Goal: Information Seeking & Learning: Check status

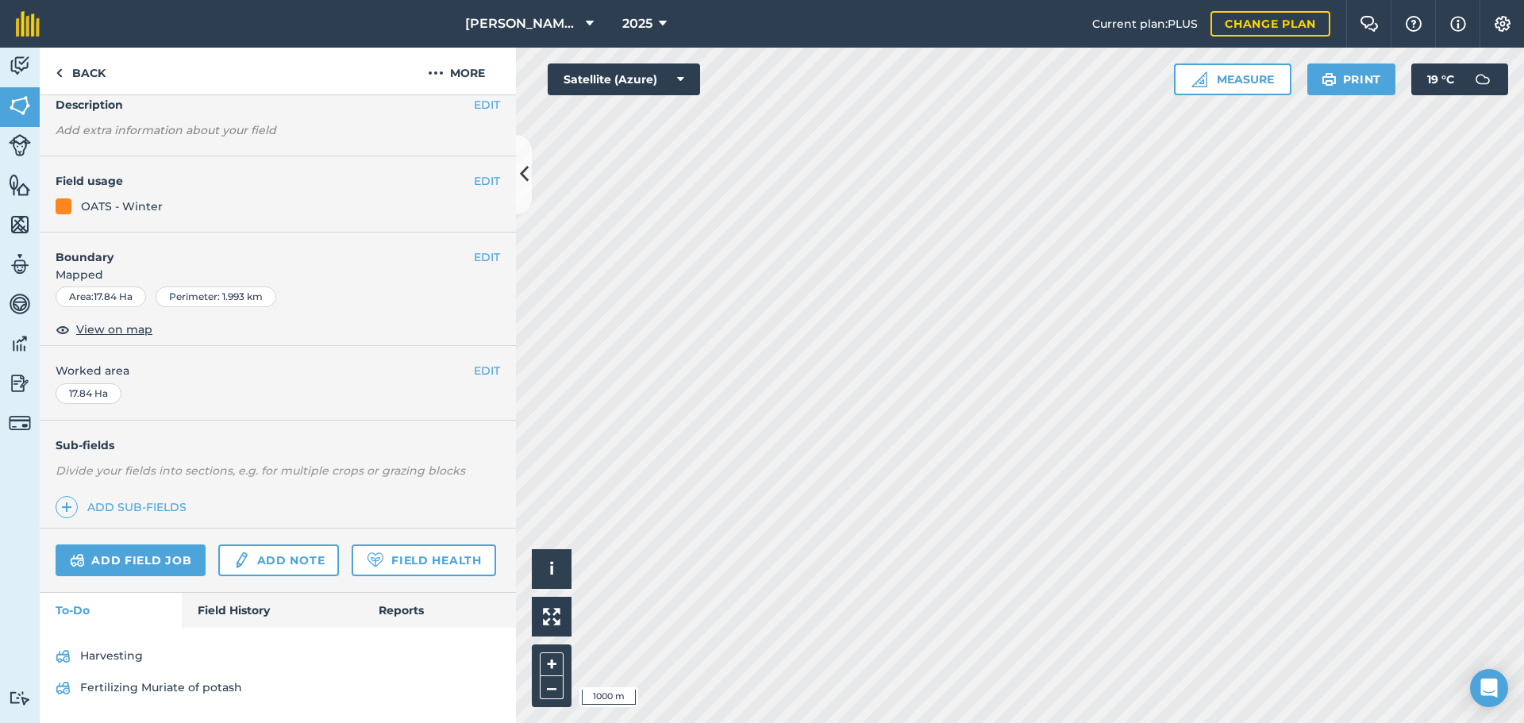
scroll to position [133, 0]
click at [219, 612] on link "Field History" at bounding box center [272, 610] width 180 height 35
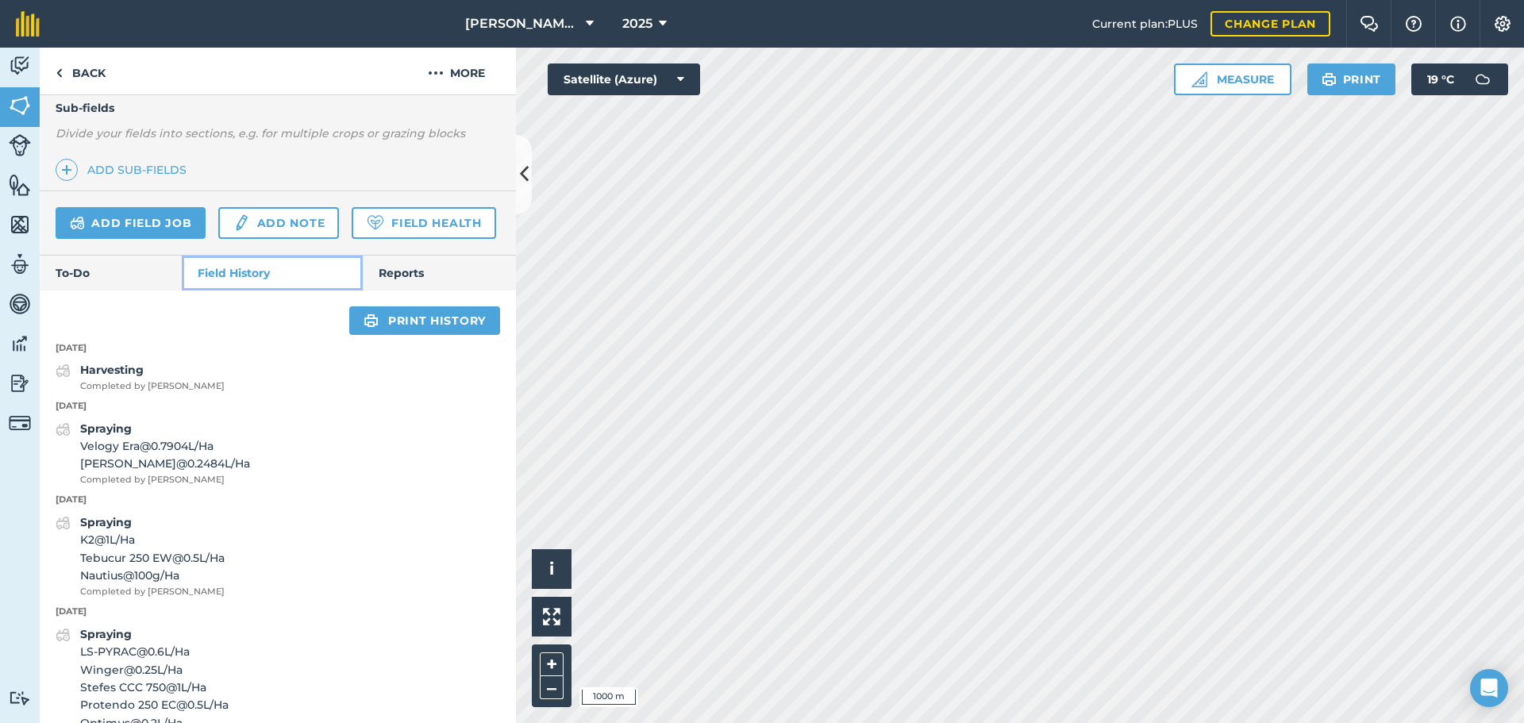
scroll to position [451, 0]
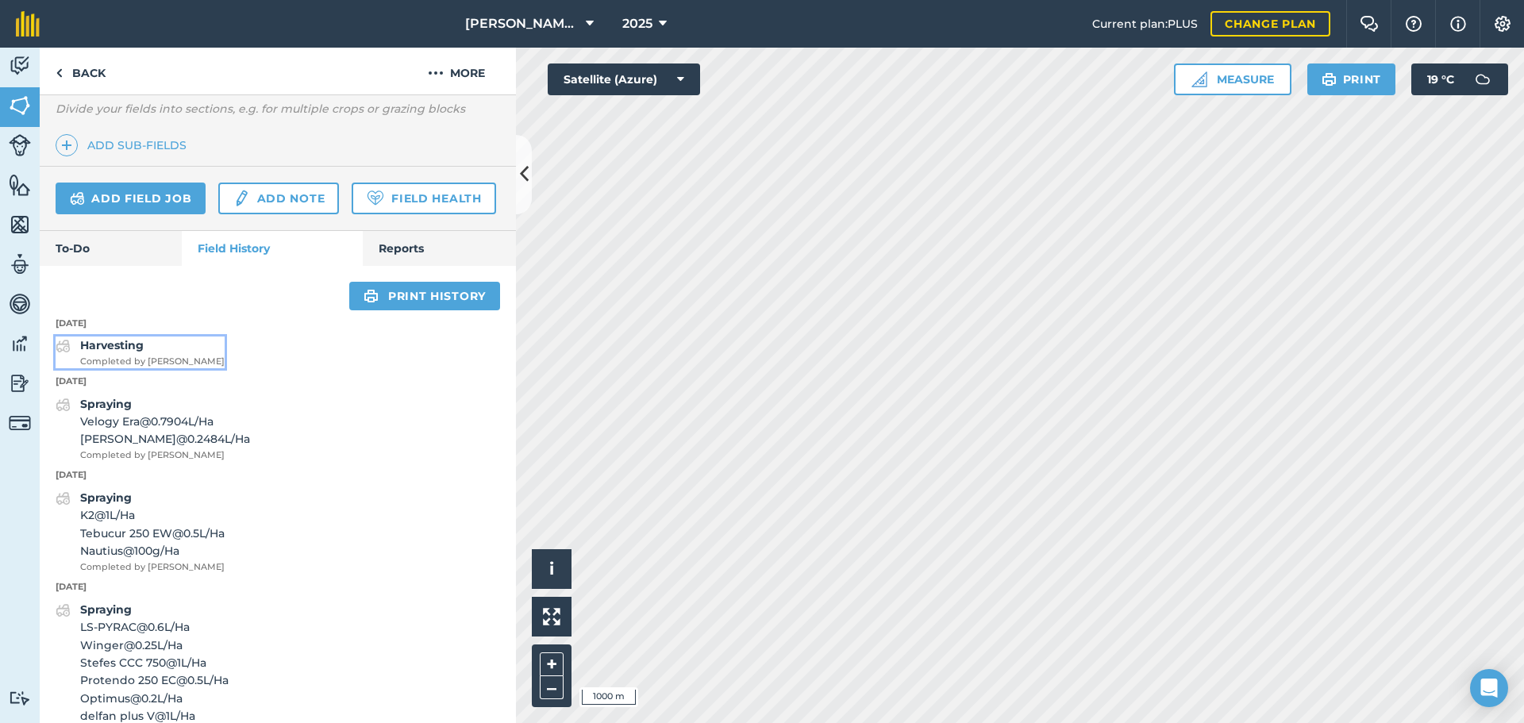
click at [125, 352] on strong "Harvesting" at bounding box center [111, 345] width 63 height 14
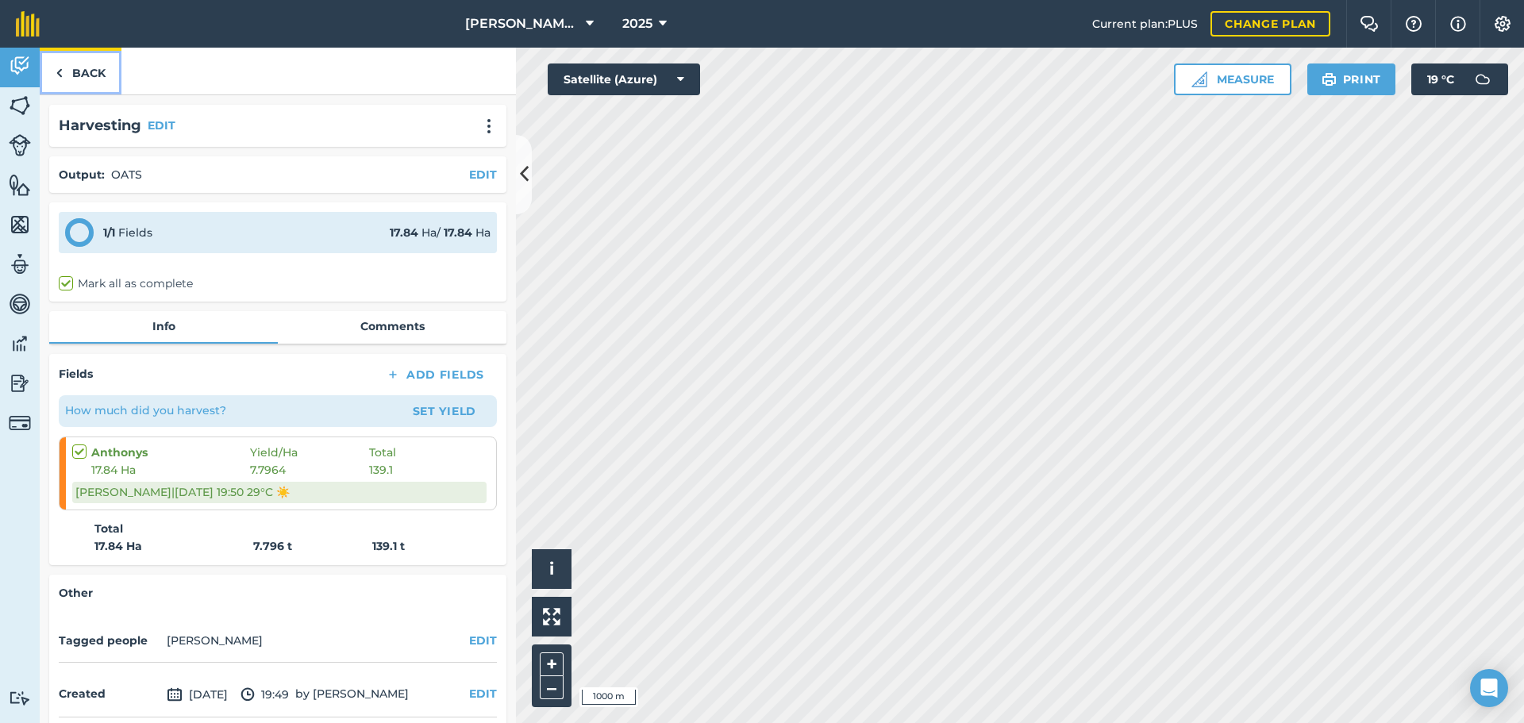
click at [79, 73] on link "Back" at bounding box center [81, 71] width 82 height 47
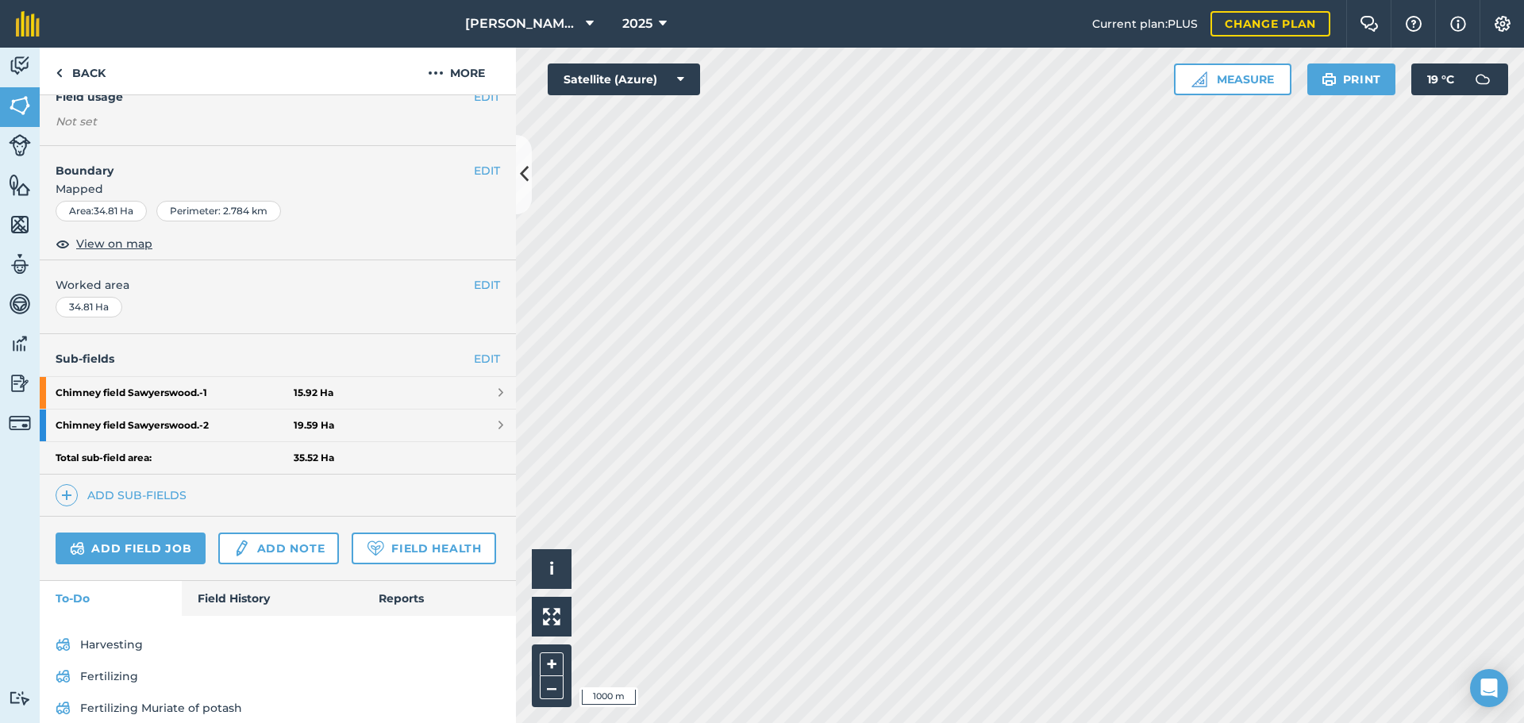
scroll to position [237, 0]
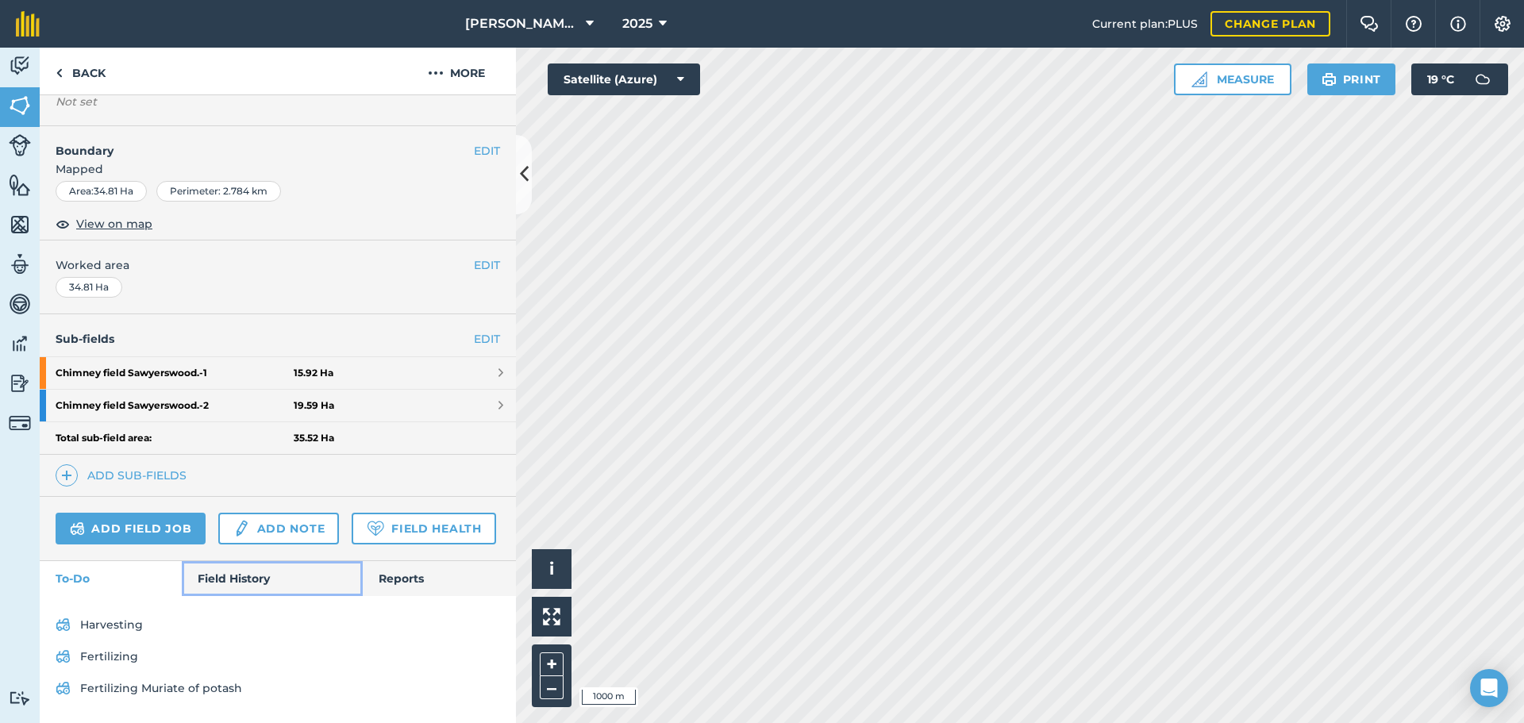
click at [243, 578] on link "Field History" at bounding box center [272, 578] width 180 height 35
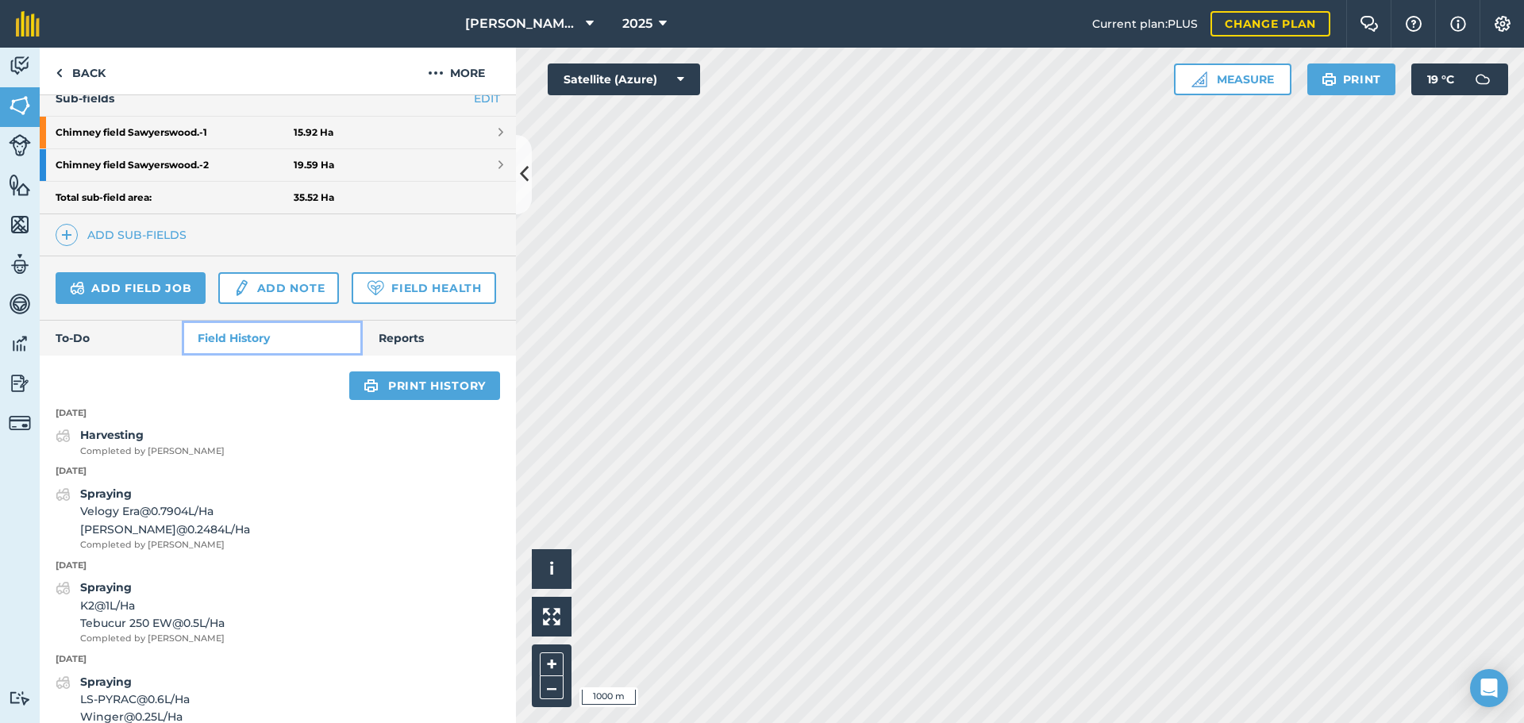
scroll to position [475, 0]
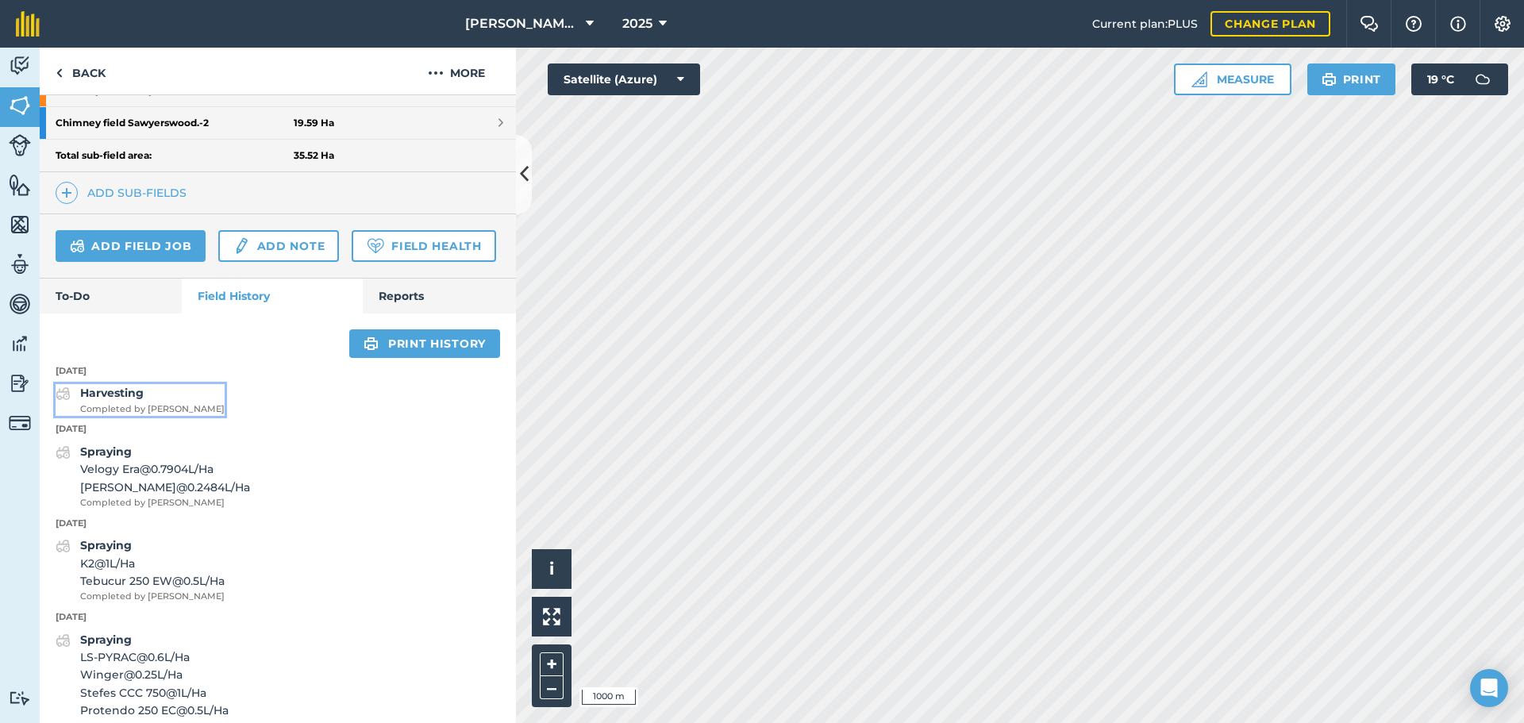
click at [145, 417] on span "Completed by [PERSON_NAME]" at bounding box center [152, 409] width 144 height 14
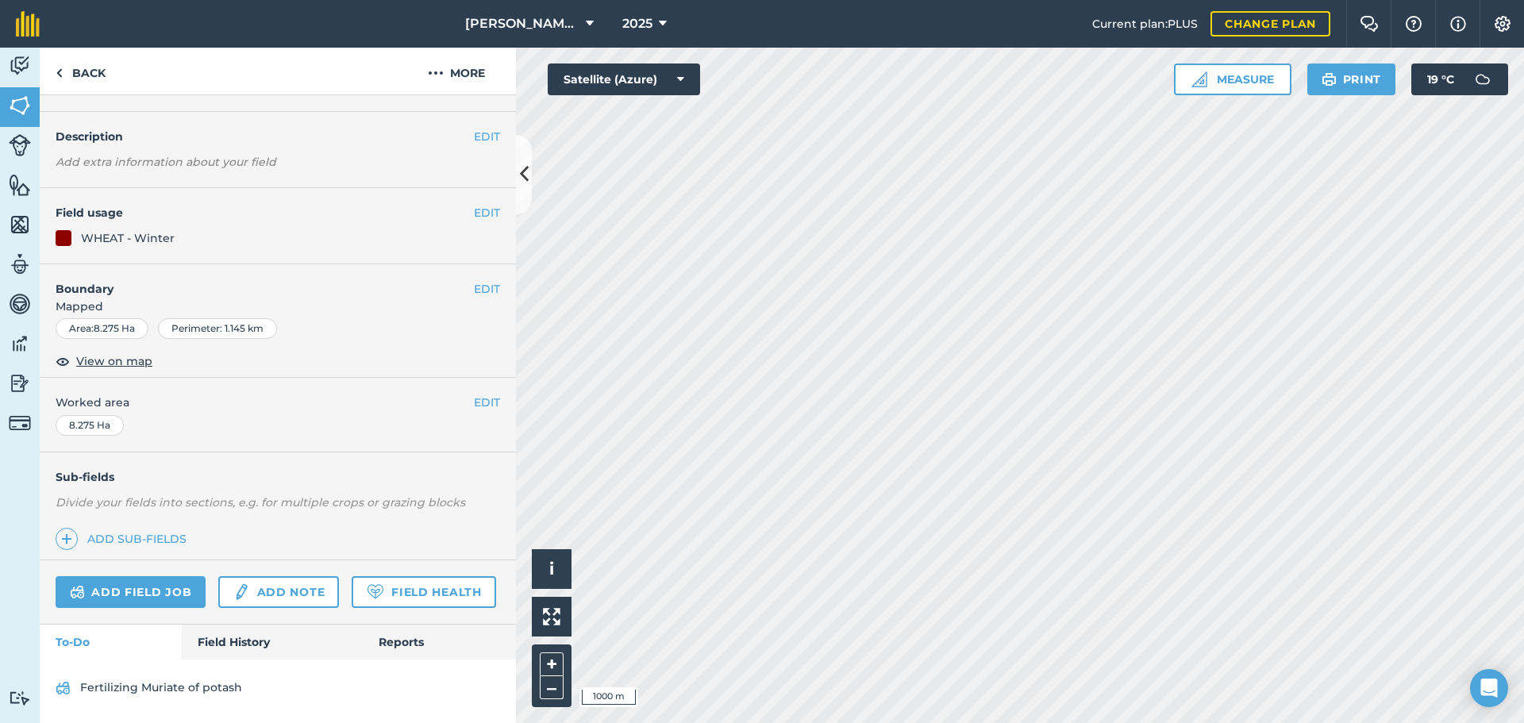
scroll to position [102, 0]
click at [216, 648] on link "Field History" at bounding box center [272, 642] width 180 height 35
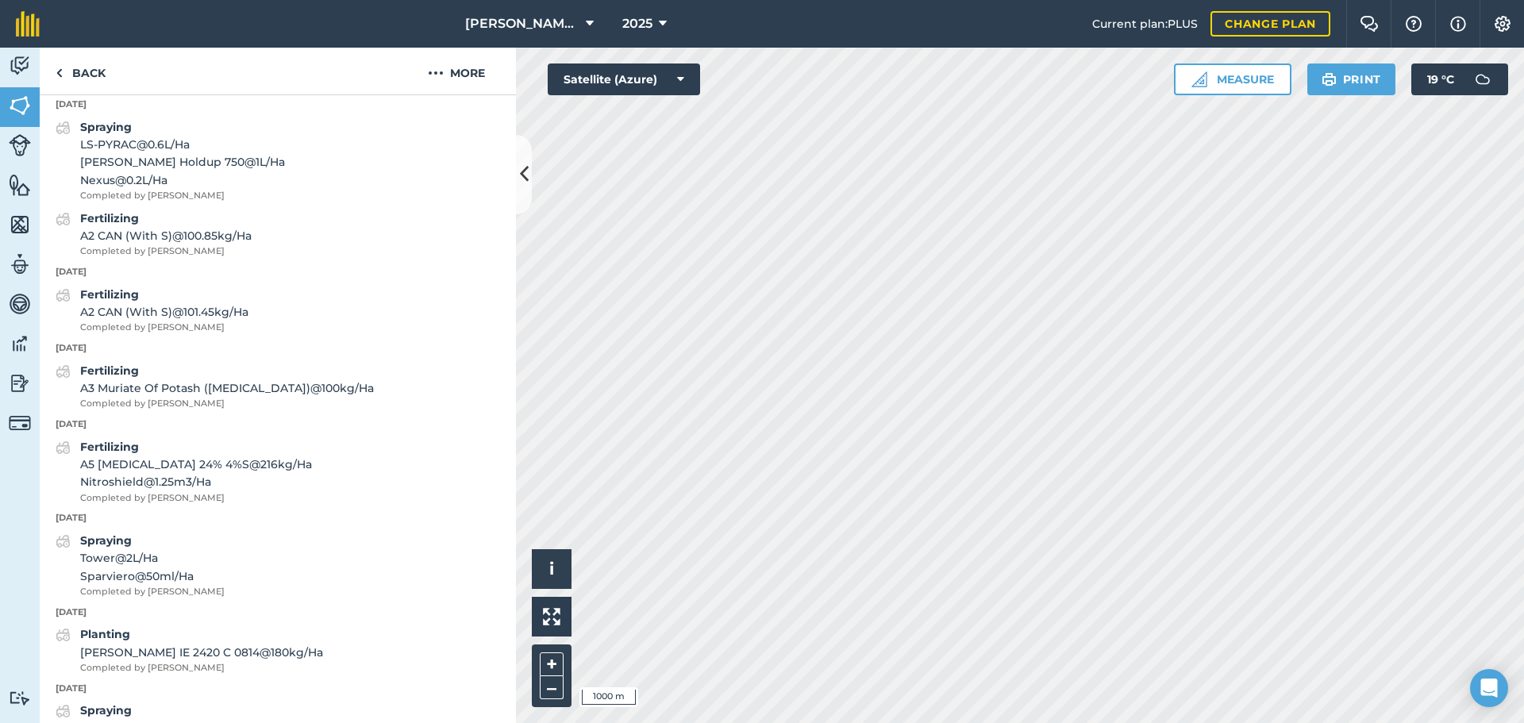
scroll to position [1133, 0]
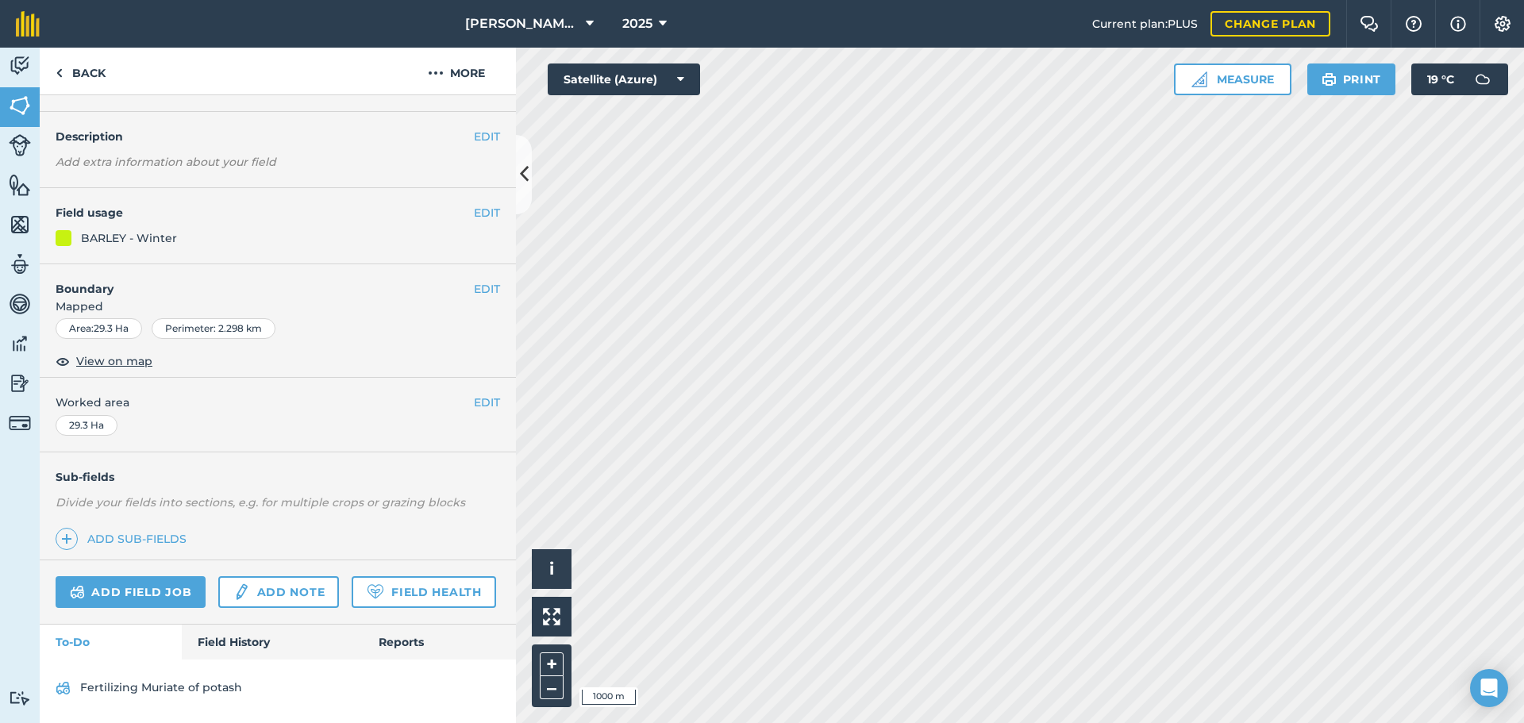
scroll to position [102, 0]
click at [217, 636] on link "Field History" at bounding box center [272, 642] width 180 height 35
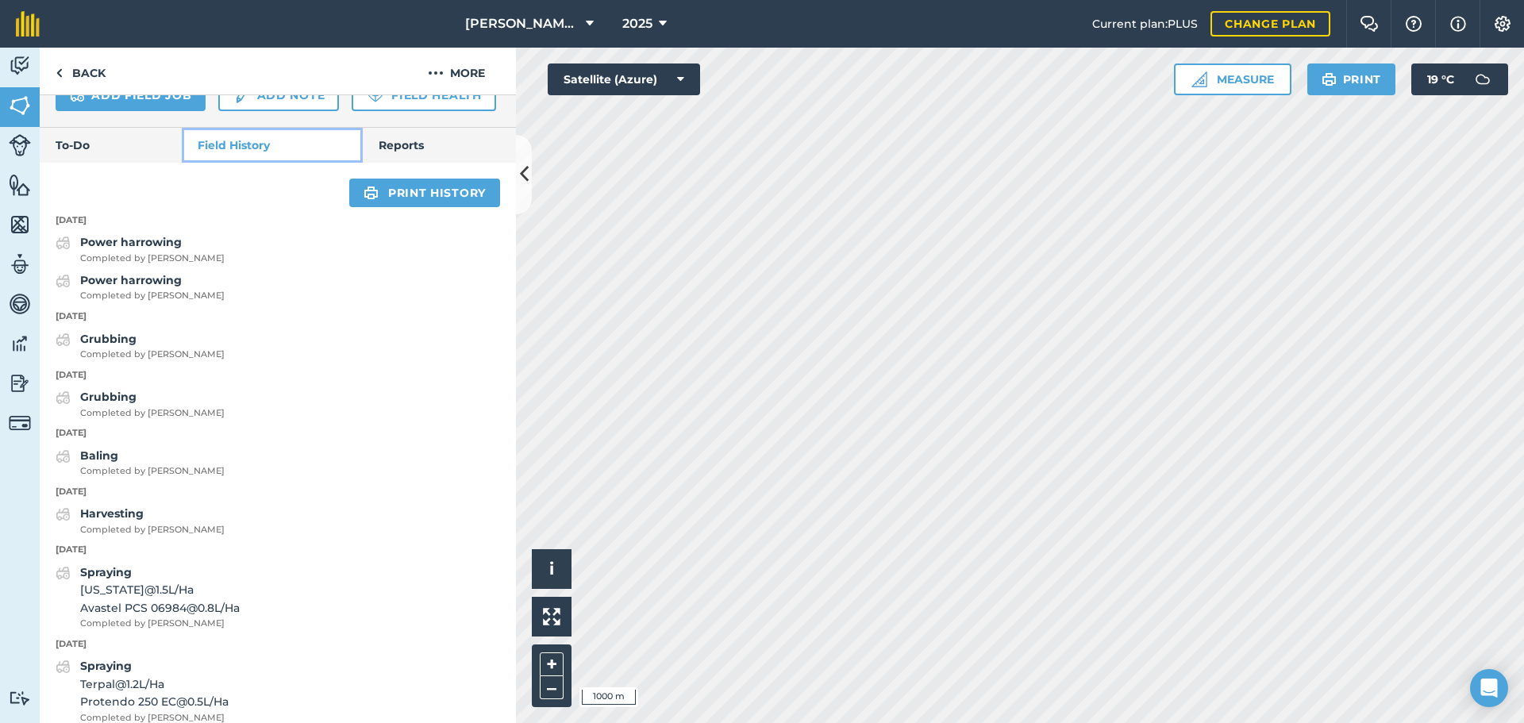
scroll to position [736, 0]
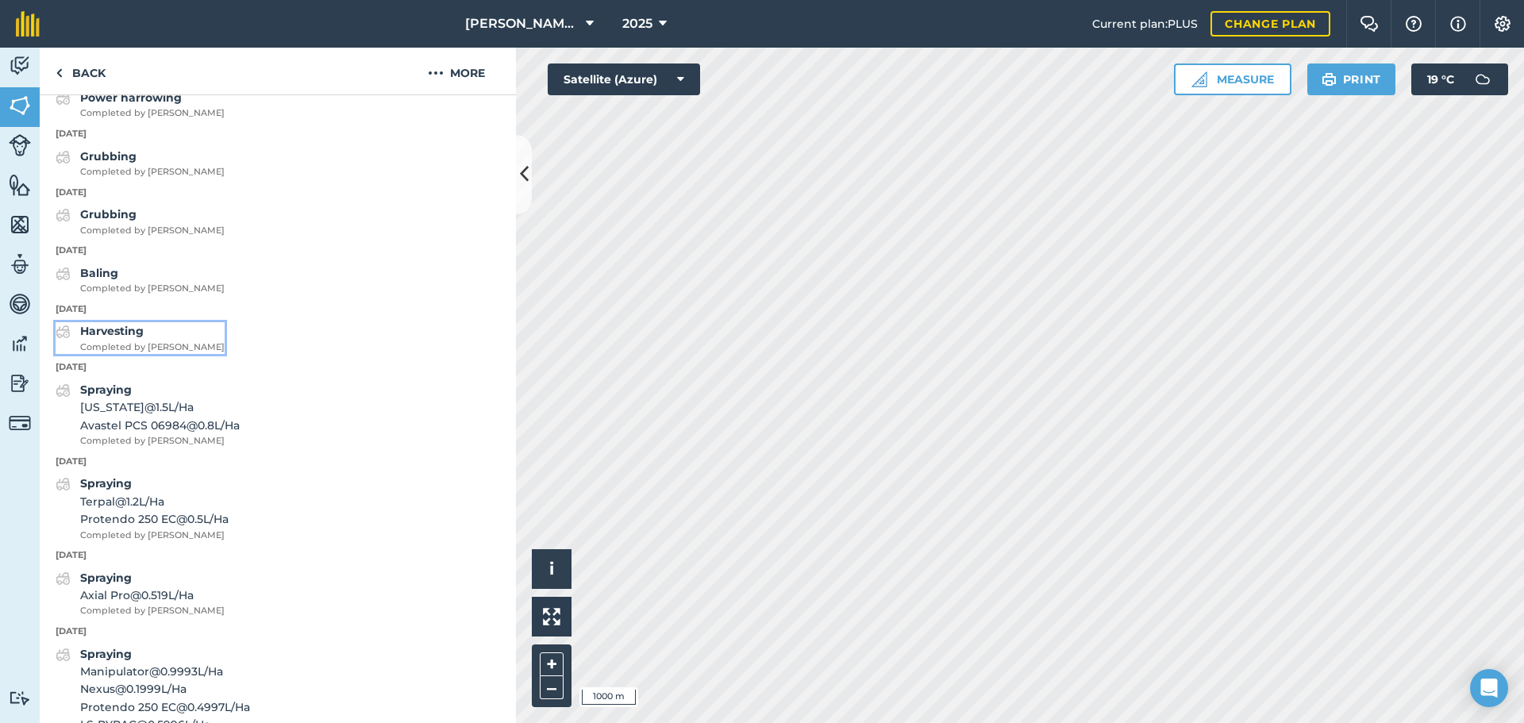
click at [136, 355] on span "Completed by [PERSON_NAME]" at bounding box center [152, 347] width 144 height 14
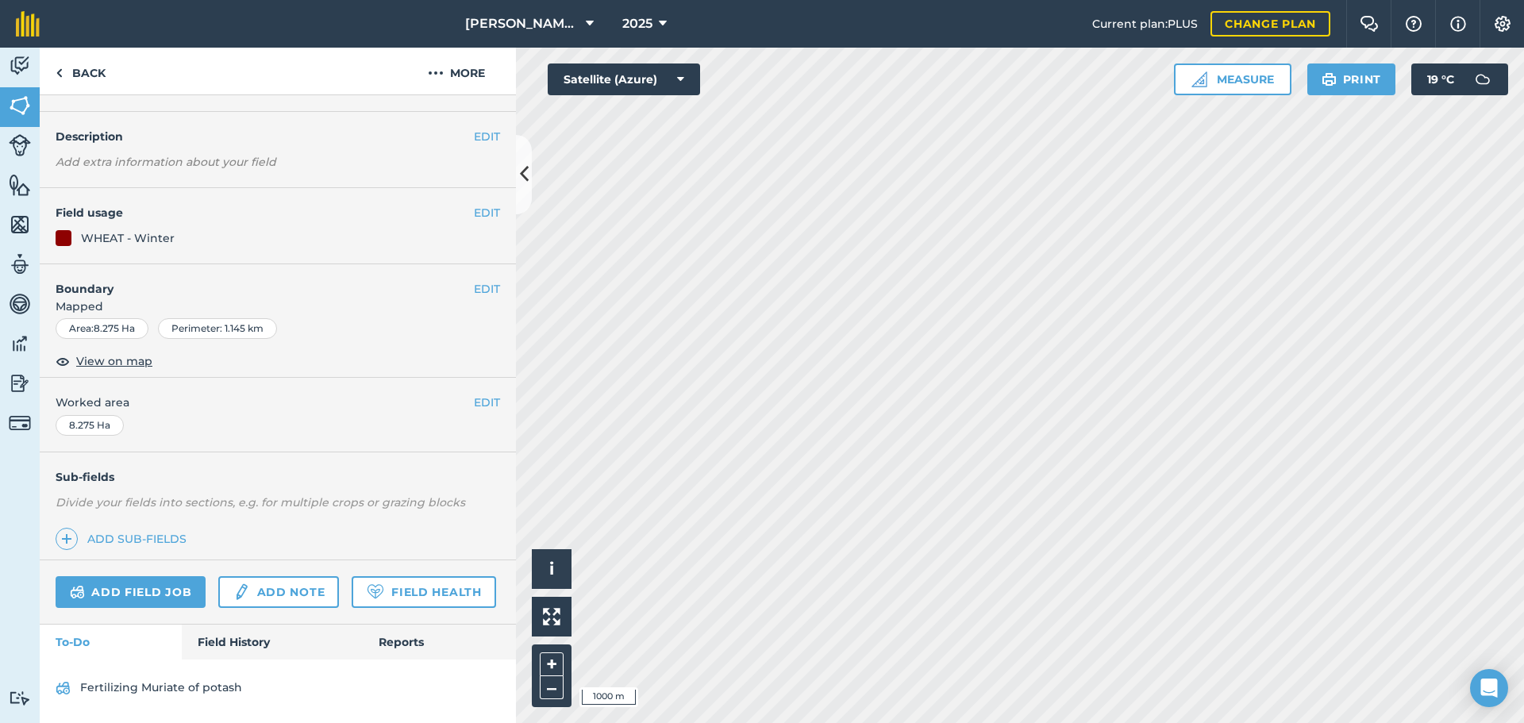
scroll to position [102, 0]
click at [228, 639] on link "Field History" at bounding box center [272, 642] width 180 height 35
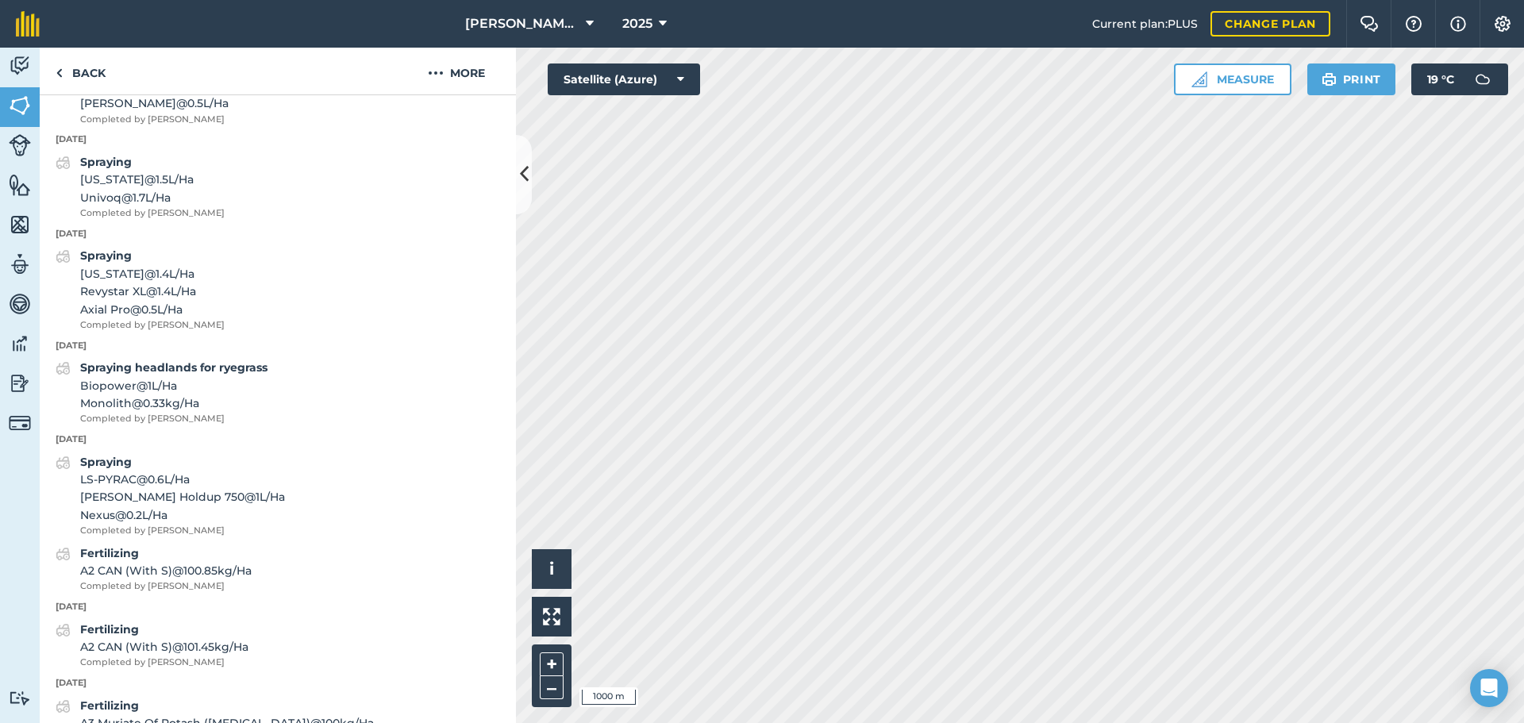
scroll to position [816, 0]
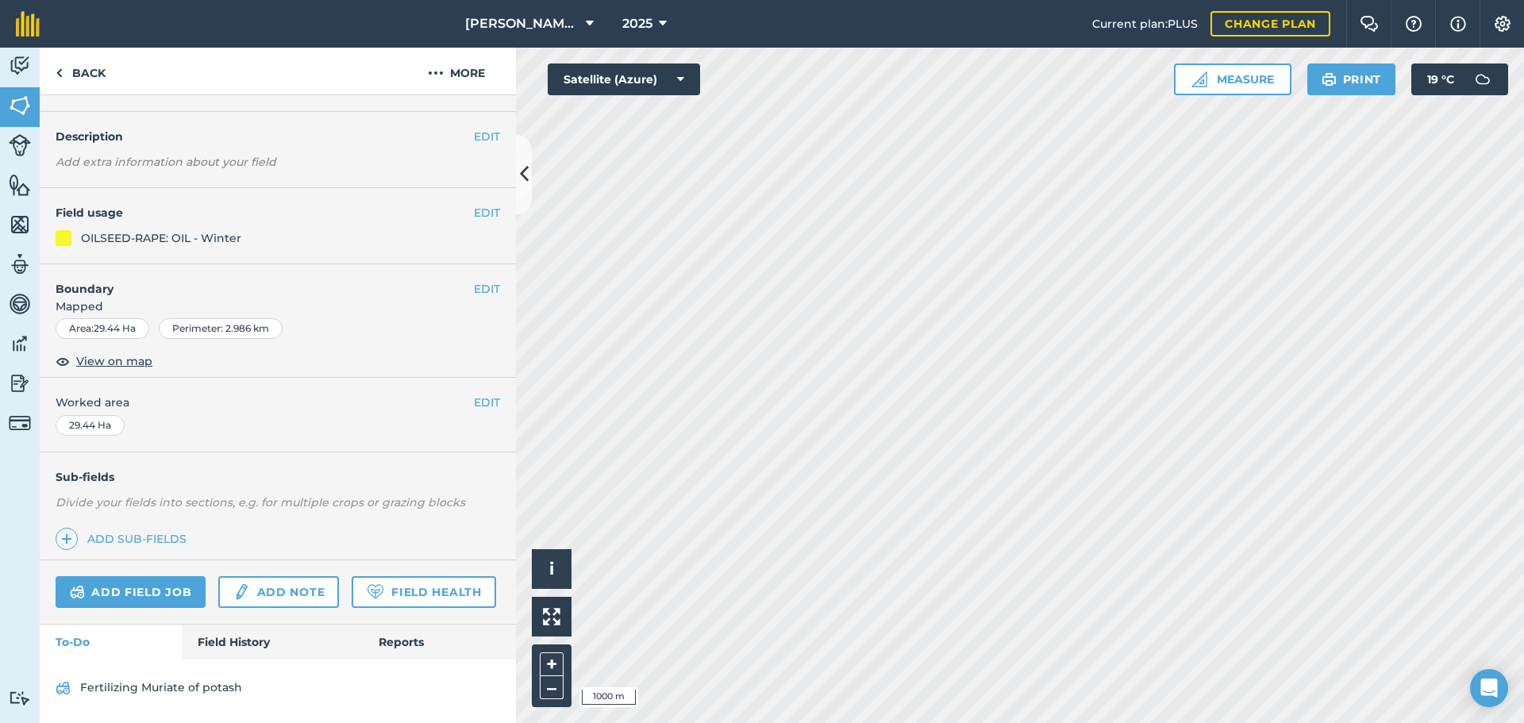
scroll to position [102, 0]
click at [241, 644] on link "Field History" at bounding box center [272, 642] width 180 height 35
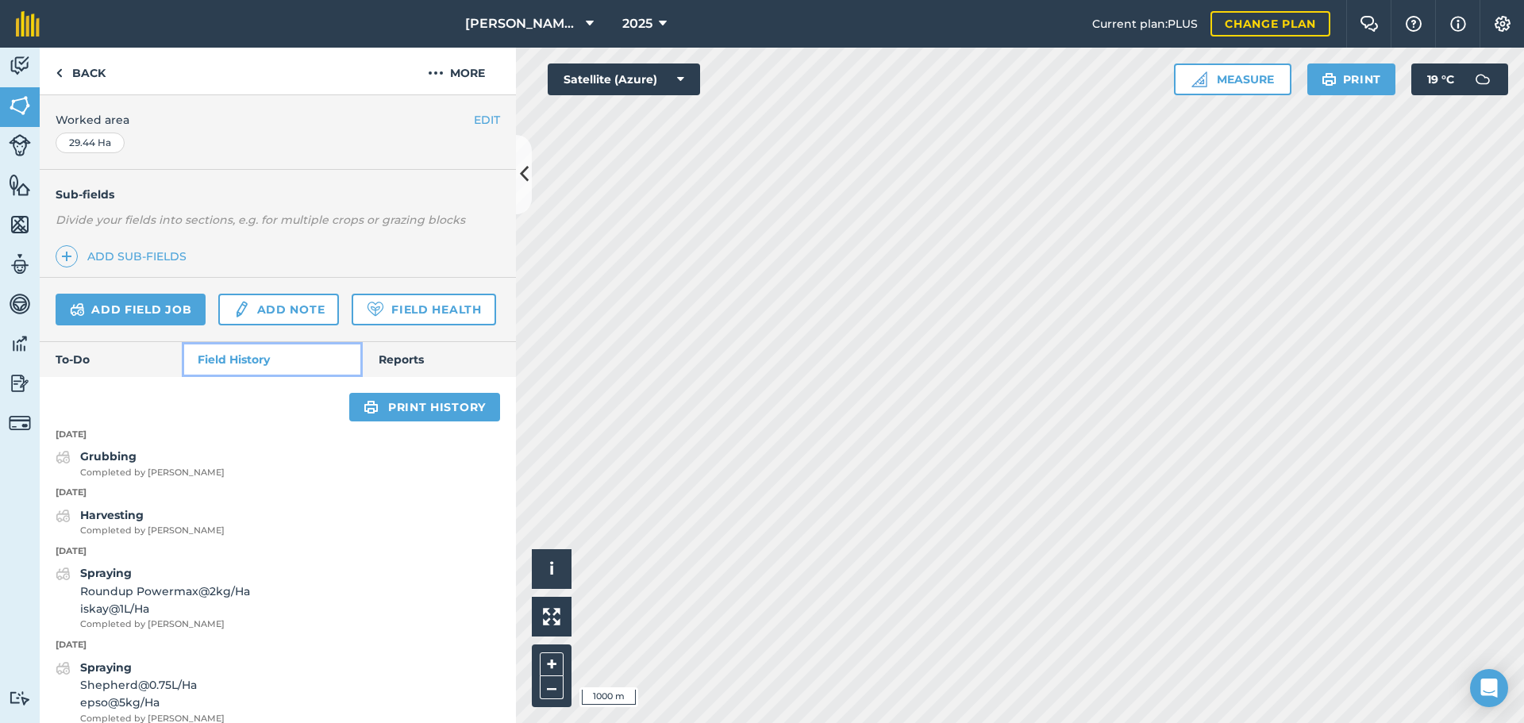
scroll to position [419, 0]
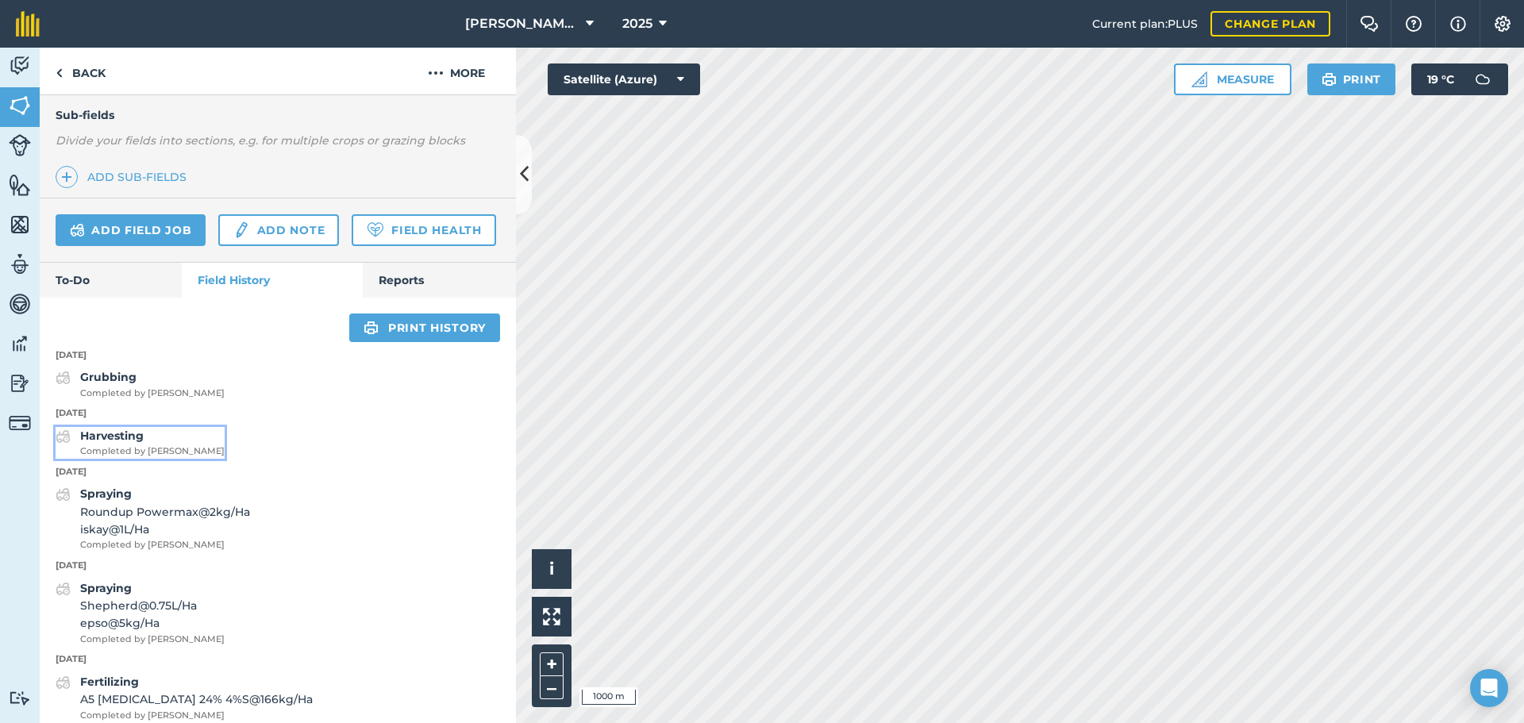
click at [129, 459] on span "Completed by [PERSON_NAME]" at bounding box center [152, 451] width 144 height 14
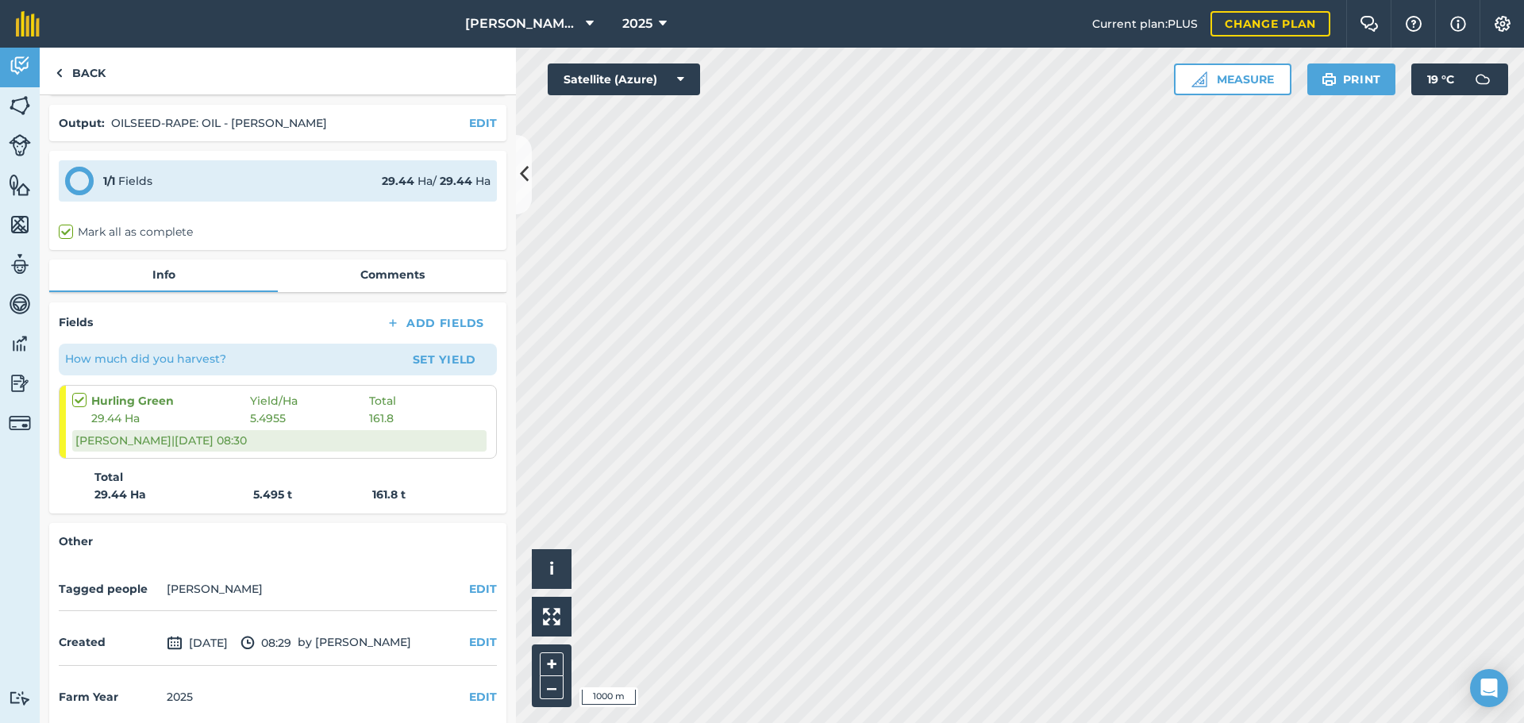
scroll to position [67, 0]
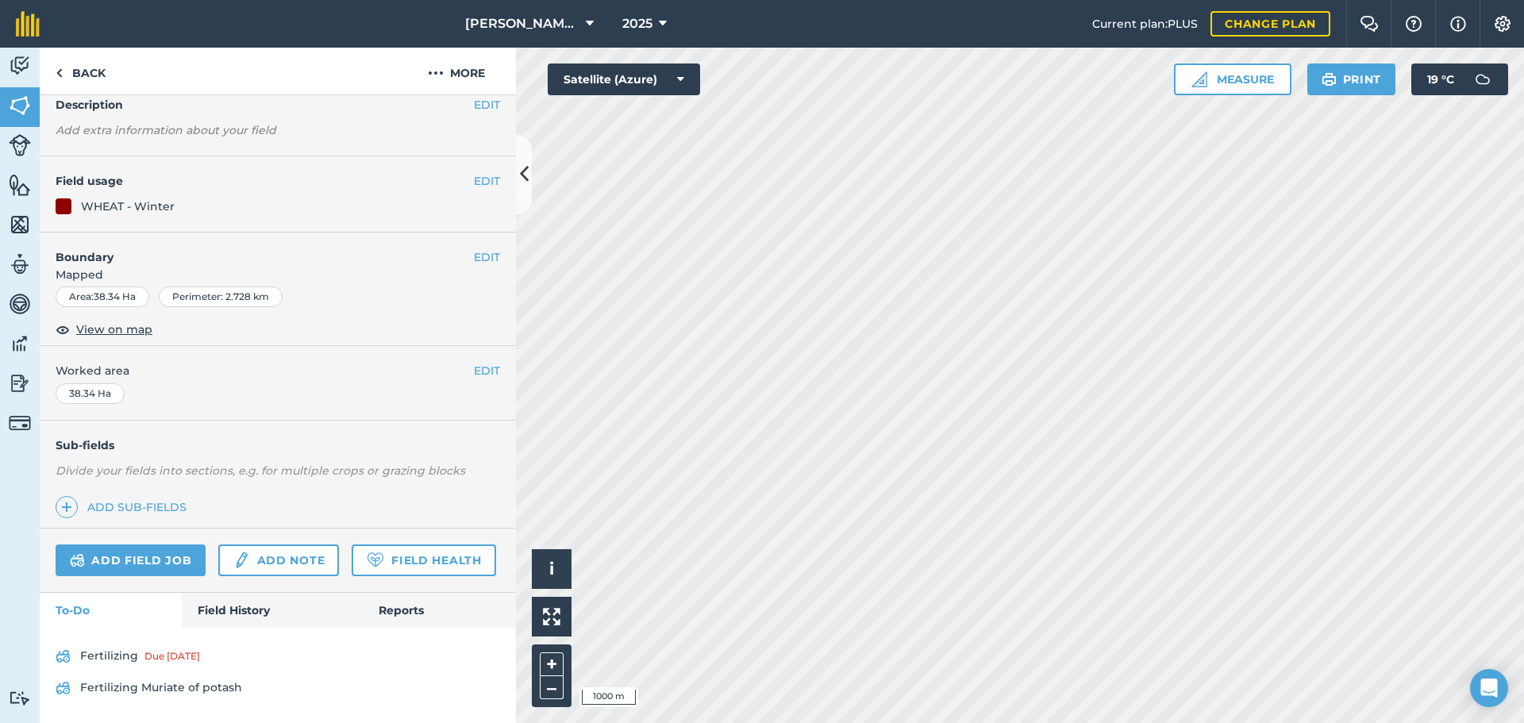
scroll to position [133, 0]
click at [243, 608] on link "Field History" at bounding box center [272, 610] width 180 height 35
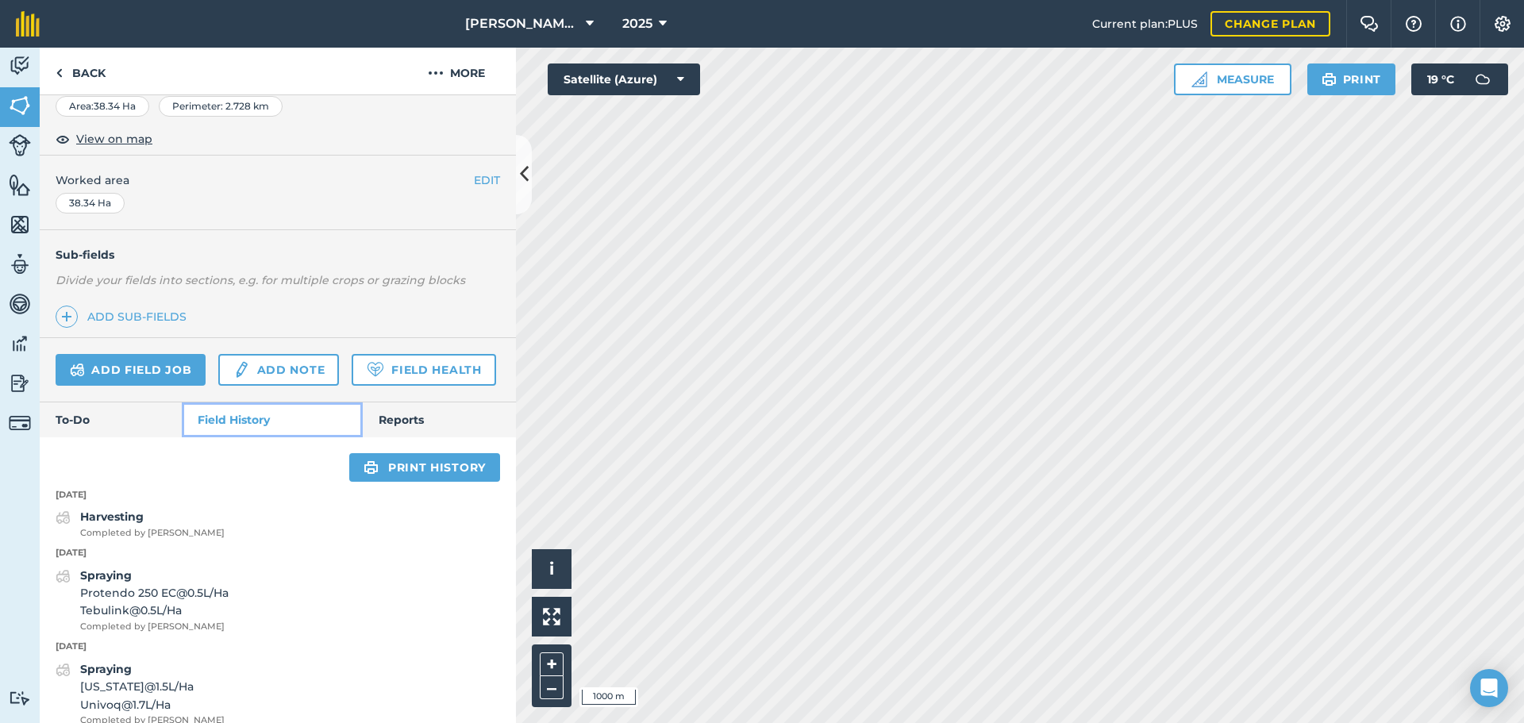
scroll to position [292, 0]
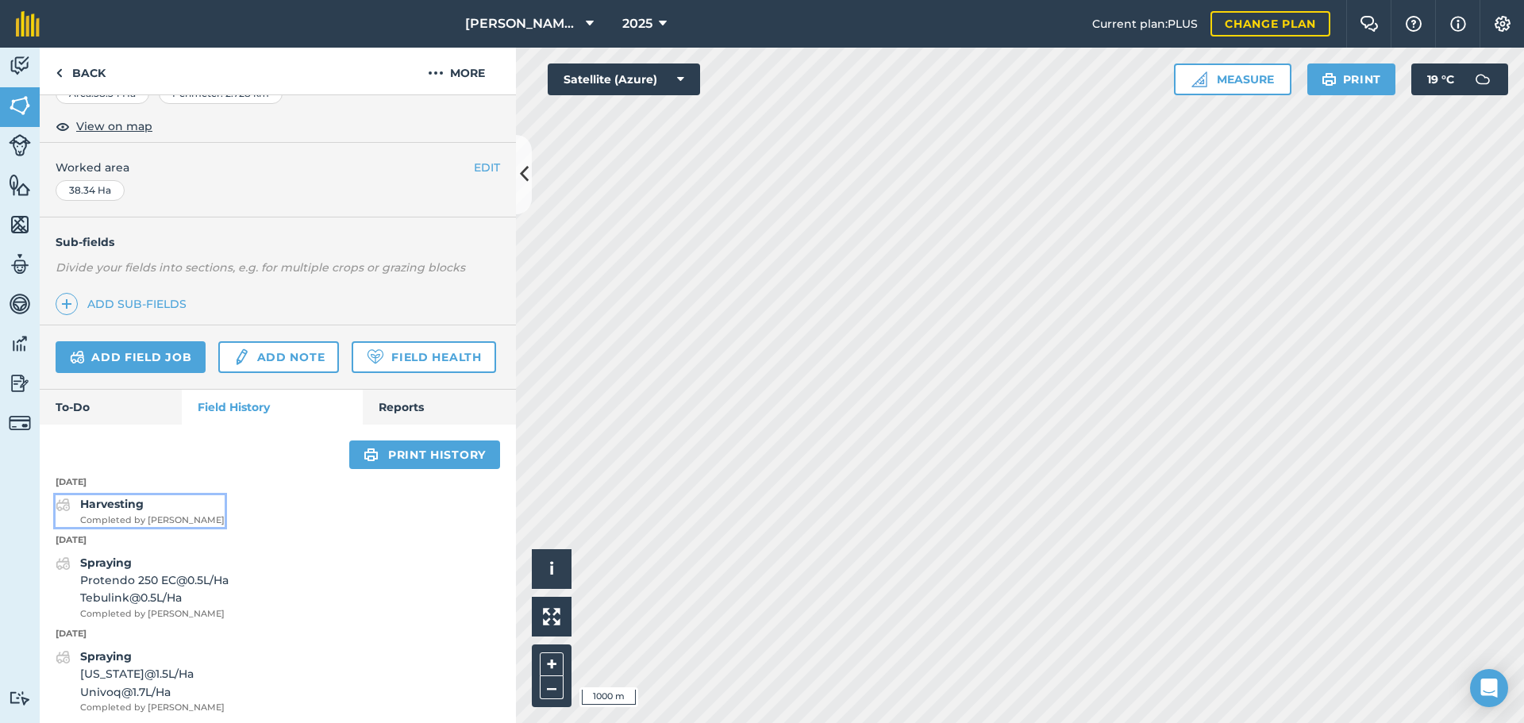
click at [131, 528] on span "Completed by [PERSON_NAME]" at bounding box center [152, 520] width 144 height 14
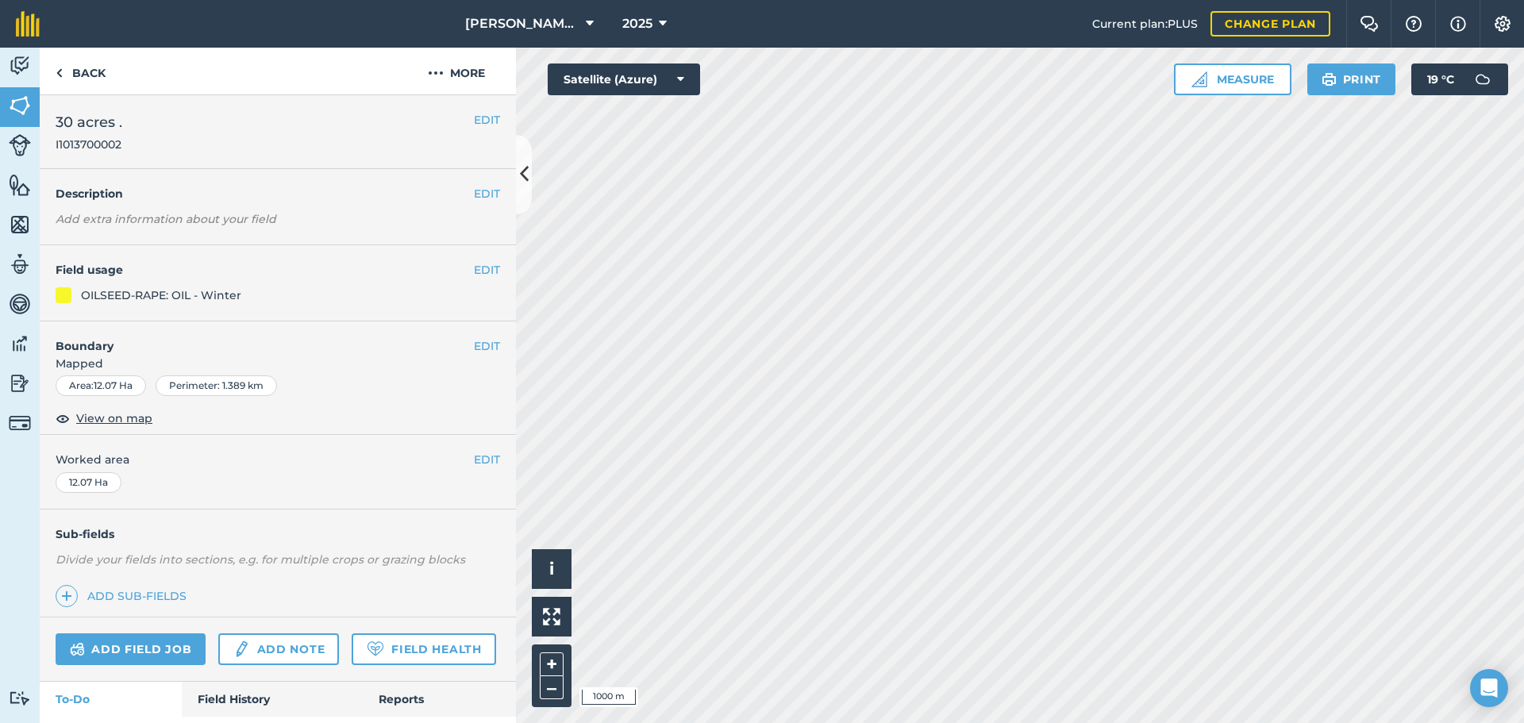
scroll to position [102, 0]
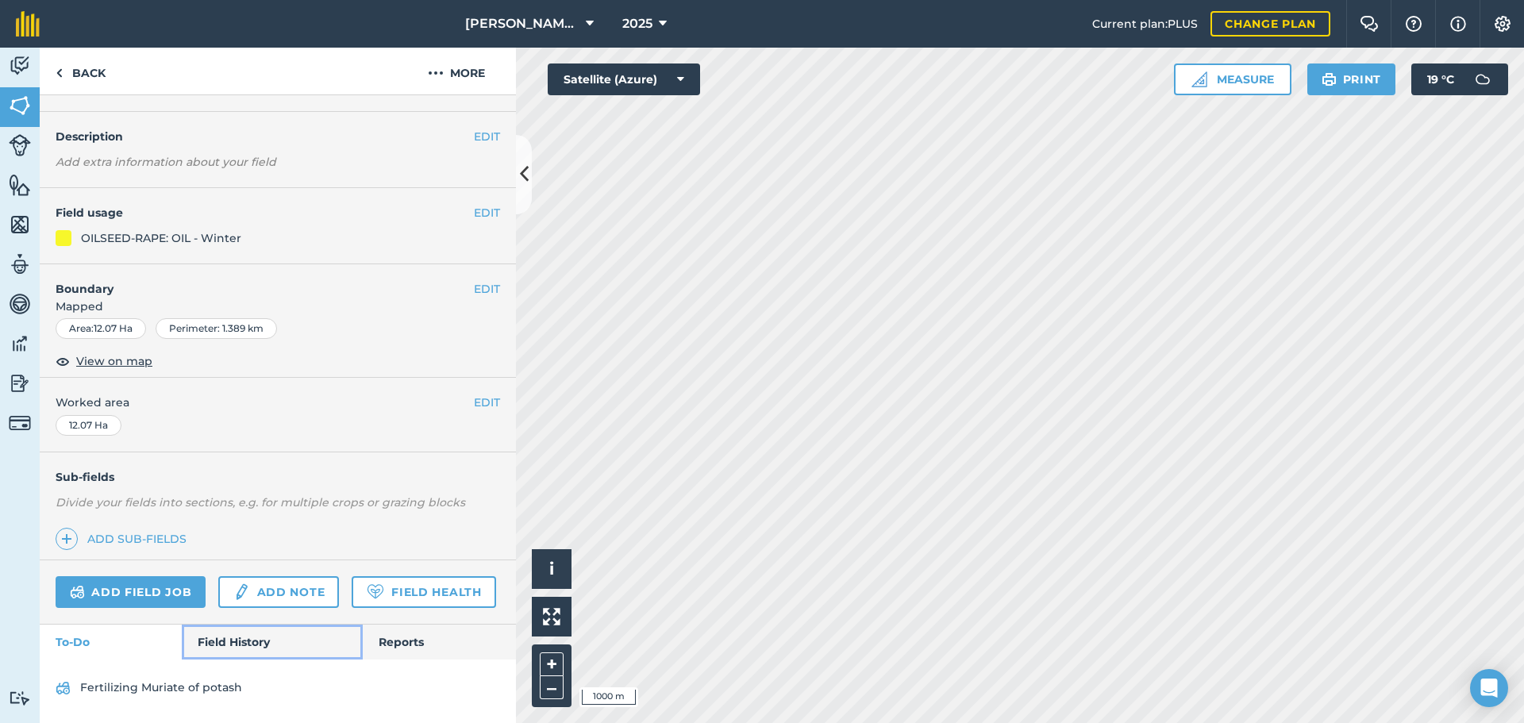
click at [235, 650] on link "Field History" at bounding box center [272, 642] width 180 height 35
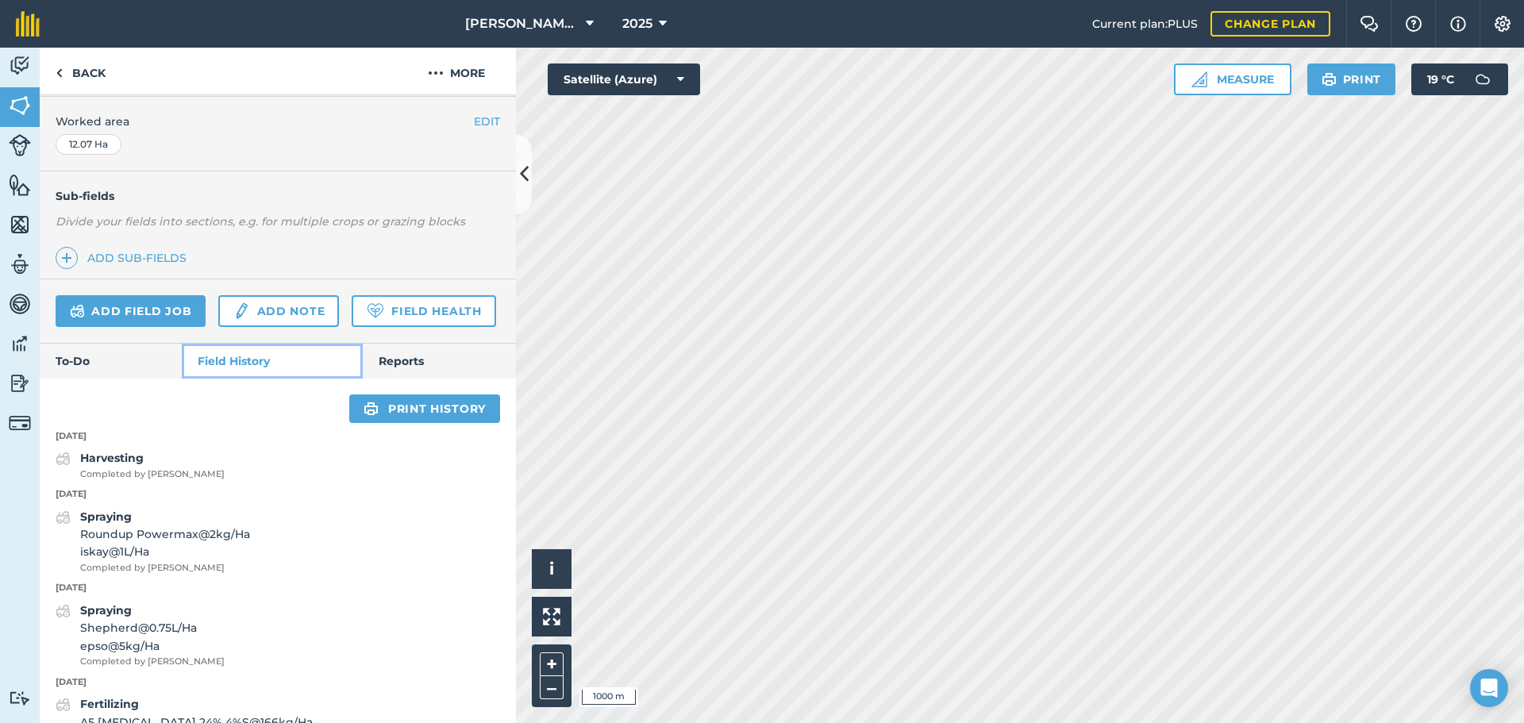
scroll to position [419, 0]
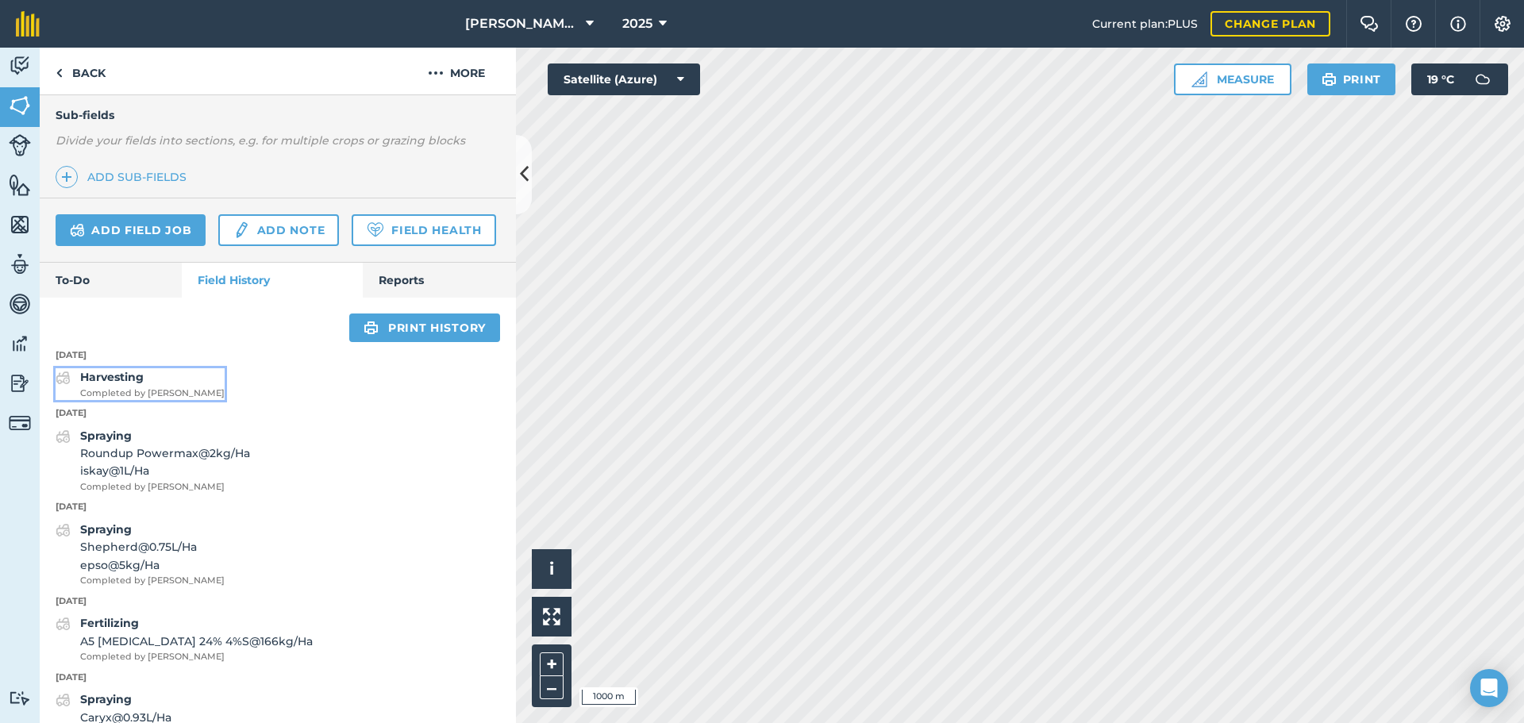
click at [157, 401] on span "Completed by [PERSON_NAME]" at bounding box center [152, 393] width 144 height 14
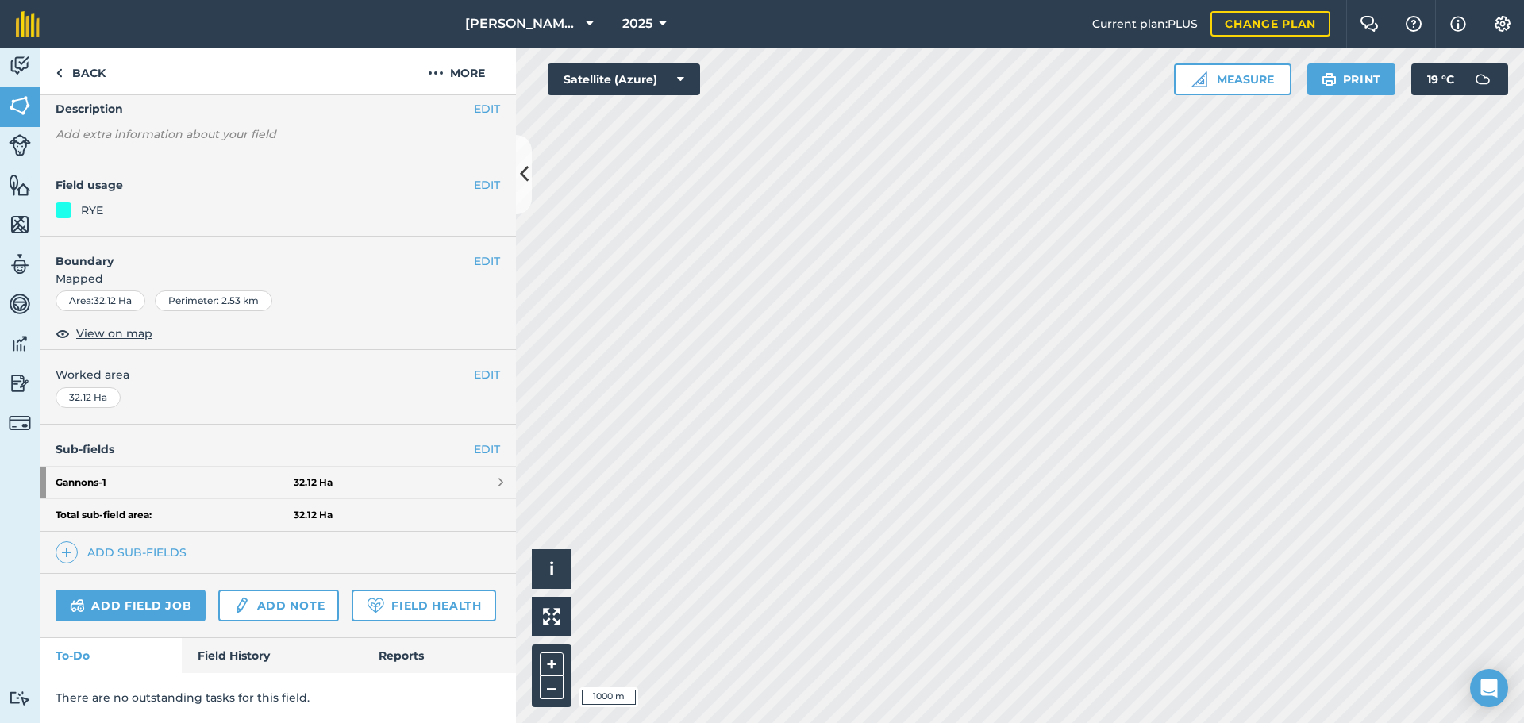
scroll to position [129, 0]
click at [251, 659] on link "Field History" at bounding box center [272, 655] width 180 height 35
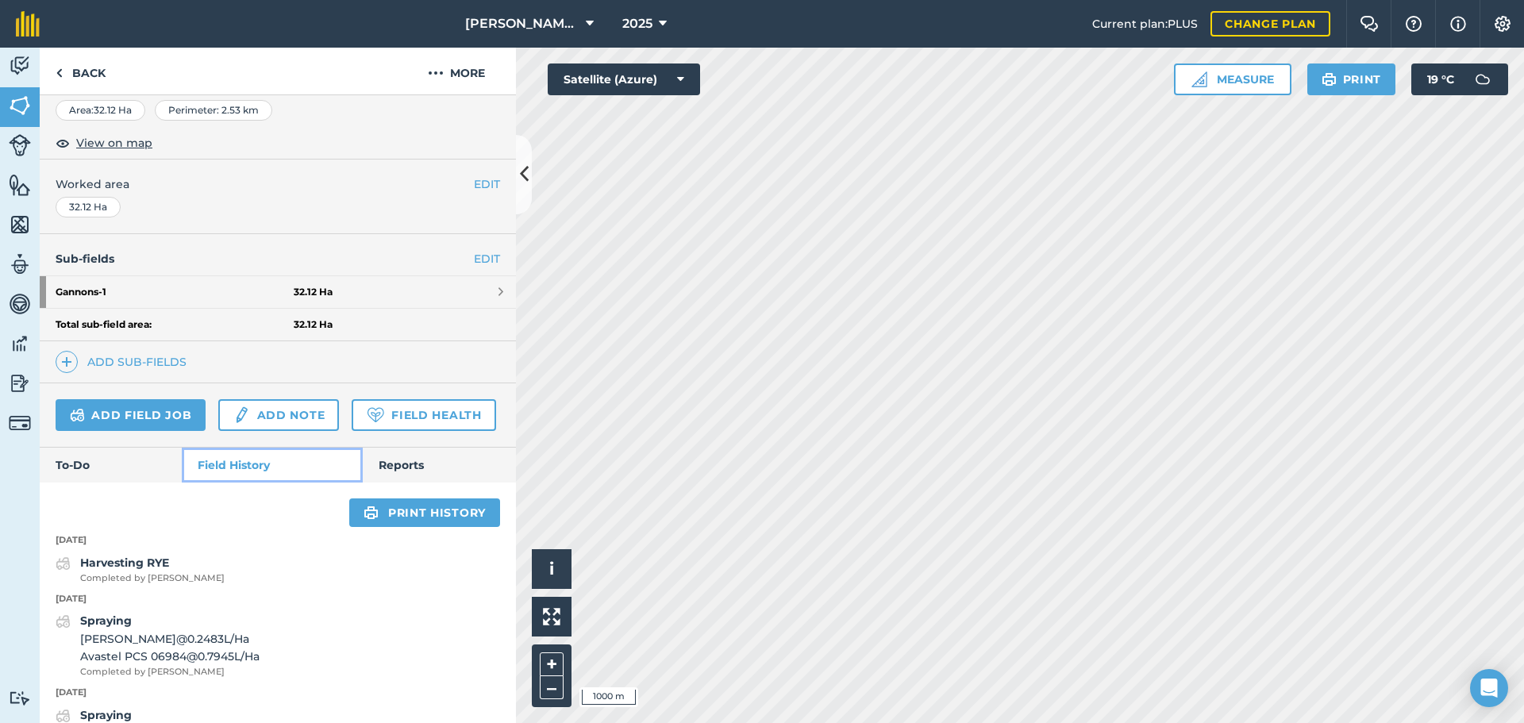
scroll to position [367, 0]
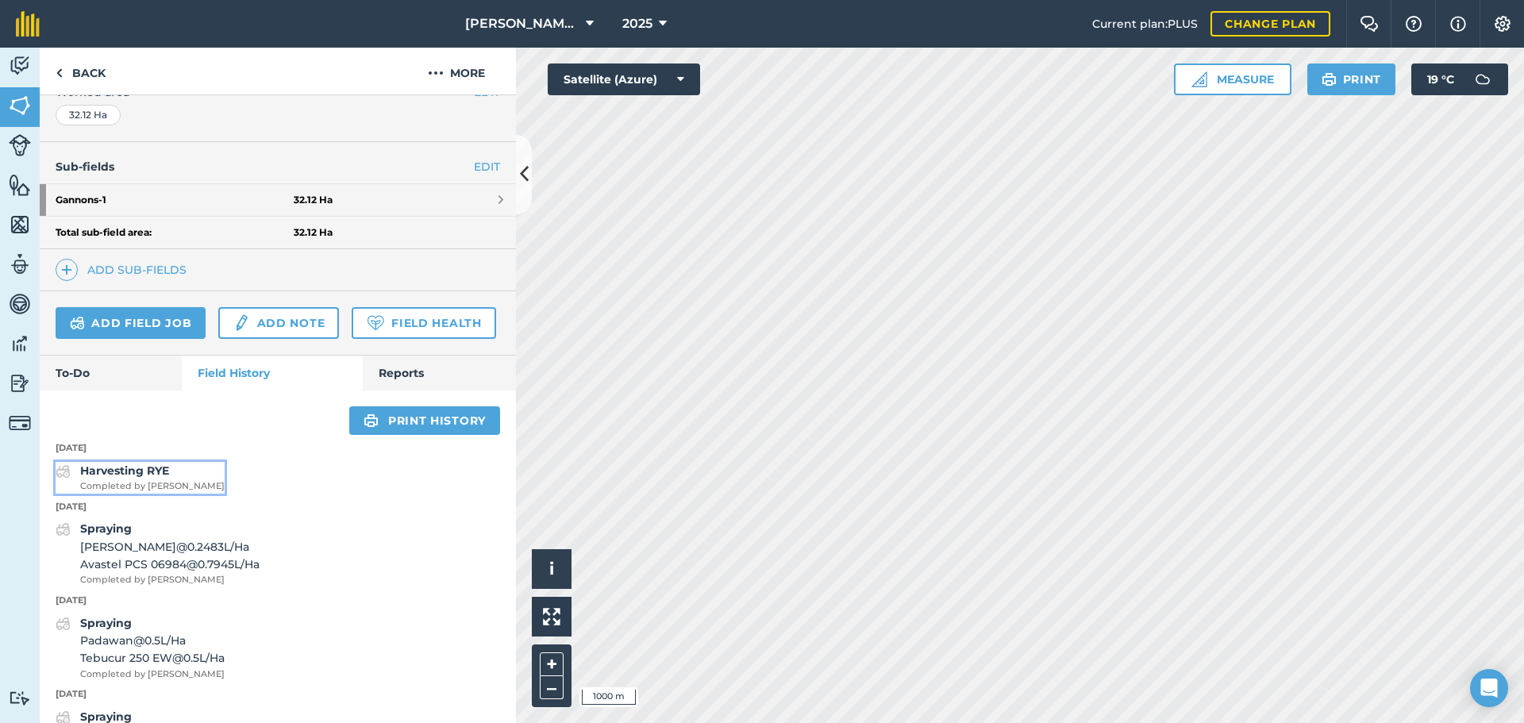
click at [152, 478] on strong "Harvesting RYE" at bounding box center [124, 470] width 89 height 14
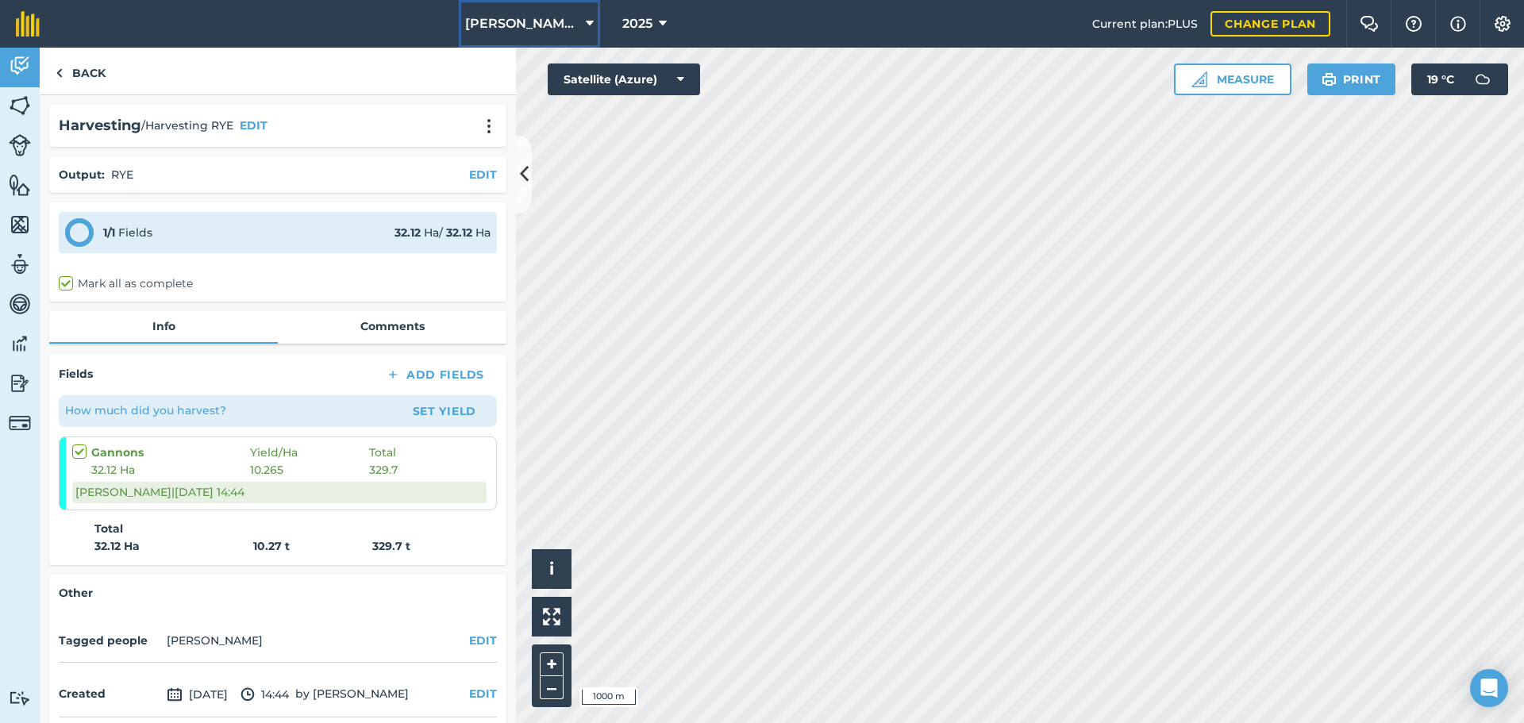
click at [559, 18] on span "[PERSON_NAME]/ Strawchip I1380189" at bounding box center [522, 23] width 114 height 19
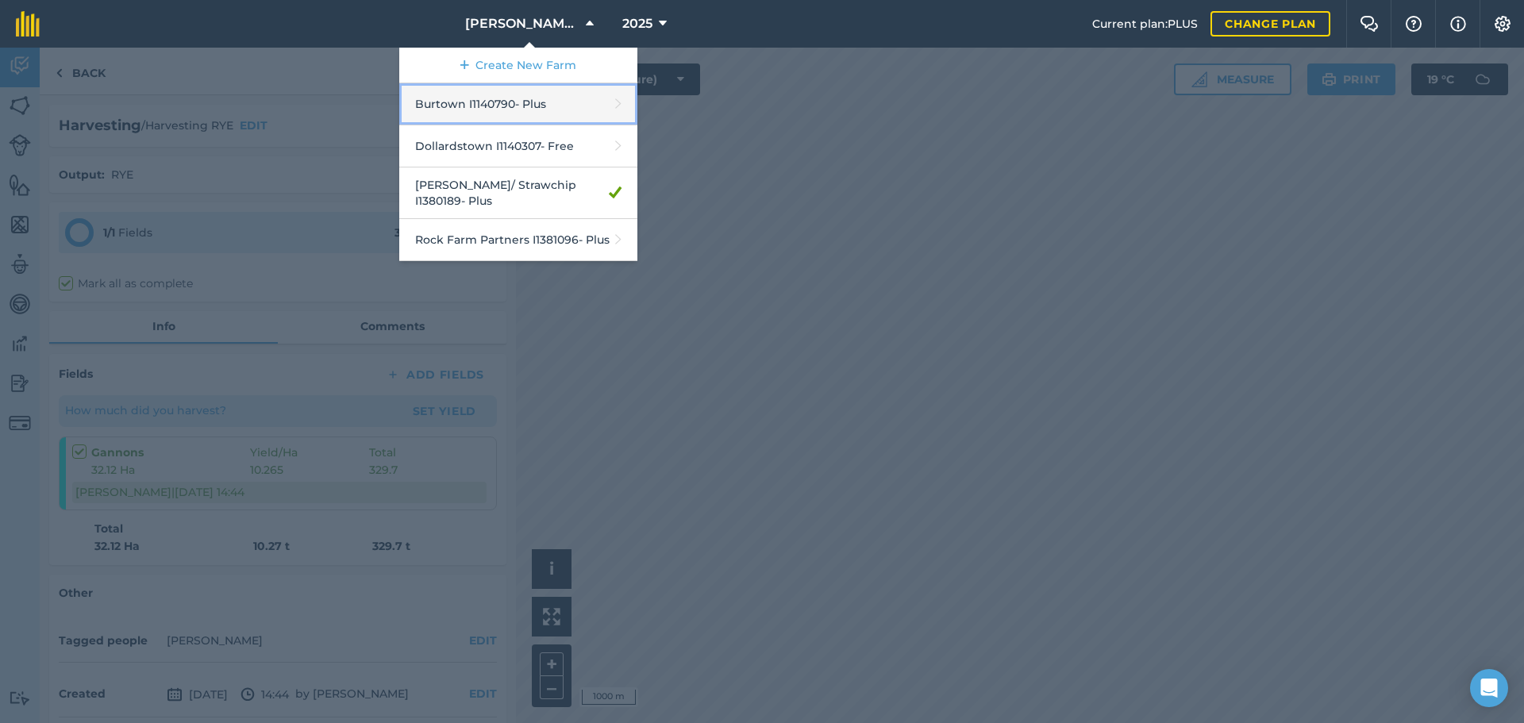
click at [494, 103] on link "Burtown I1140790 - Plus" at bounding box center [518, 104] width 238 height 42
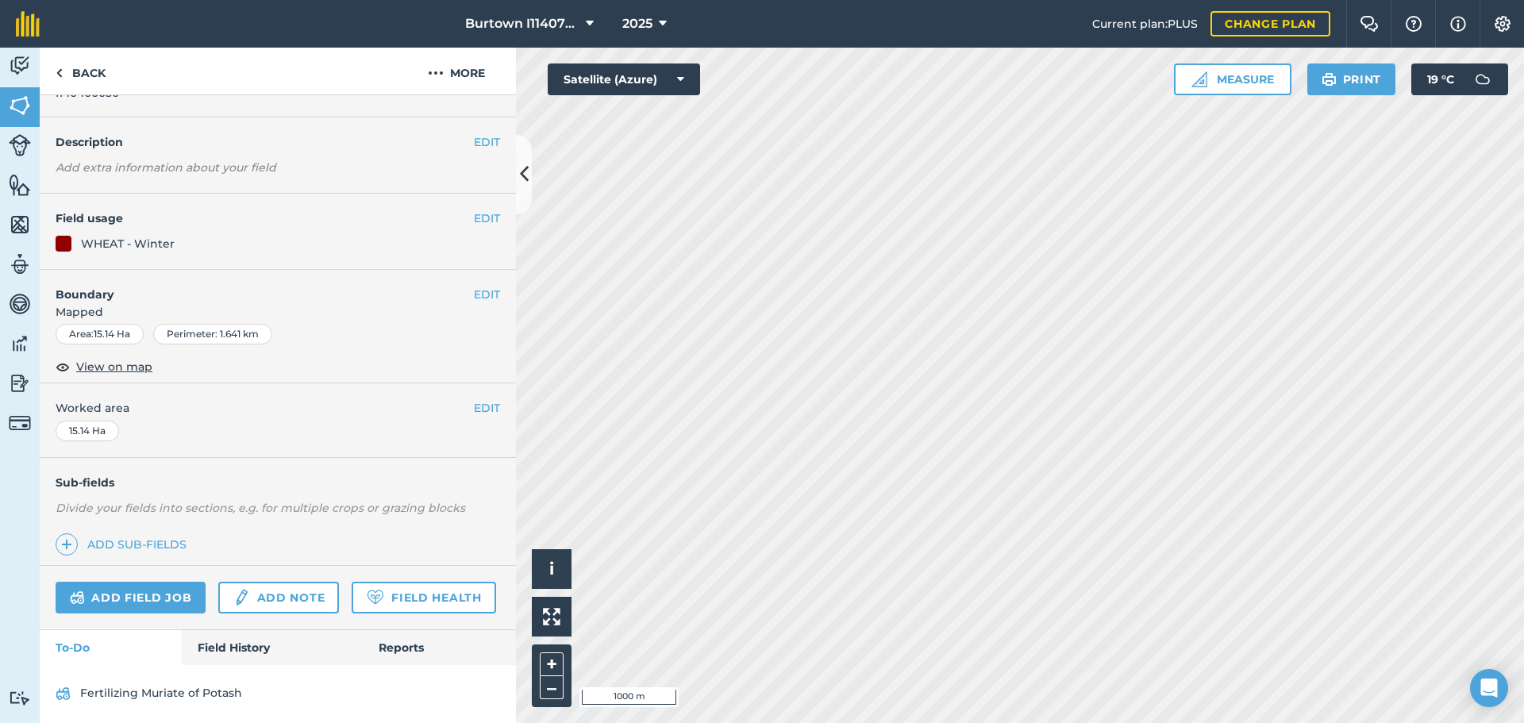
scroll to position [102, 0]
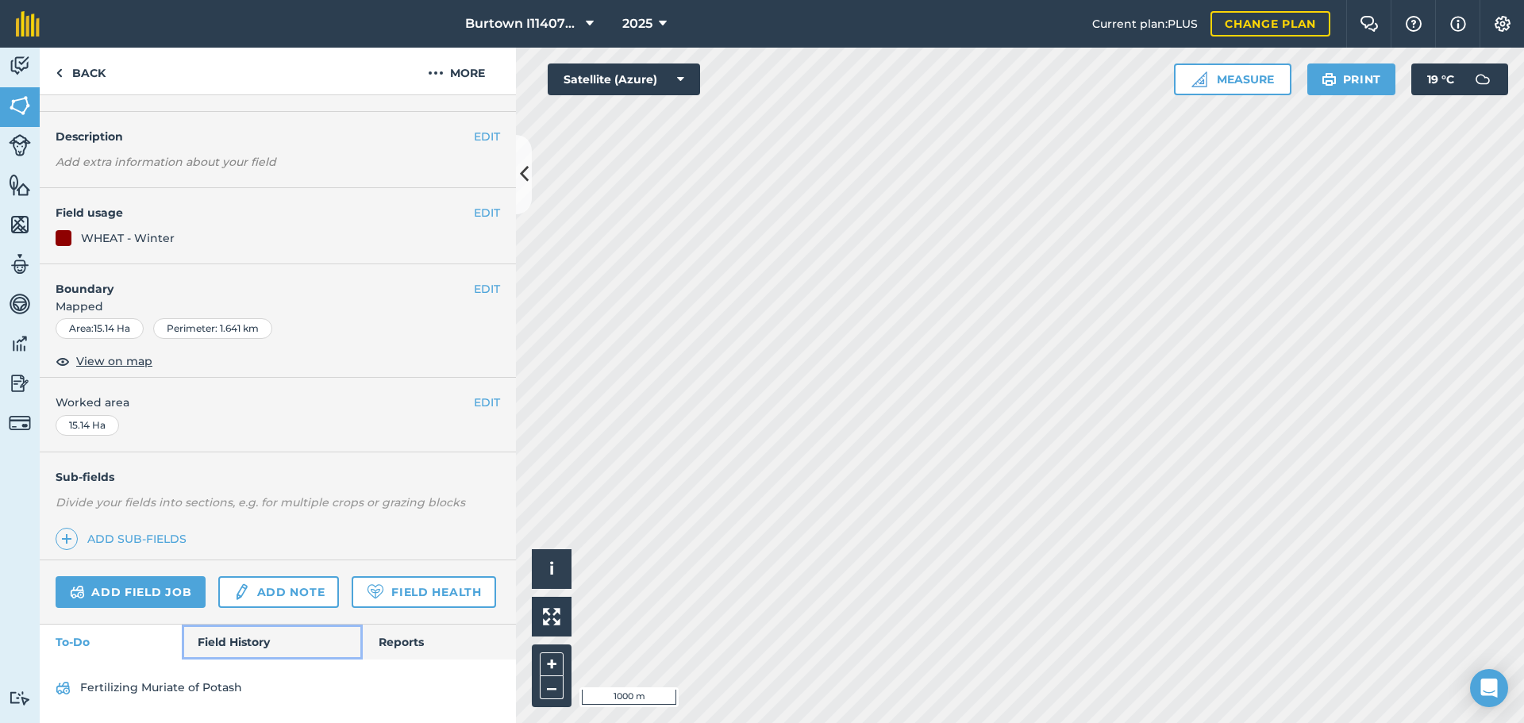
click at [221, 640] on link "Field History" at bounding box center [272, 642] width 180 height 35
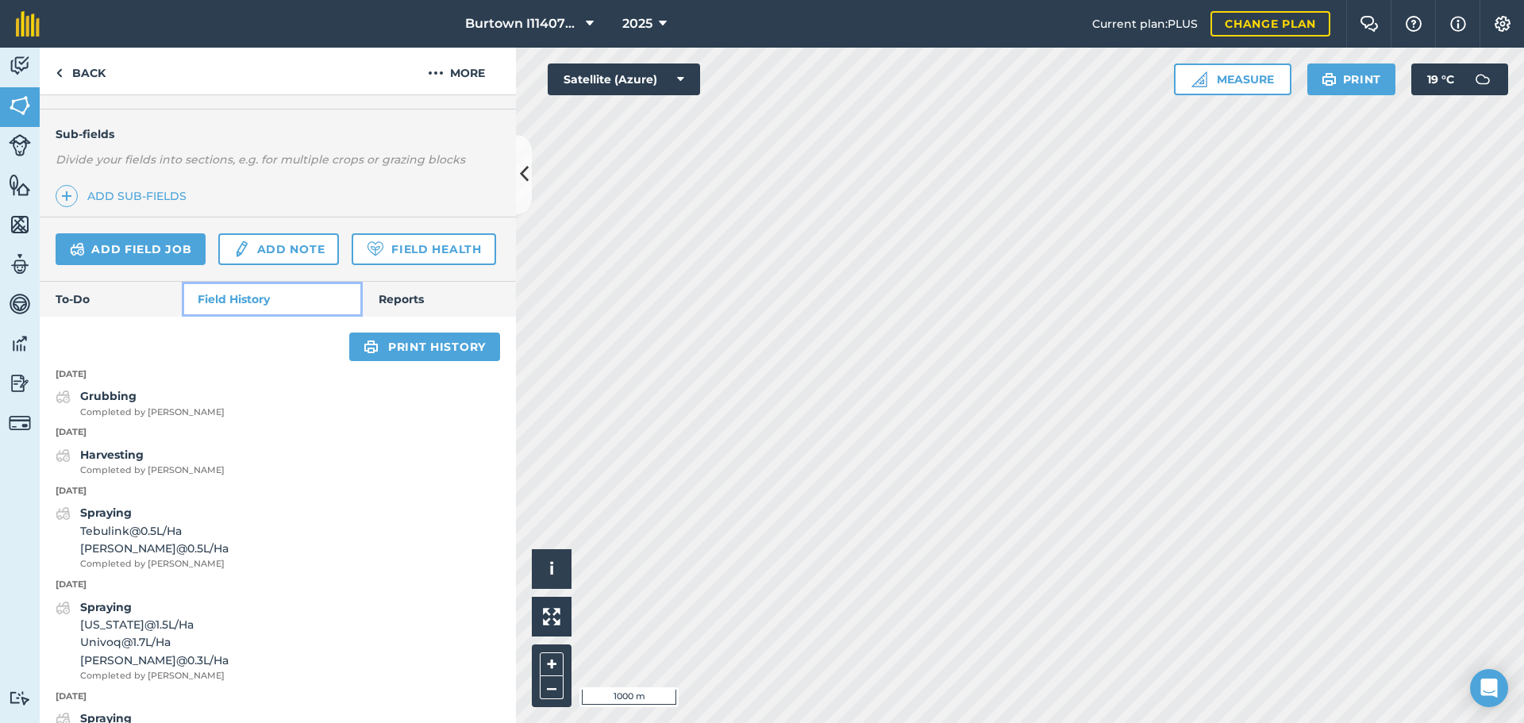
scroll to position [419, 0]
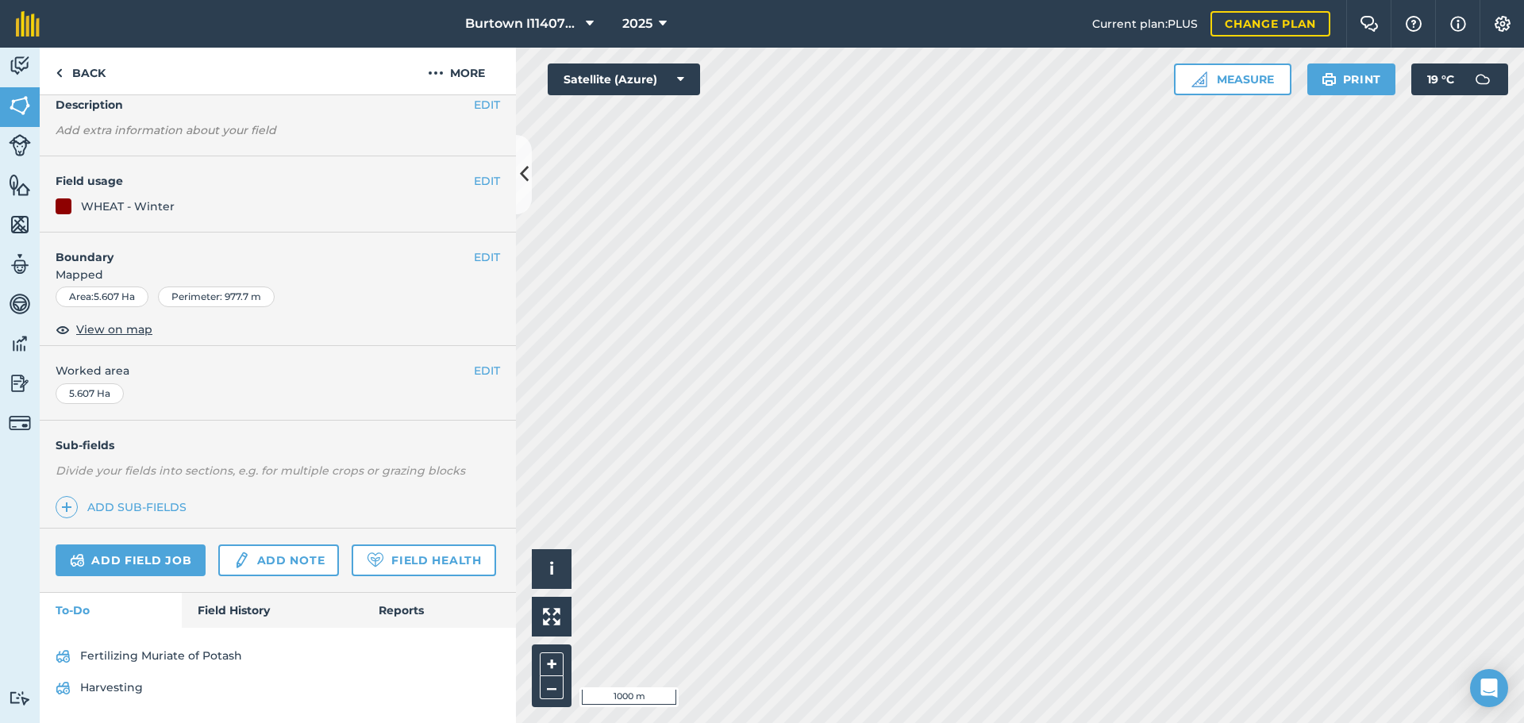
scroll to position [133, 0]
click at [231, 607] on link "Field History" at bounding box center [272, 610] width 180 height 35
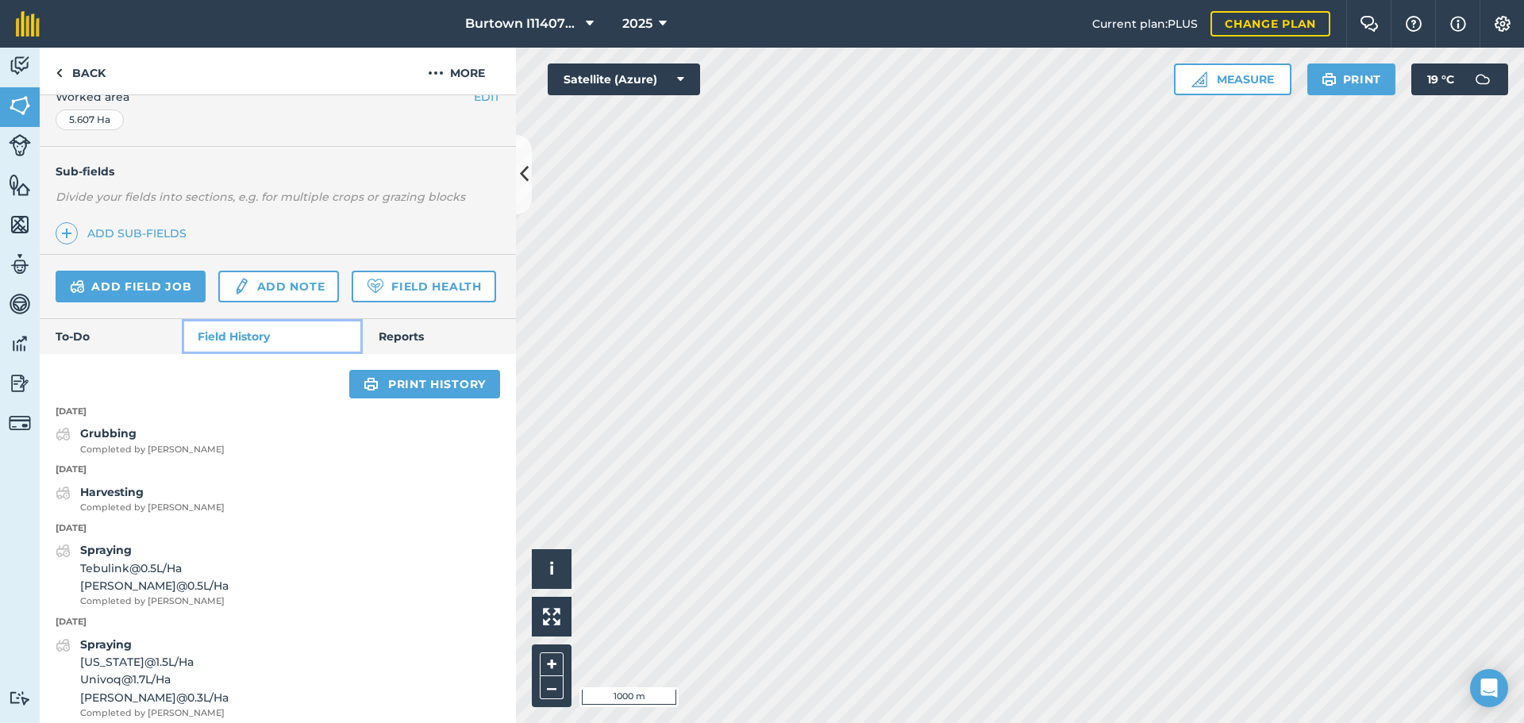
scroll to position [371, 0]
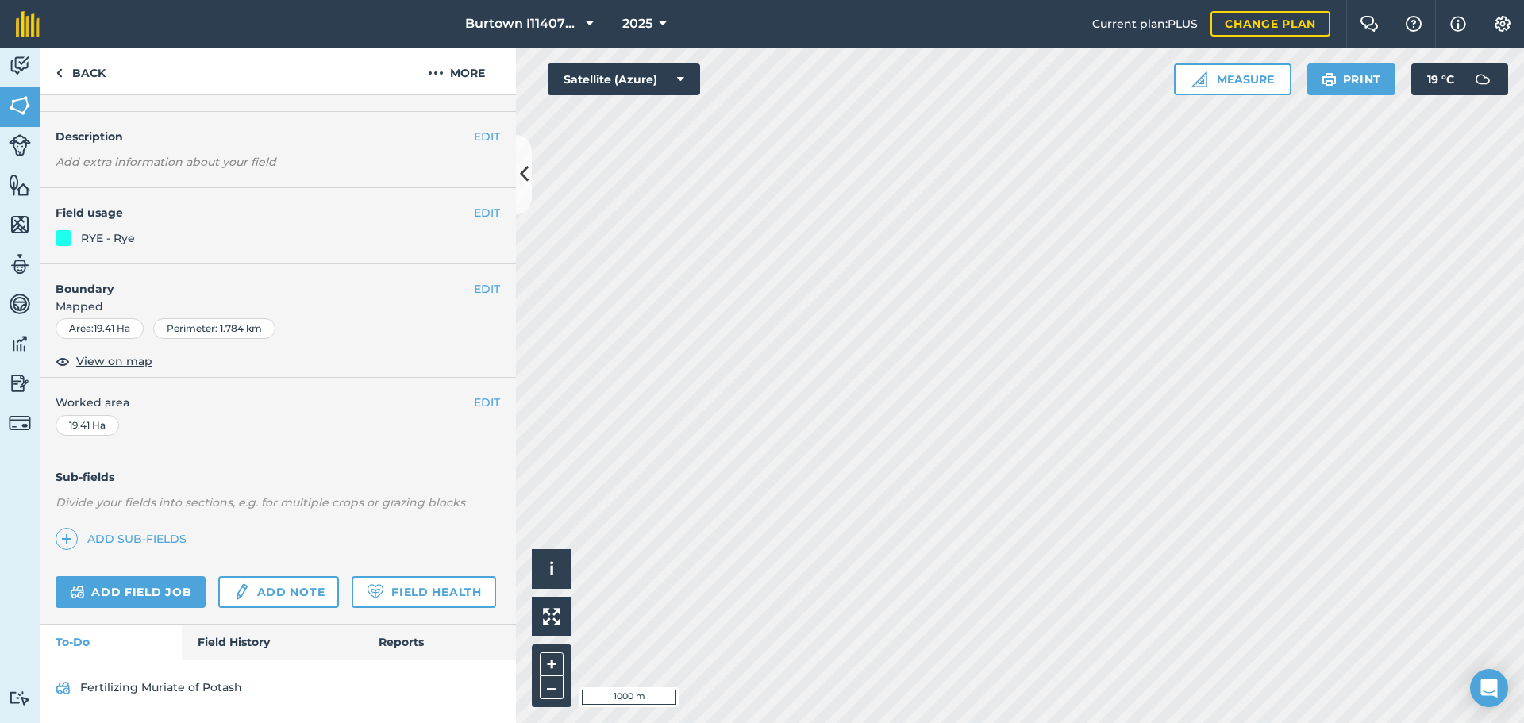
scroll to position [102, 0]
click at [193, 636] on link "Field History" at bounding box center [272, 642] width 180 height 35
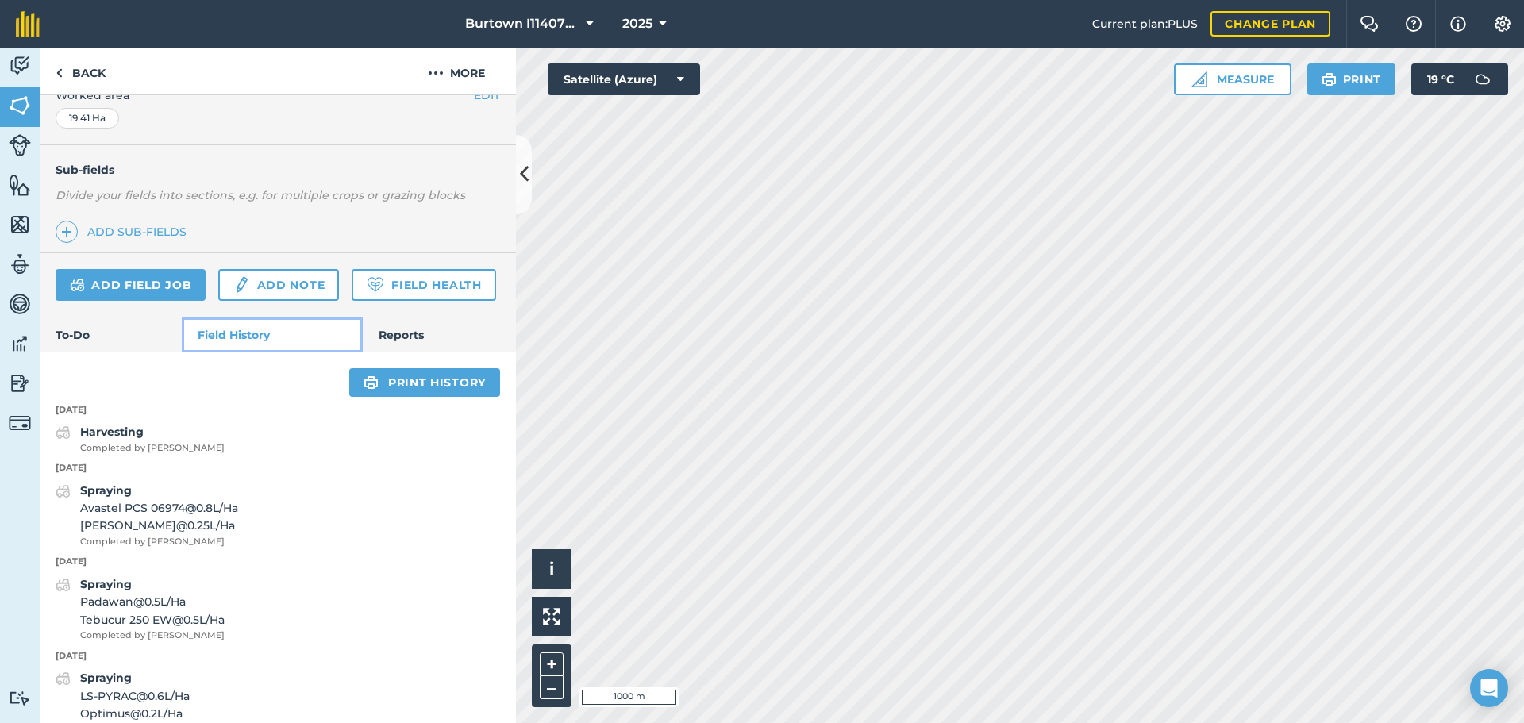
scroll to position [419, 0]
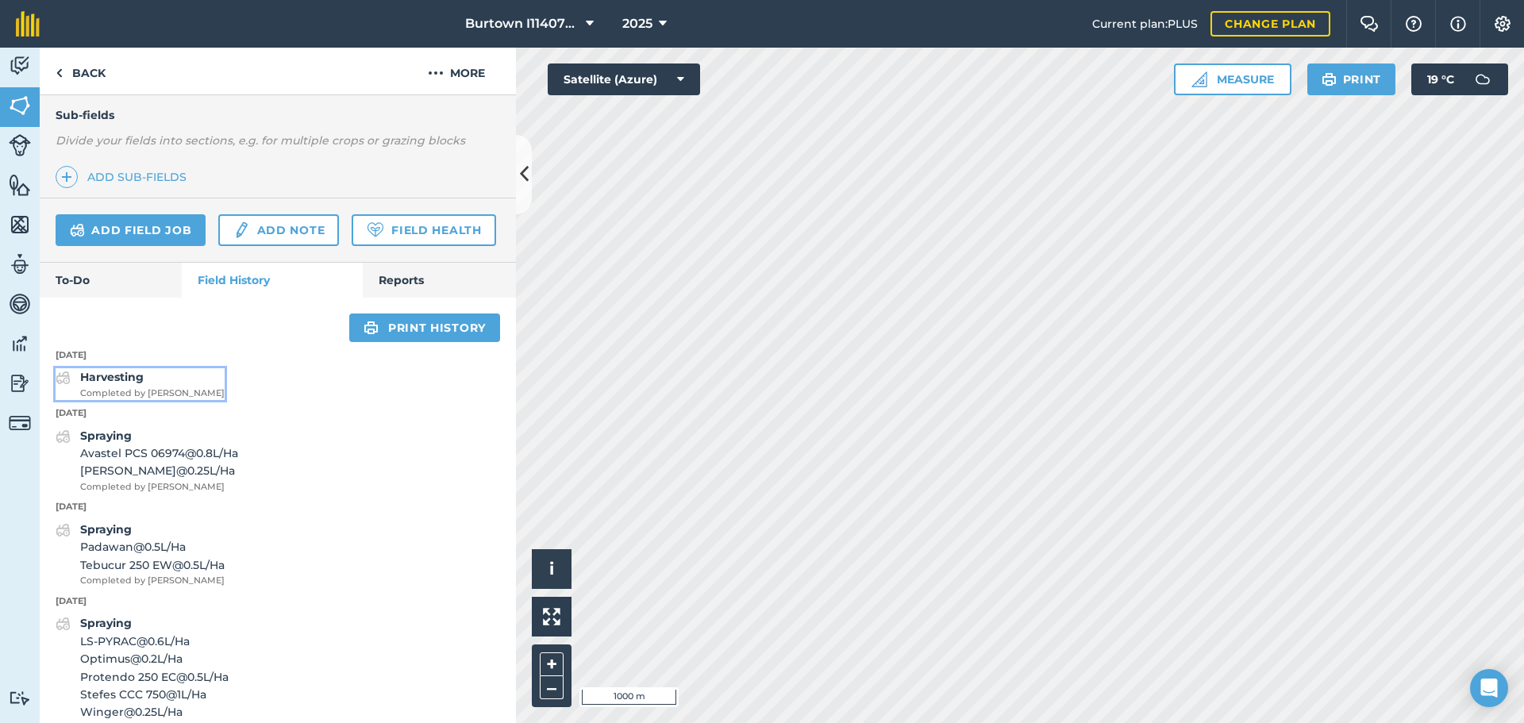
click at [125, 384] on strong "Harvesting" at bounding box center [111, 377] width 63 height 14
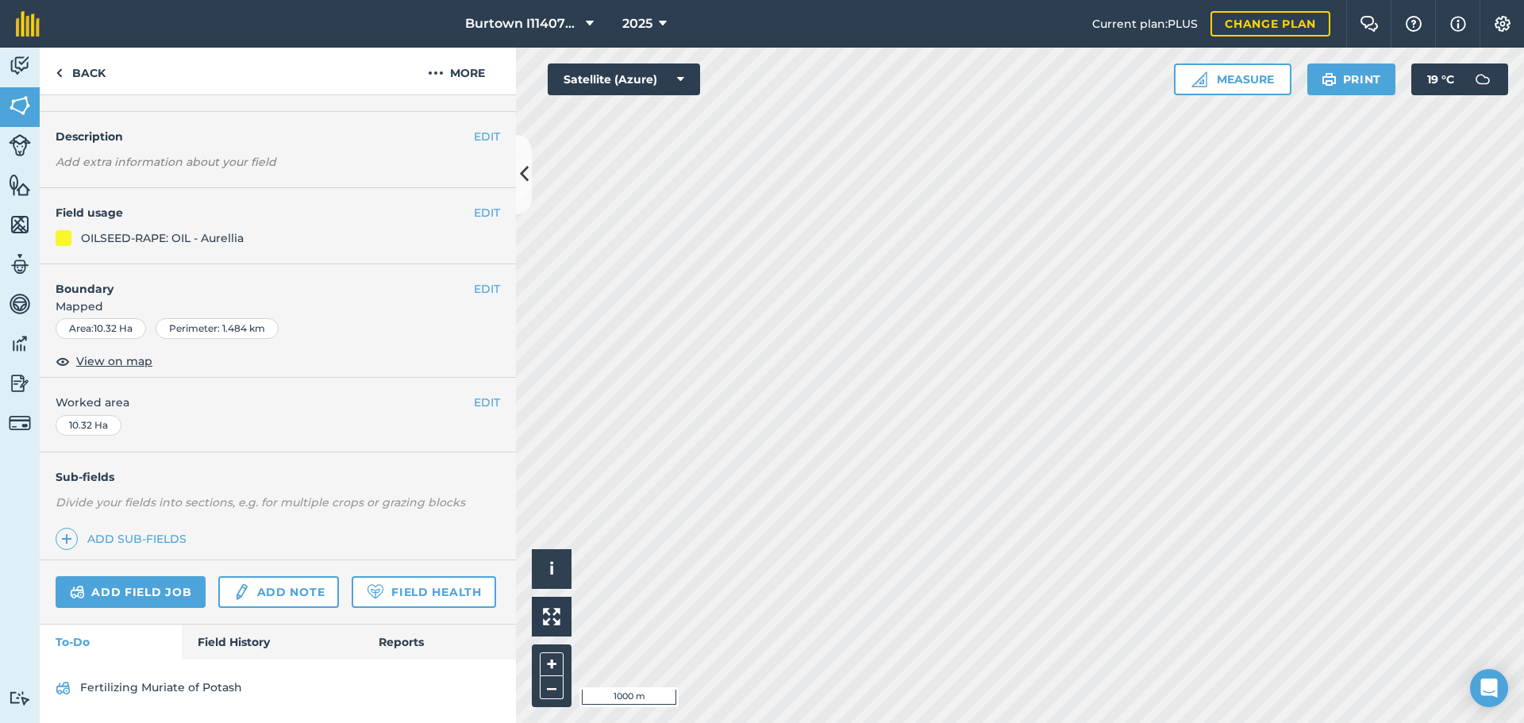
scroll to position [102, 0]
click at [246, 639] on link "Field History" at bounding box center [272, 642] width 180 height 35
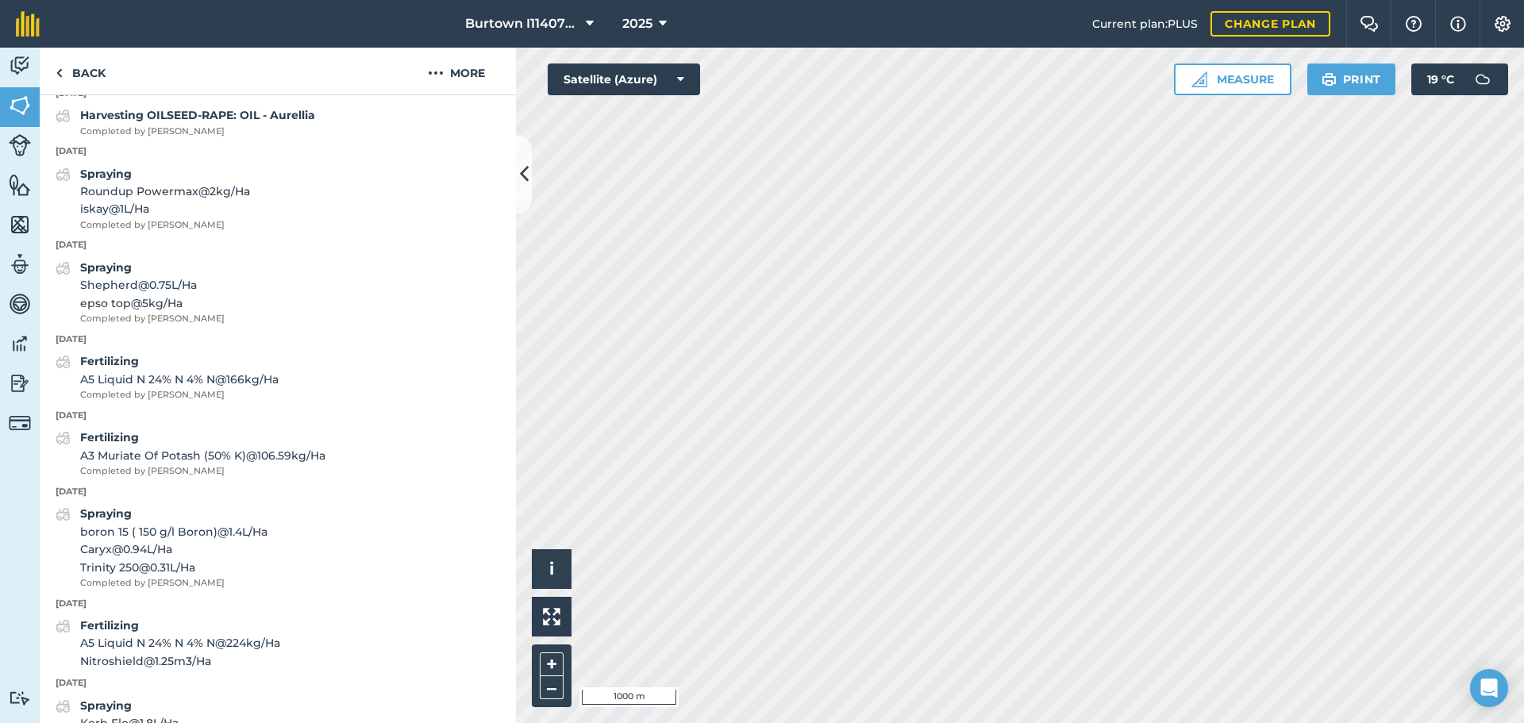
scroll to position [578, 0]
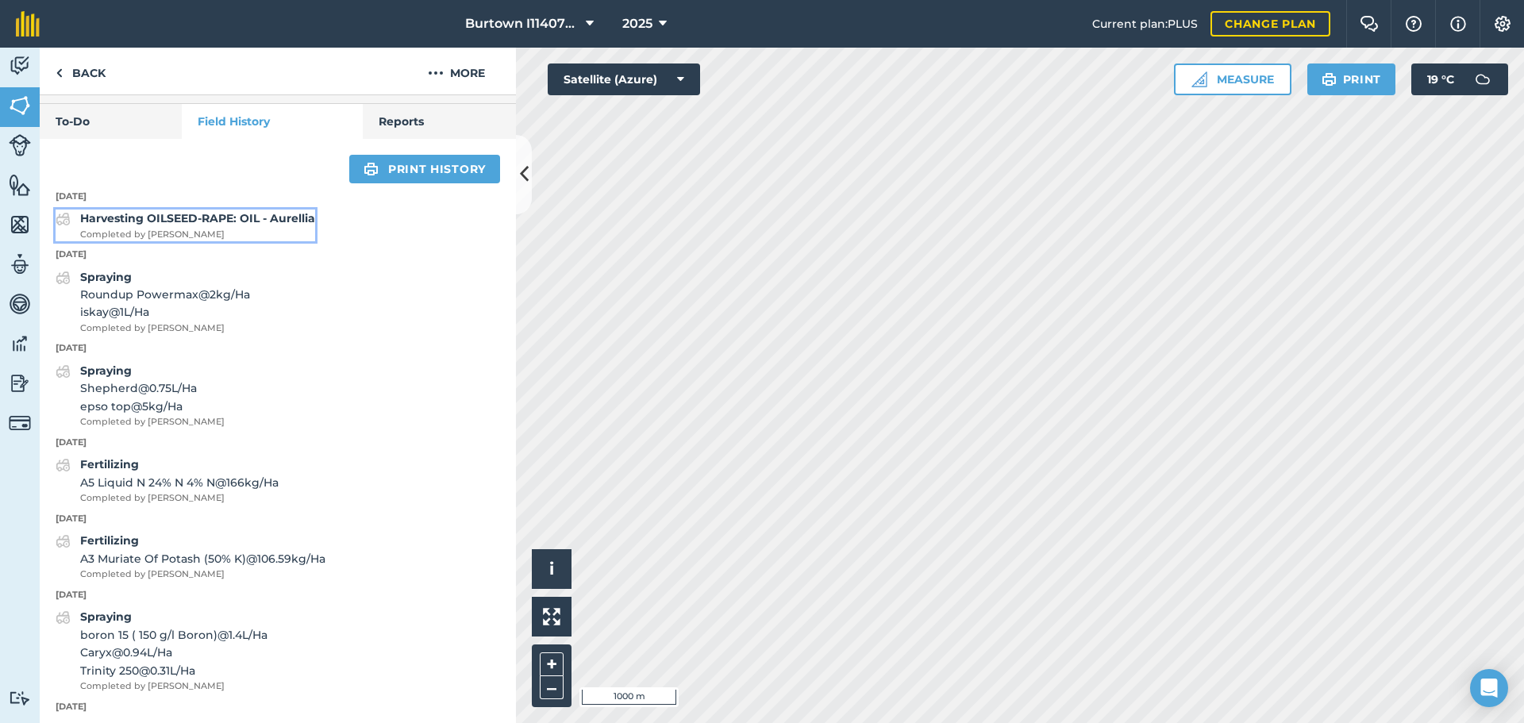
click at [154, 242] on span "Completed by [PERSON_NAME]" at bounding box center [197, 235] width 235 height 14
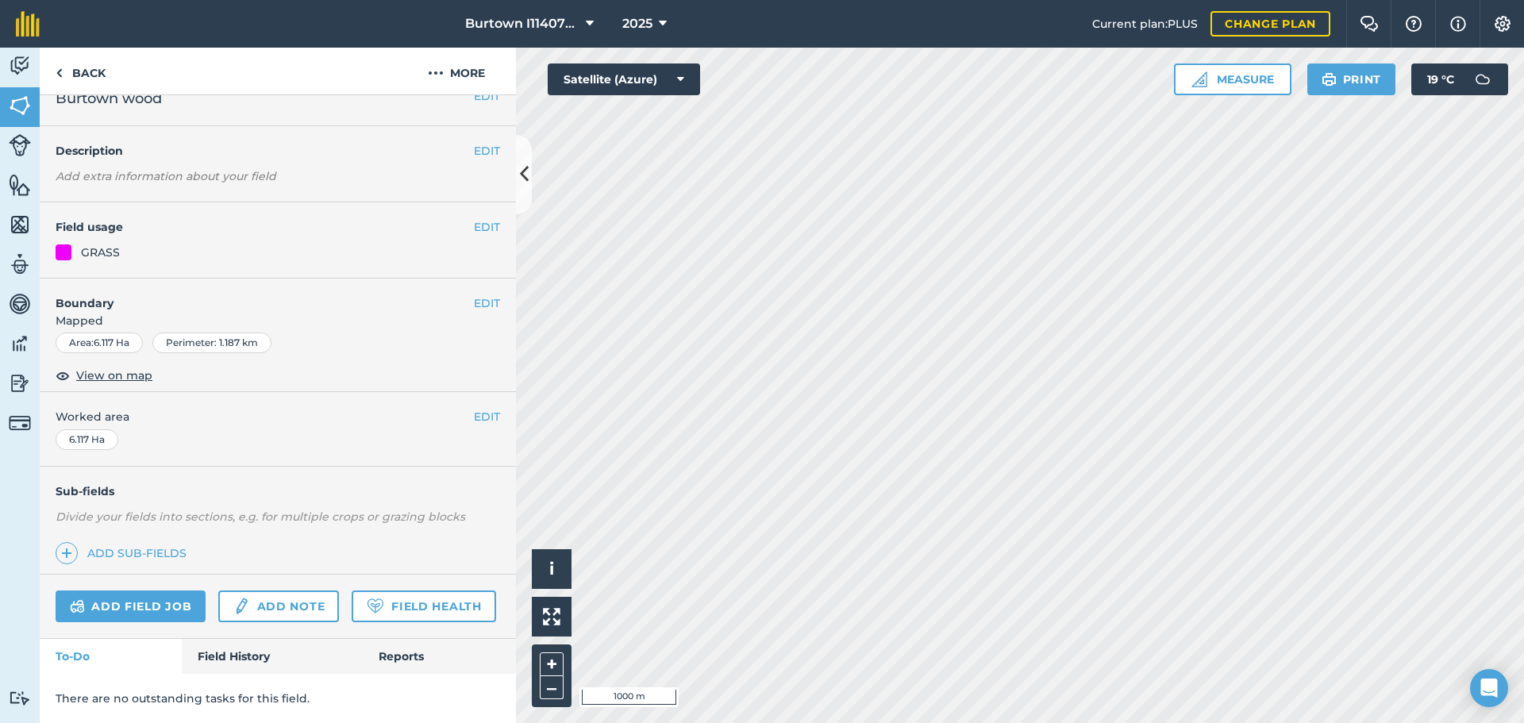
scroll to position [68, 0]
click at [261, 655] on link "Field History" at bounding box center [272, 656] width 180 height 35
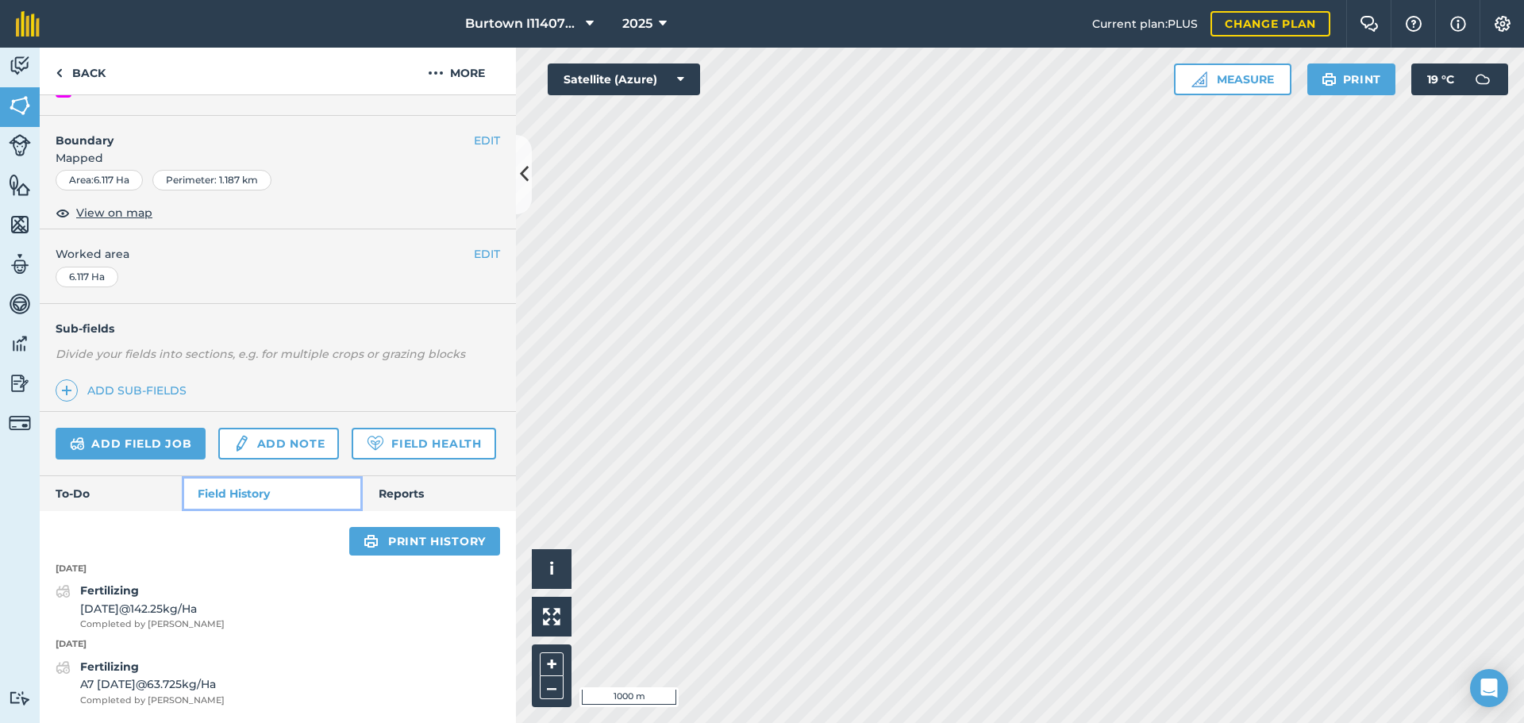
scroll to position [231, 0]
click at [518, 23] on span "Burtown I1140790" at bounding box center [522, 23] width 114 height 19
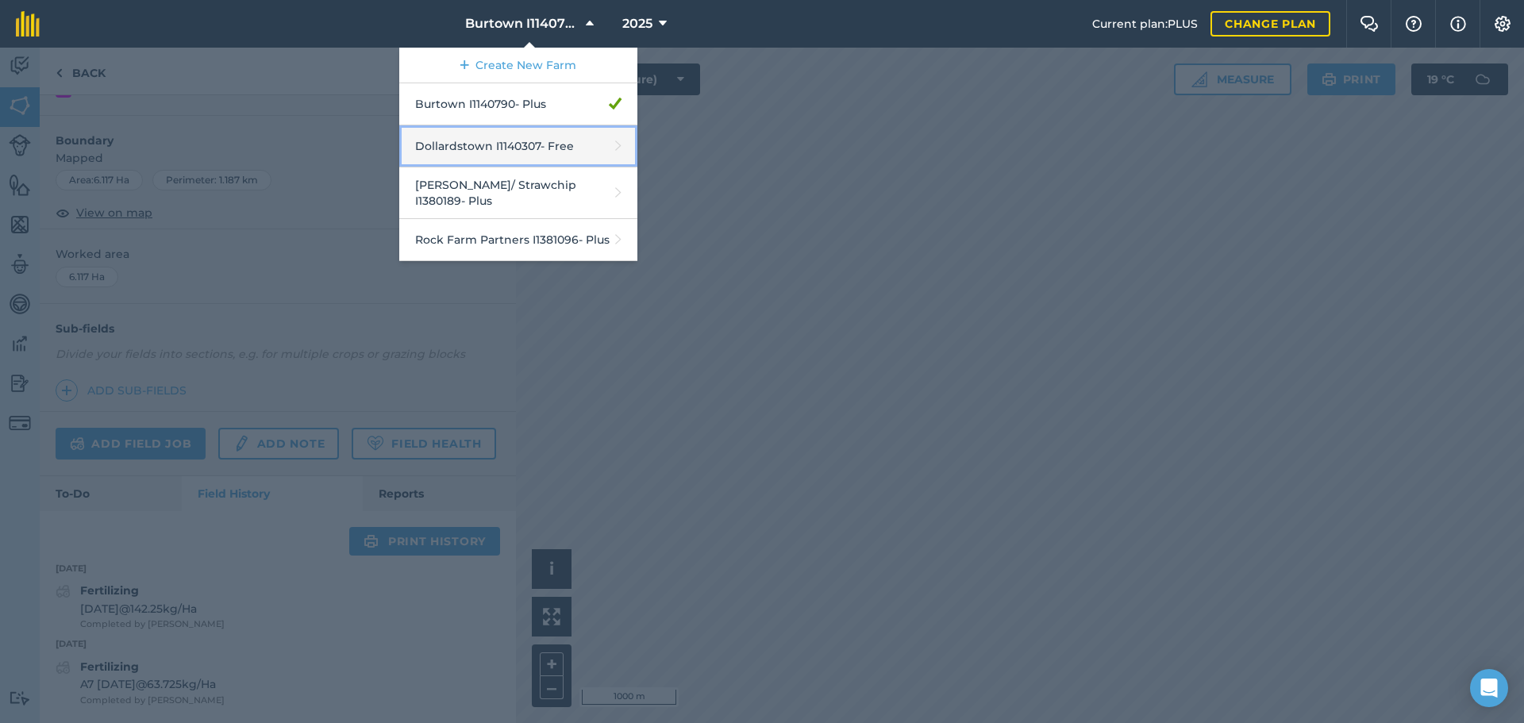
click at [475, 149] on link "Dollardstown I1140307 - Free" at bounding box center [518, 146] width 238 height 42
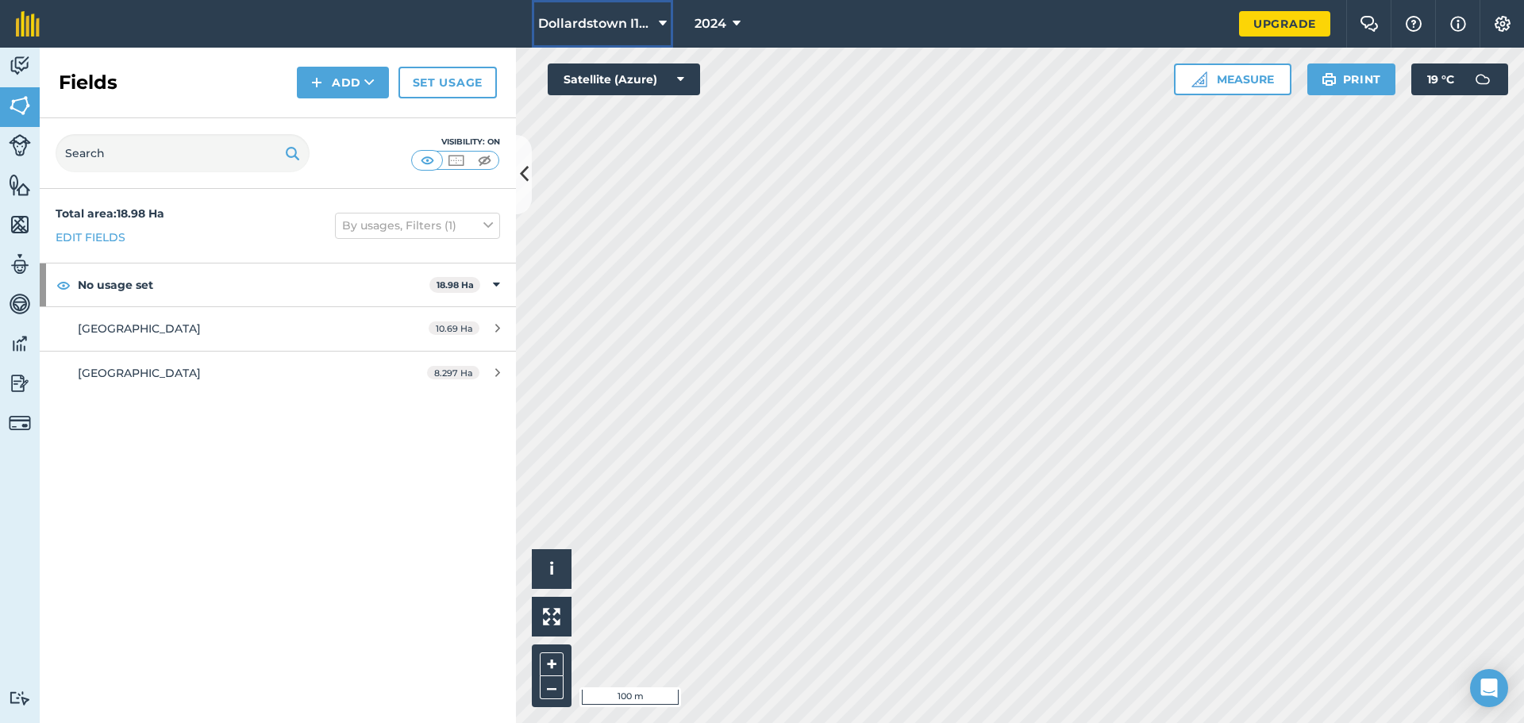
click at [603, 17] on span "Dollardstown I1140307" at bounding box center [595, 23] width 114 height 19
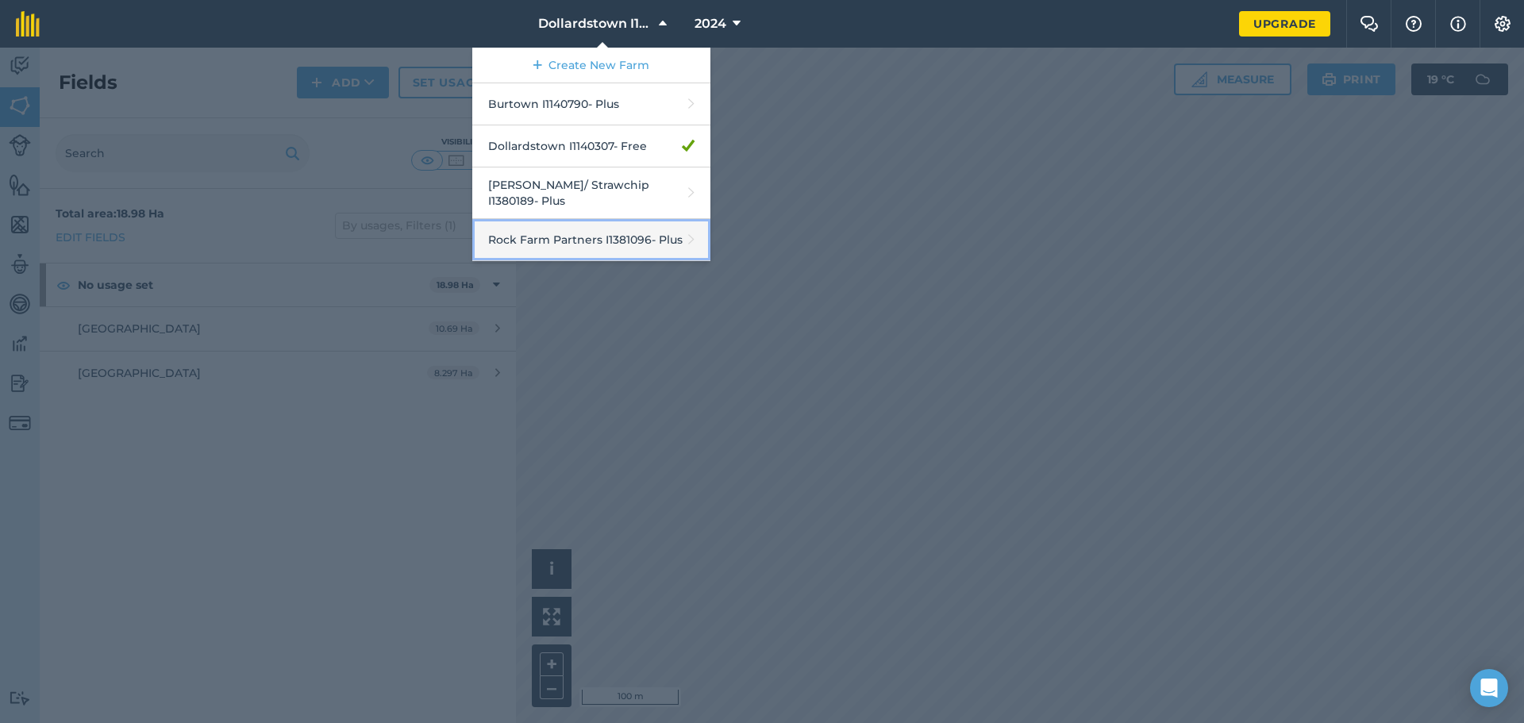
click at [542, 230] on link "Rock Farm Partners I1381096 - Plus" at bounding box center [591, 240] width 238 height 42
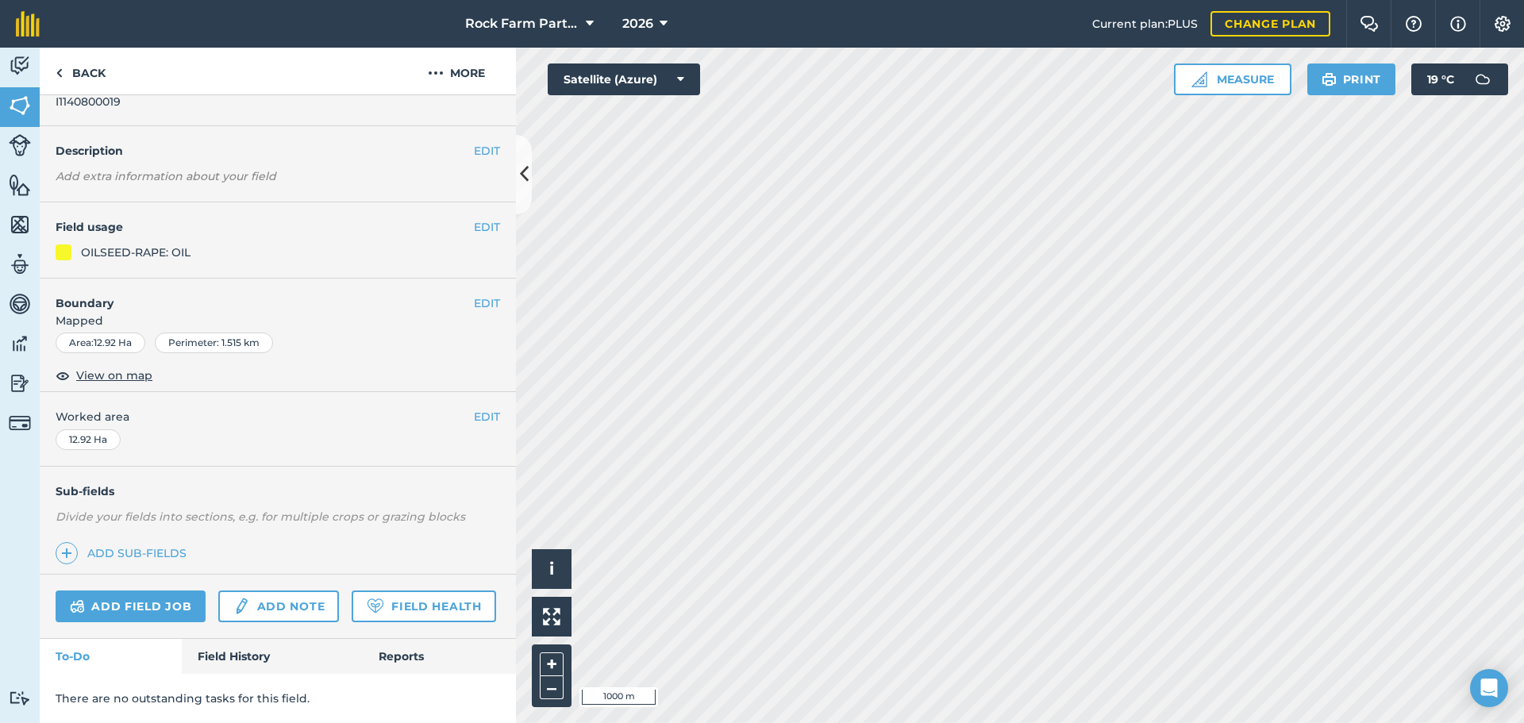
scroll to position [87, 0]
click at [232, 663] on link "Field History" at bounding box center [272, 656] width 180 height 35
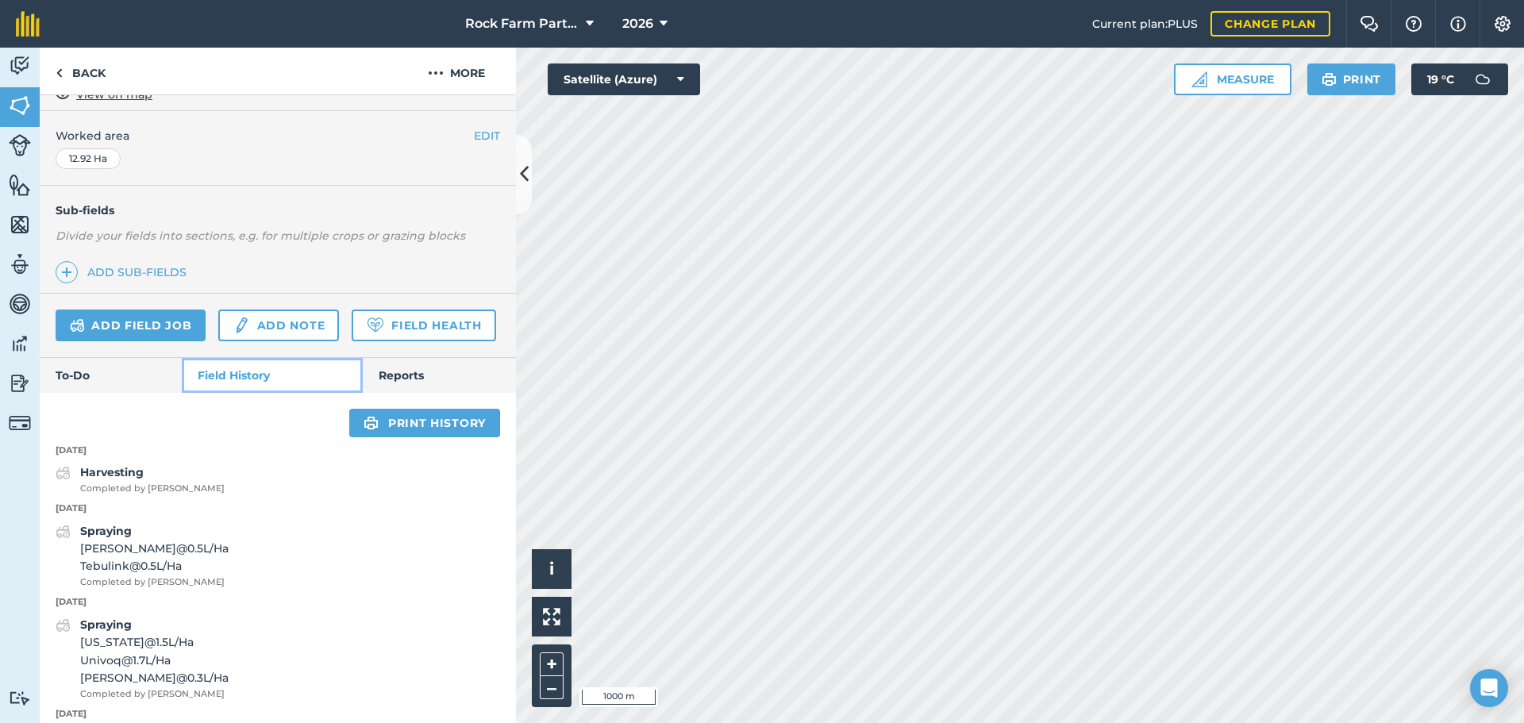
scroll to position [325, 0]
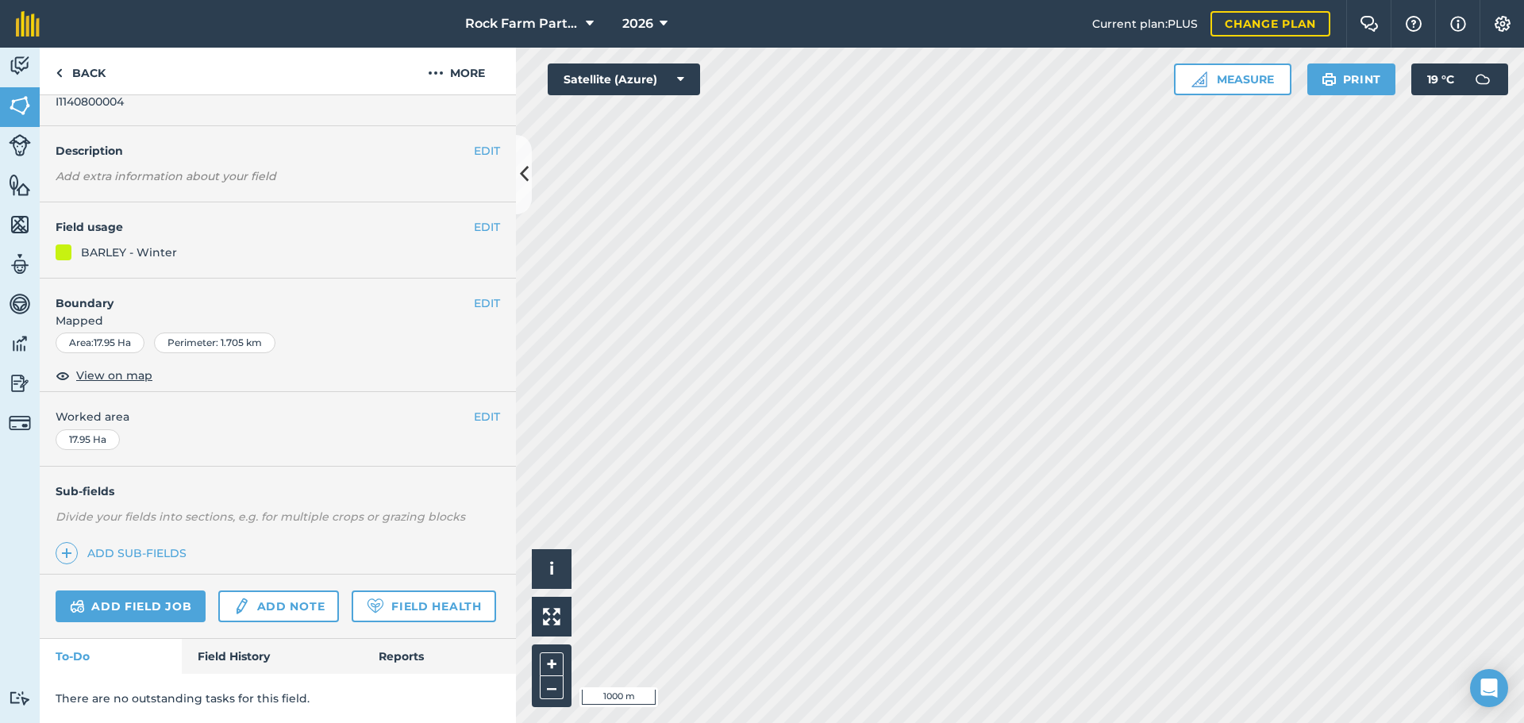
scroll to position [87, 0]
drag, startPoint x: 217, startPoint y: 659, endPoint x: 227, endPoint y: 648, distance: 14.0
click at [218, 659] on link "Field History" at bounding box center [272, 656] width 180 height 35
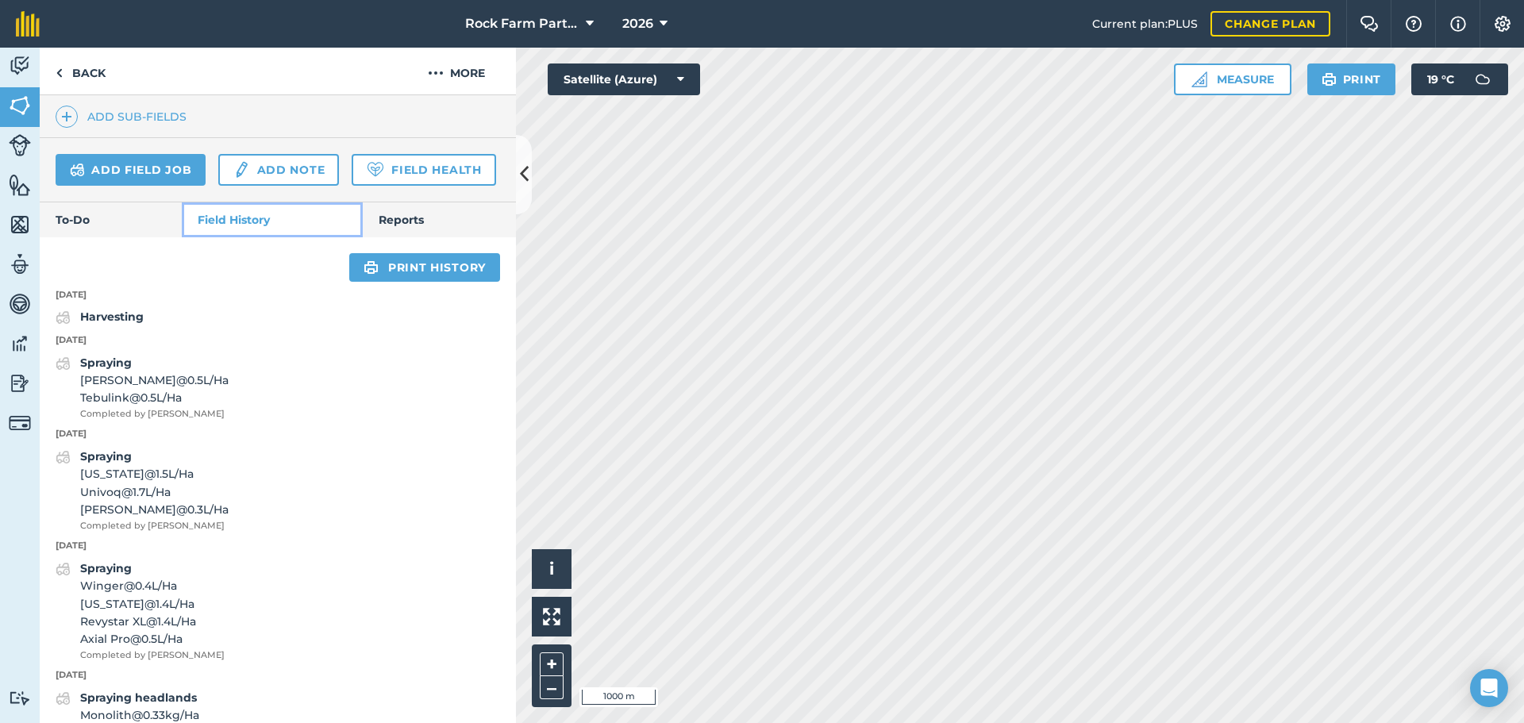
scroll to position [484, 0]
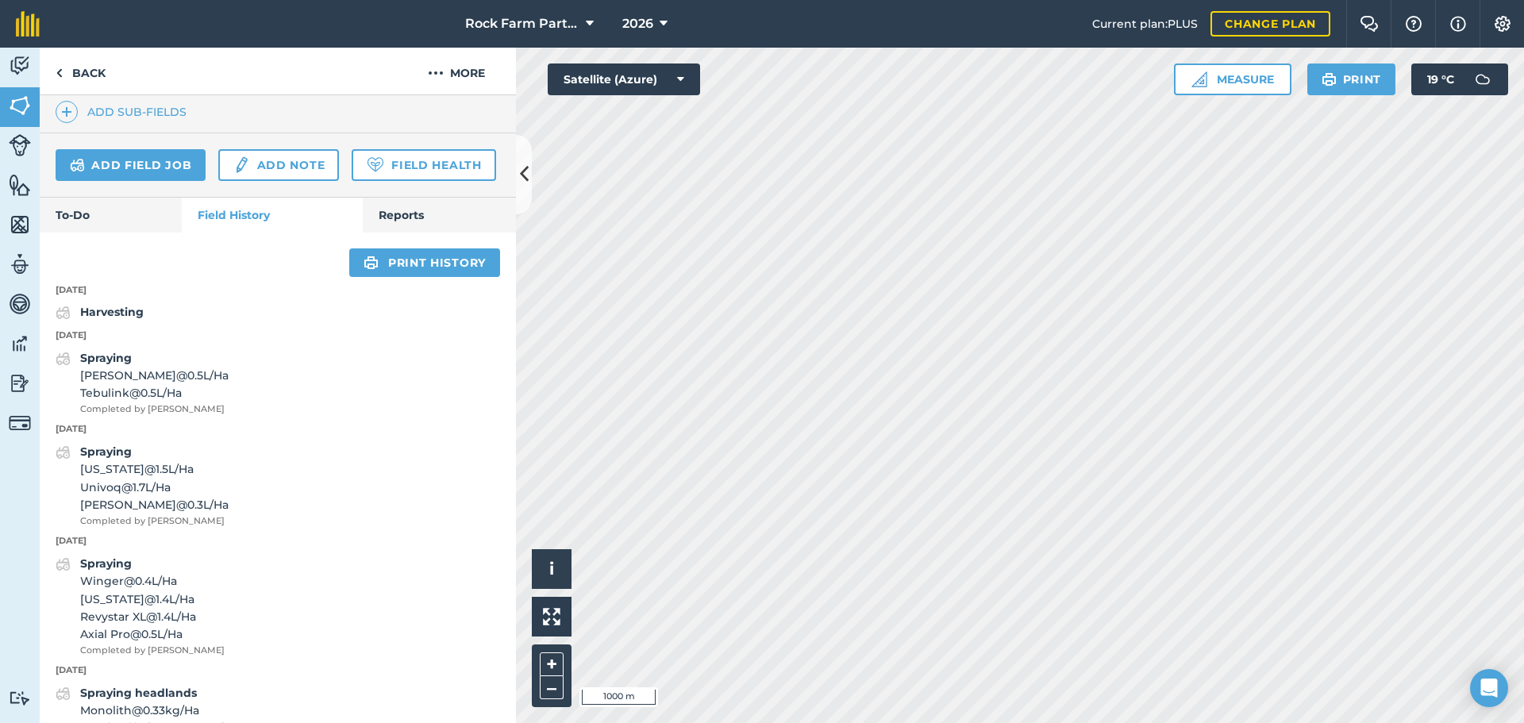
scroll to position [87, 0]
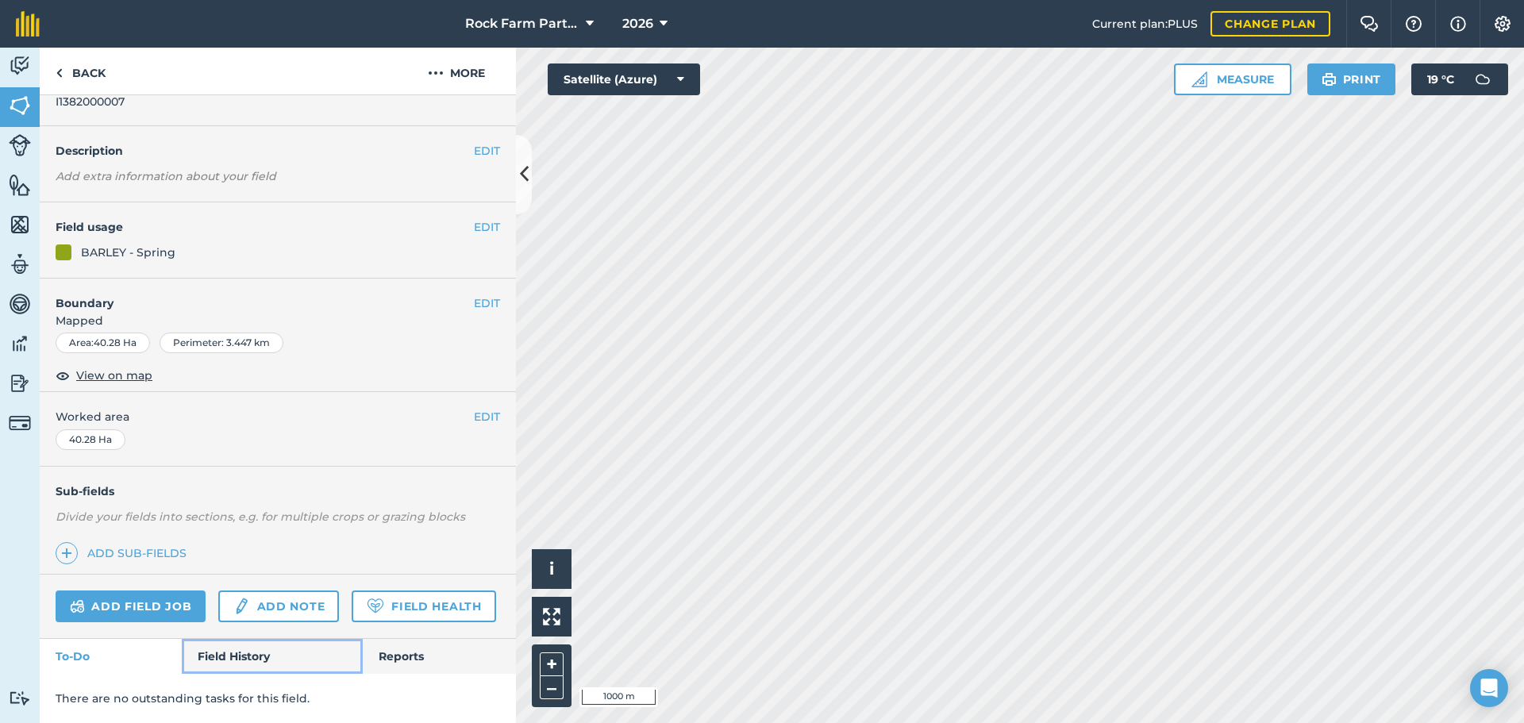
click at [230, 651] on link "Field History" at bounding box center [272, 656] width 180 height 35
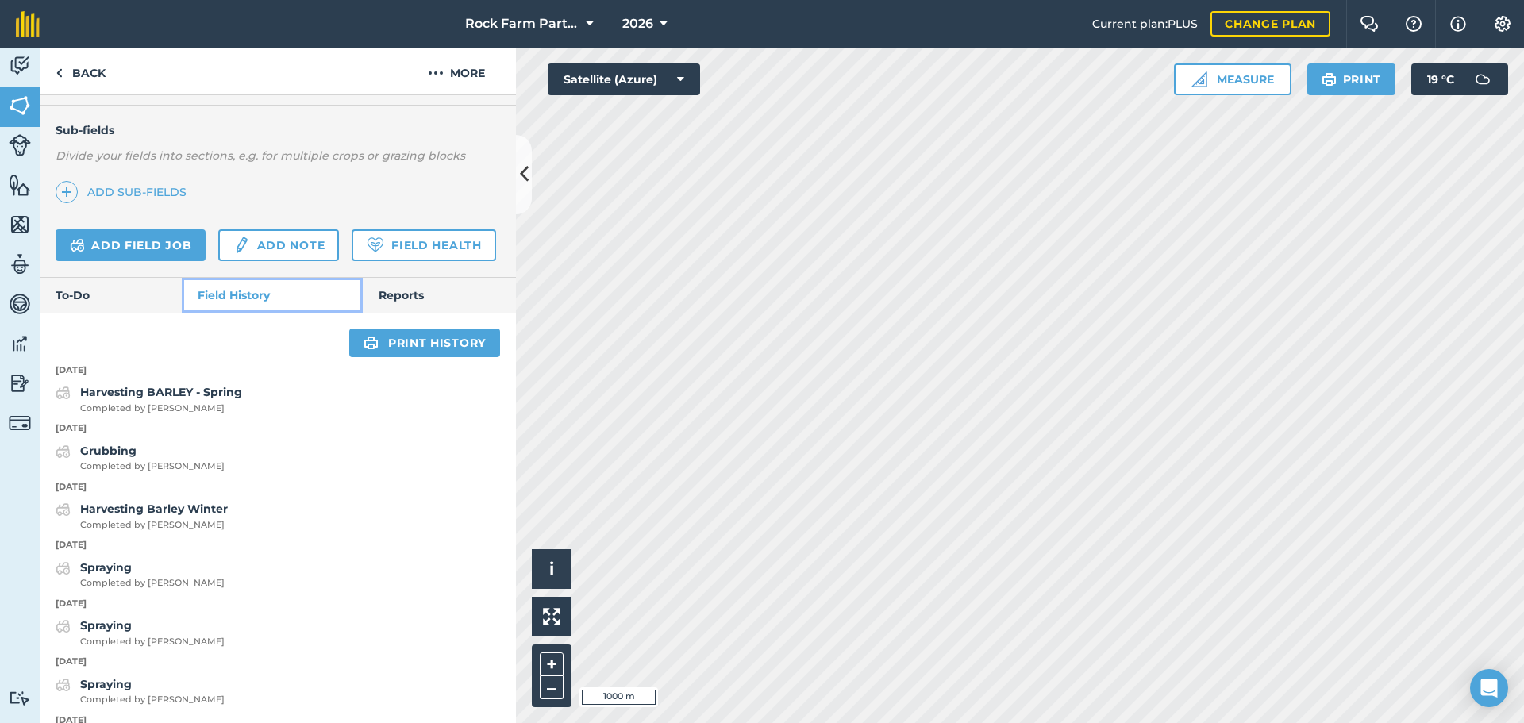
scroll to position [405, 0]
click at [655, 24] on button "2026" at bounding box center [645, 24] width 58 height 48
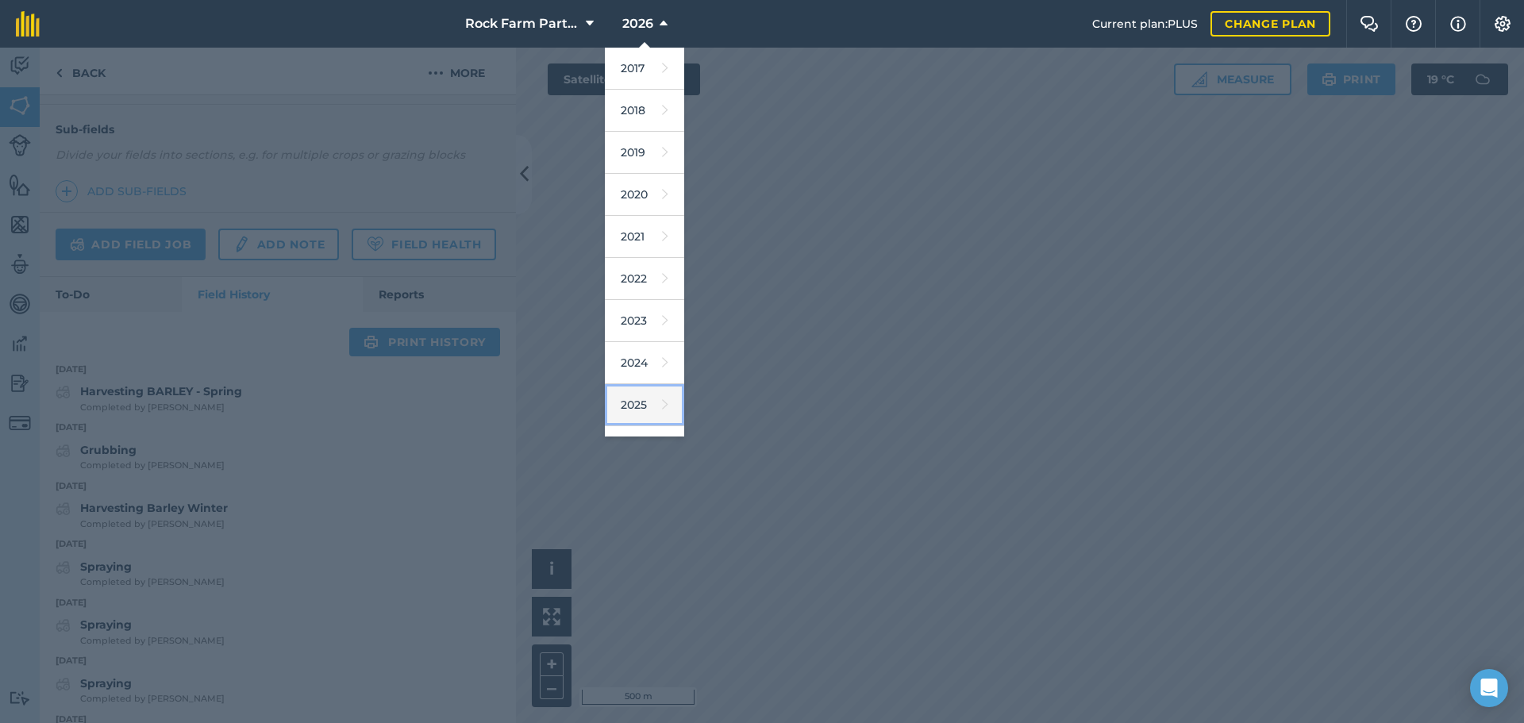
click at [655, 406] on link "2025" at bounding box center [644, 405] width 79 height 42
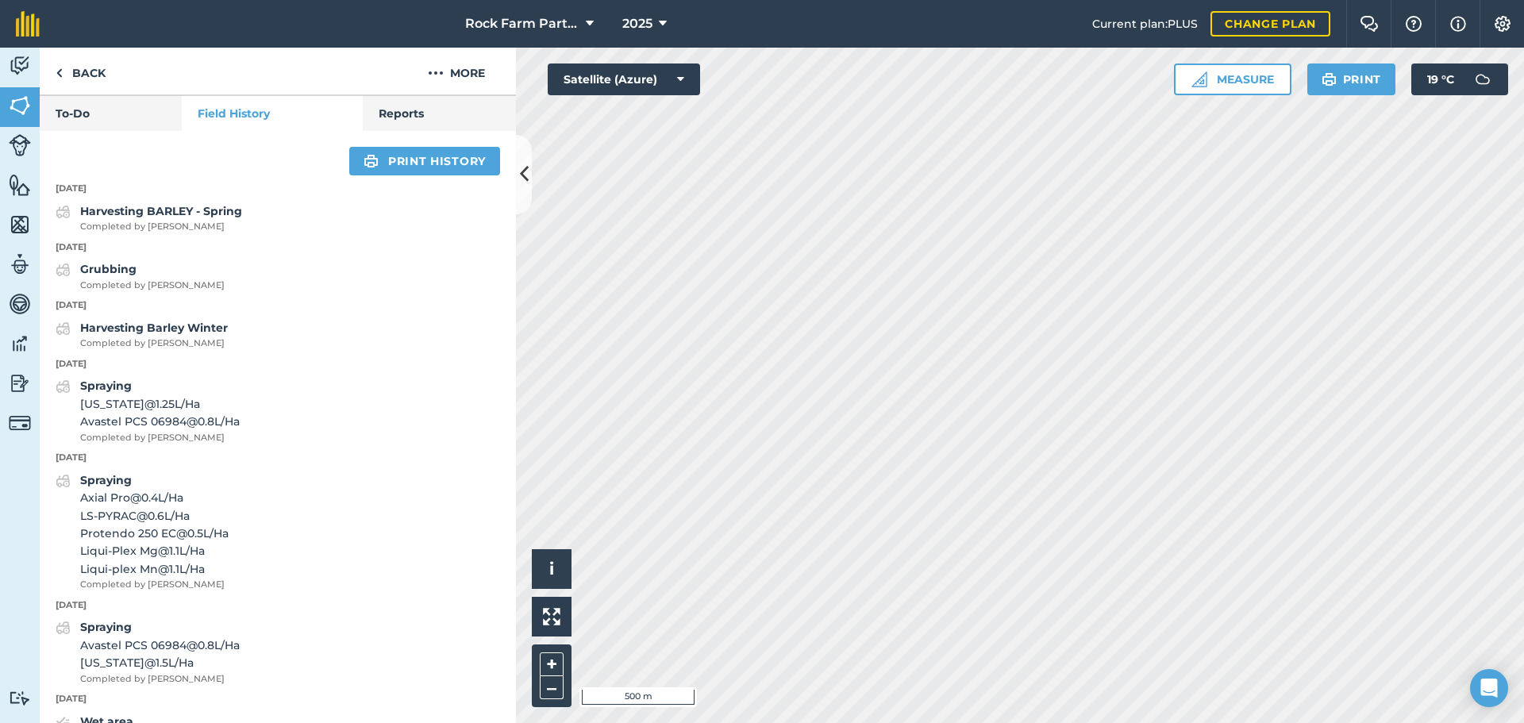
scroll to position [722, 0]
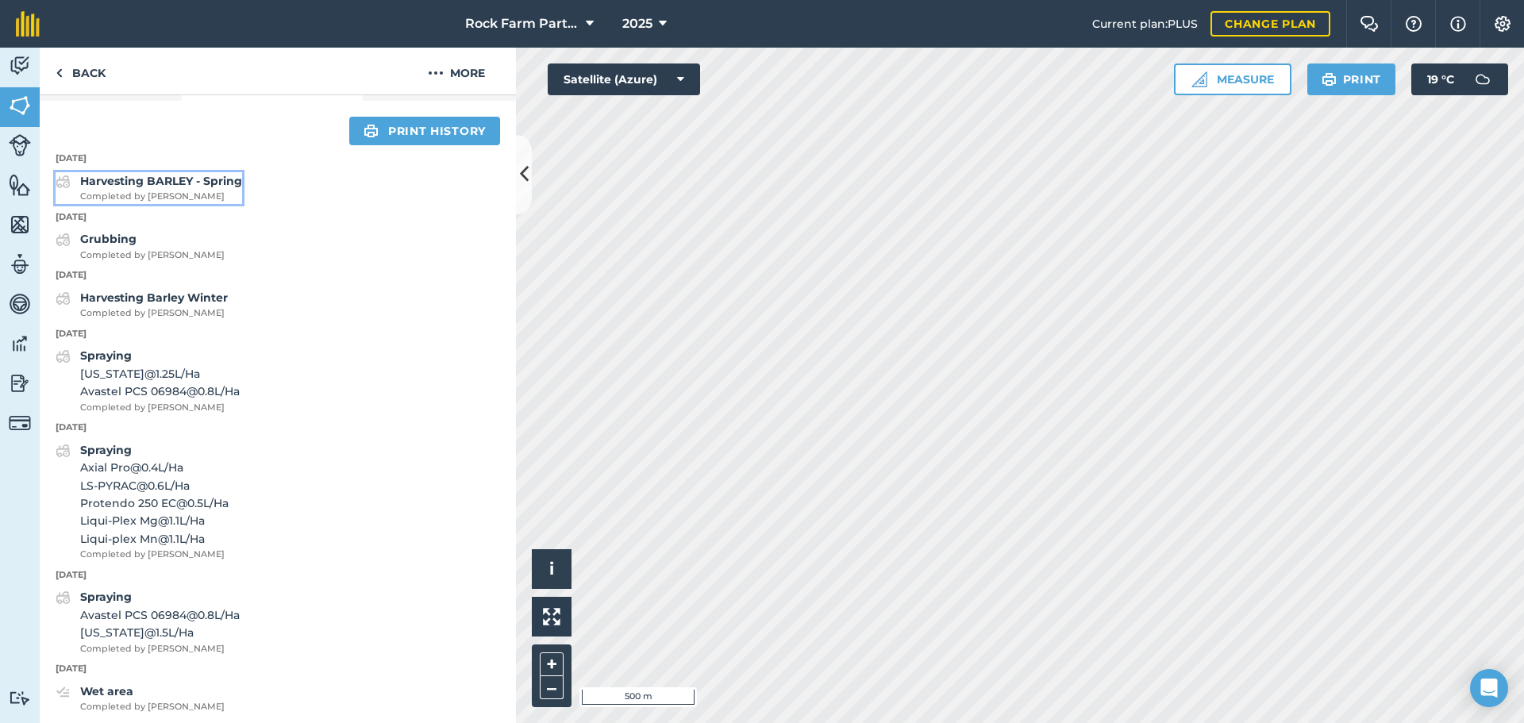
click at [135, 188] on strong "Harvesting BARLEY - Spring" at bounding box center [161, 181] width 162 height 14
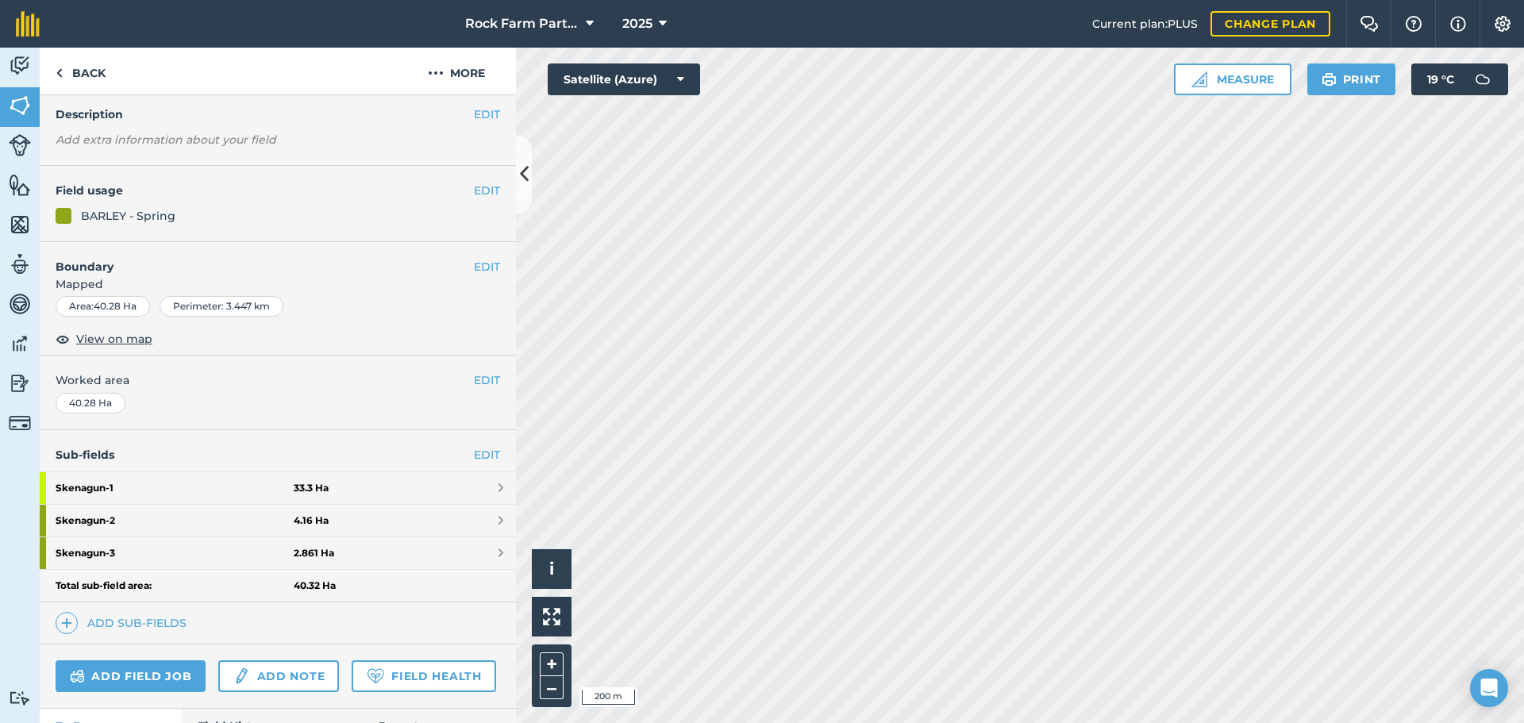
scroll to position [238, 0]
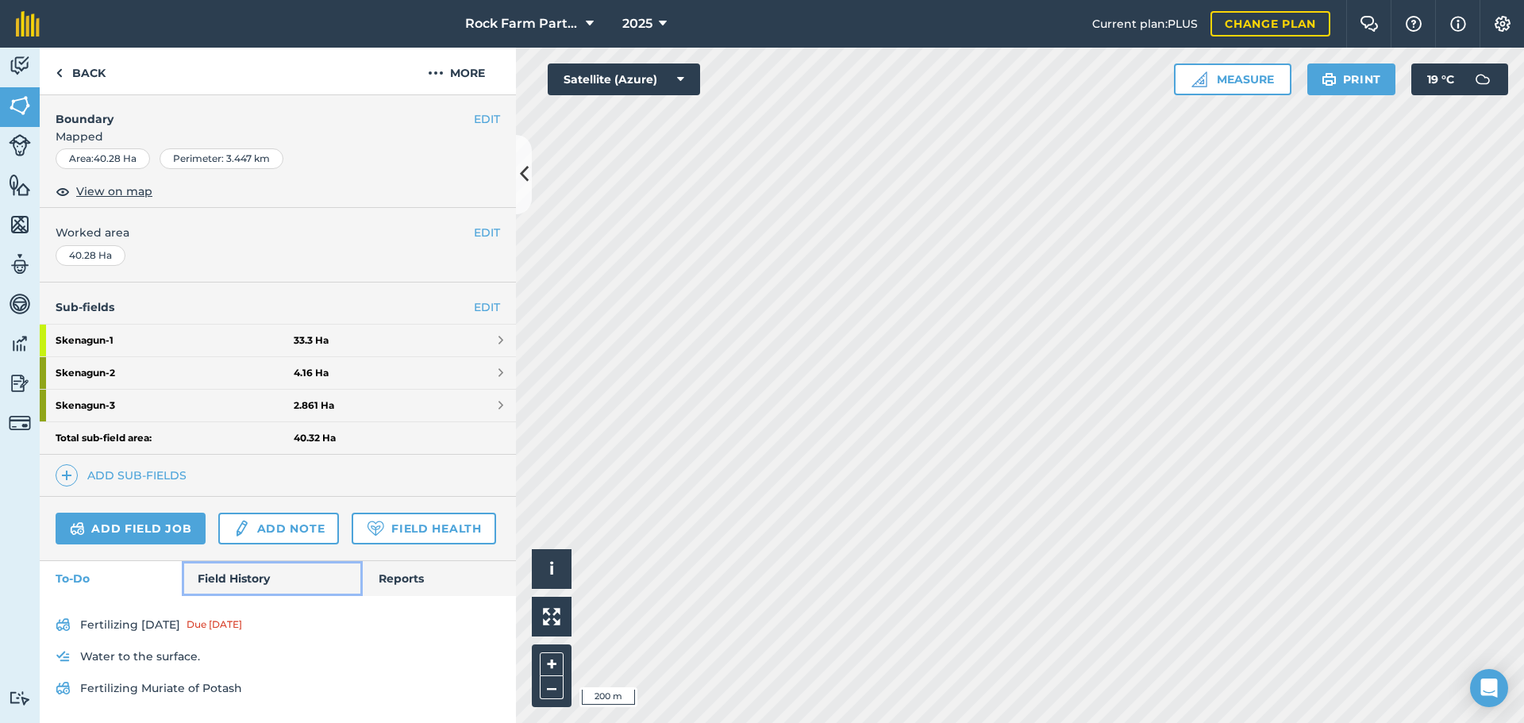
click at [204, 596] on link "Field History" at bounding box center [272, 578] width 180 height 35
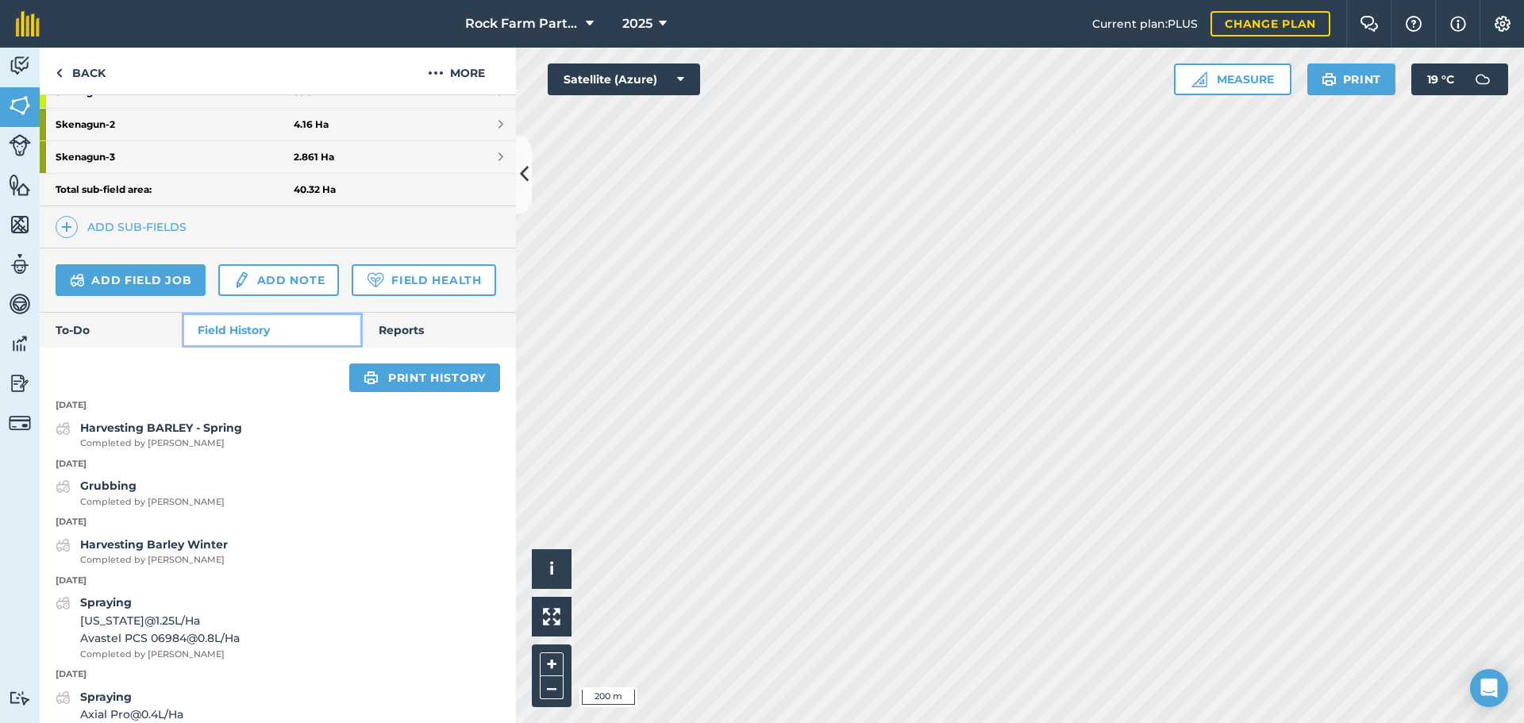
scroll to position [476, 0]
click at [134, 551] on strong "Harvesting Barley Winter" at bounding box center [154, 543] width 148 height 14
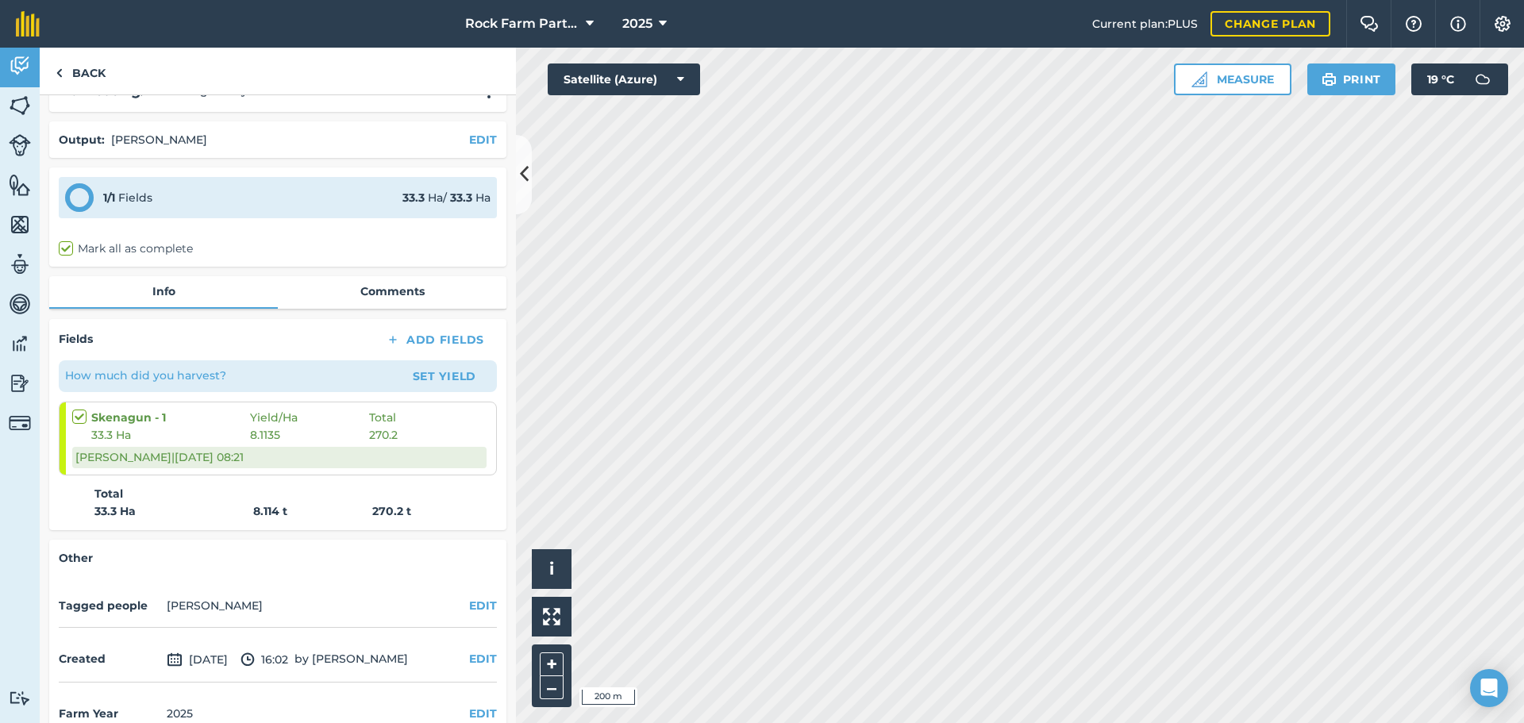
scroll to position [67, 0]
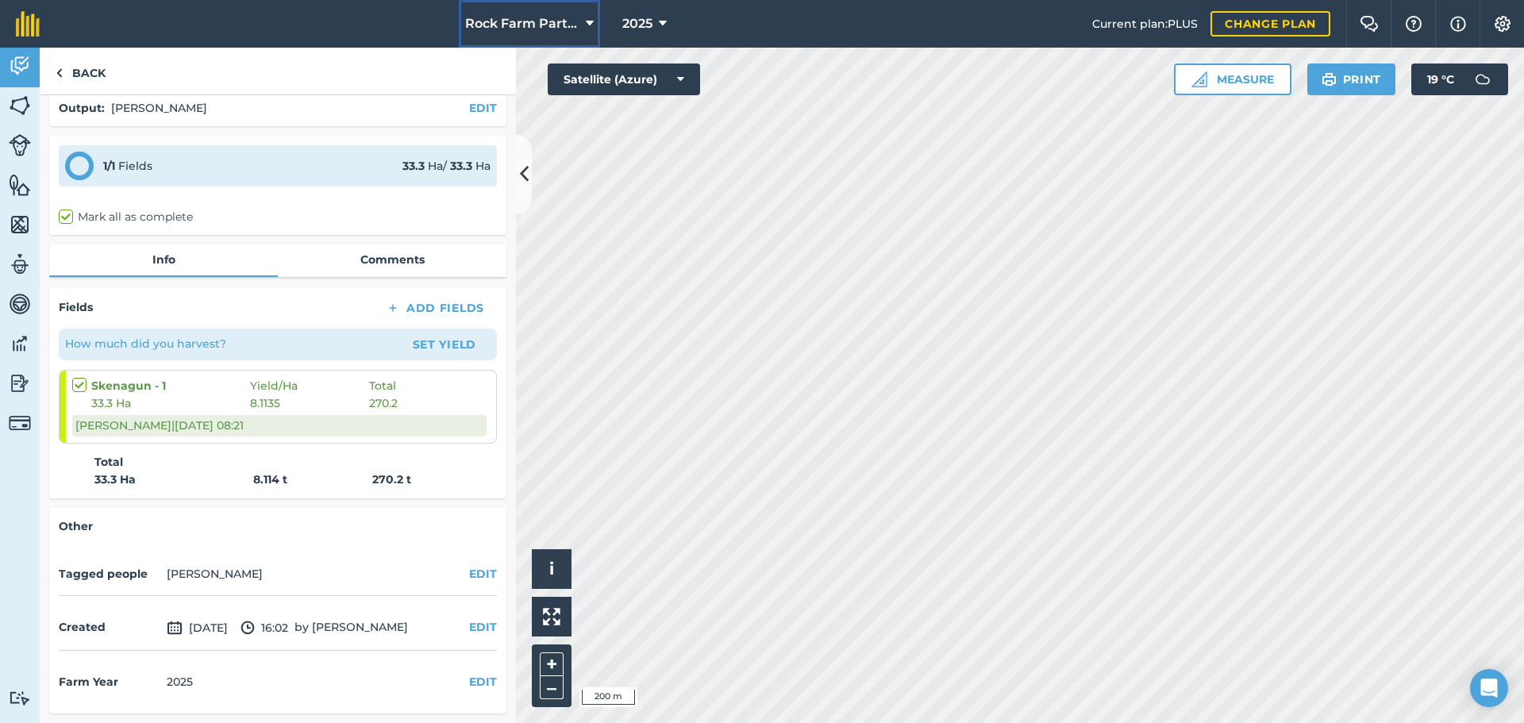
click at [555, 30] on span "Rock Farm Partners I1381096" at bounding box center [522, 23] width 114 height 19
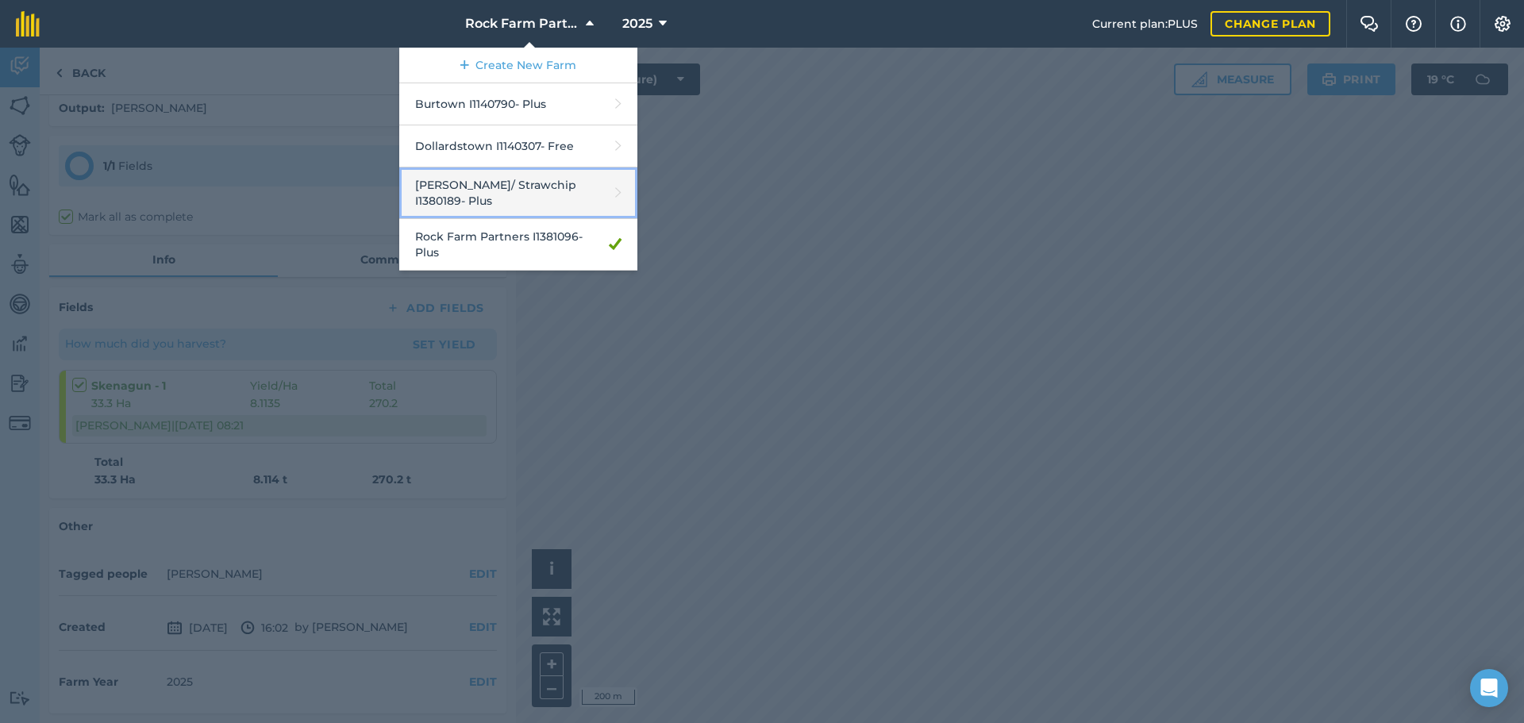
click at [487, 187] on link "[PERSON_NAME]/ Strawchip I1380189 - Plus" at bounding box center [518, 193] width 238 height 52
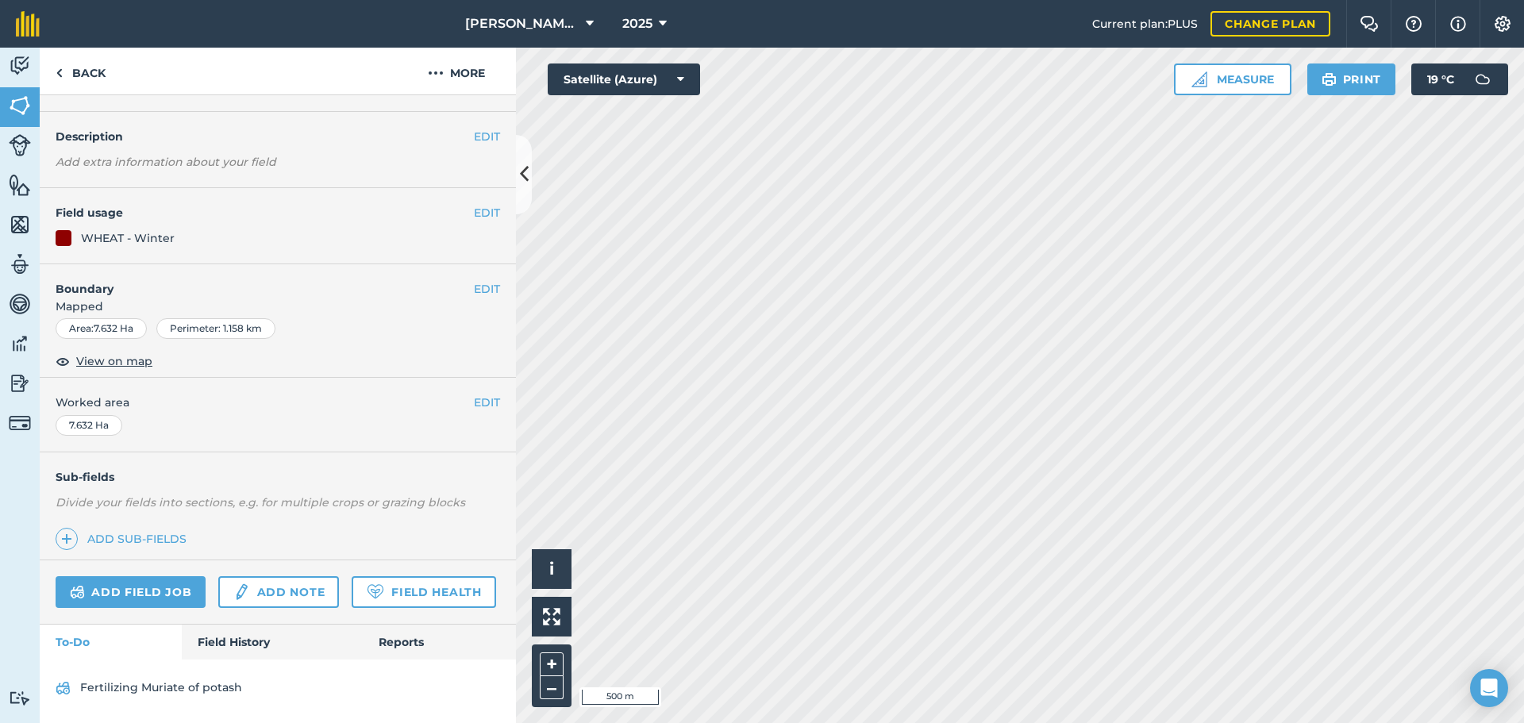
scroll to position [102, 0]
click at [216, 645] on link "Field History" at bounding box center [272, 642] width 180 height 35
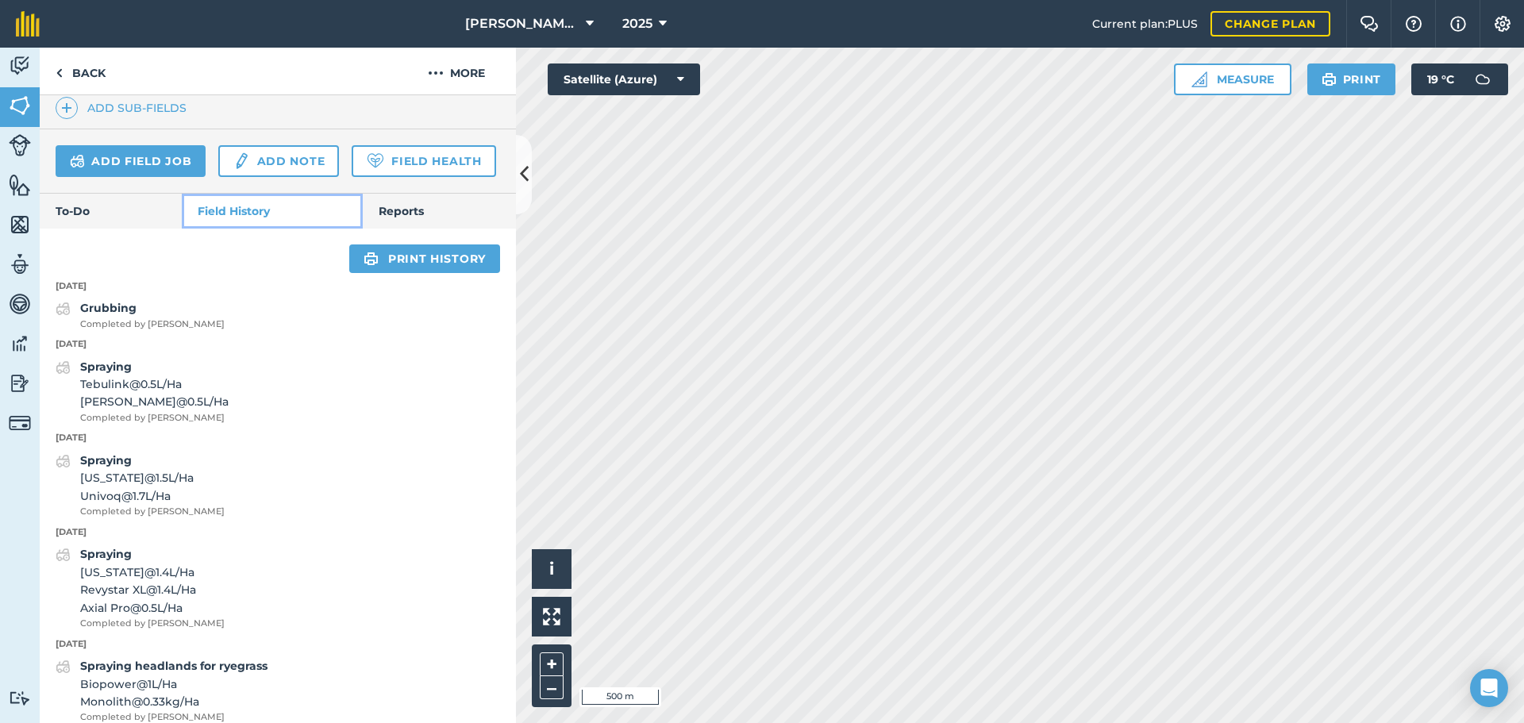
scroll to position [419, 0]
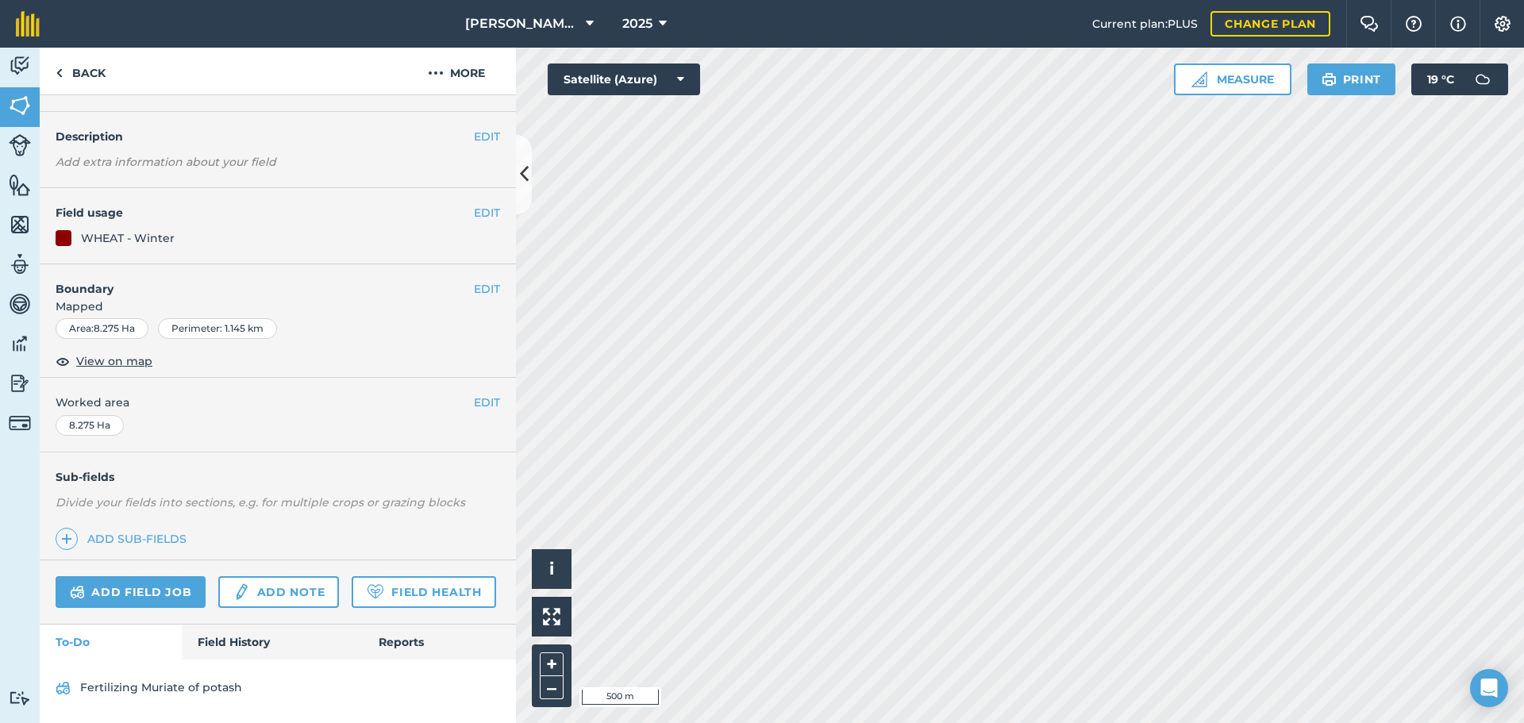
scroll to position [102, 0]
click at [218, 642] on link "Field History" at bounding box center [272, 642] width 180 height 35
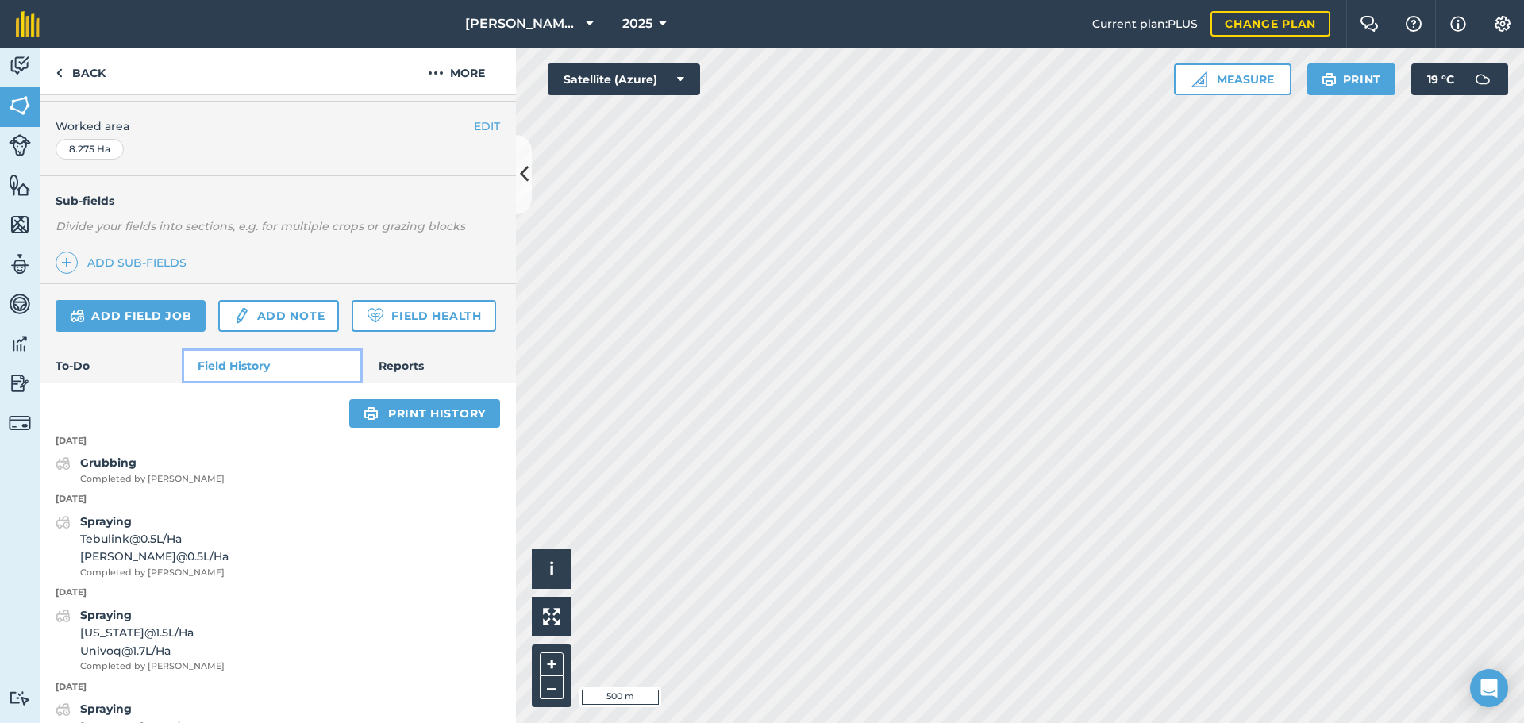
scroll to position [419, 0]
